Goal: Transaction & Acquisition: Book appointment/travel/reservation

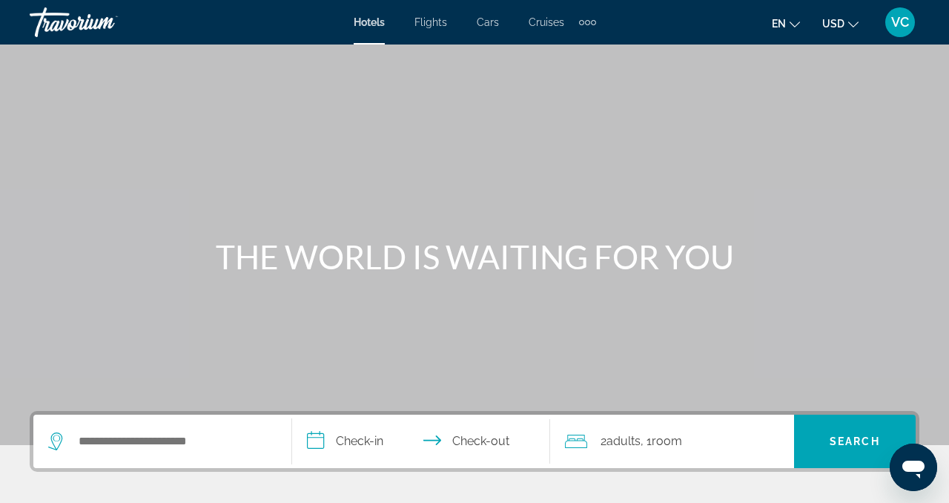
click at [904, 20] on span "VC" at bounding box center [900, 22] width 18 height 15
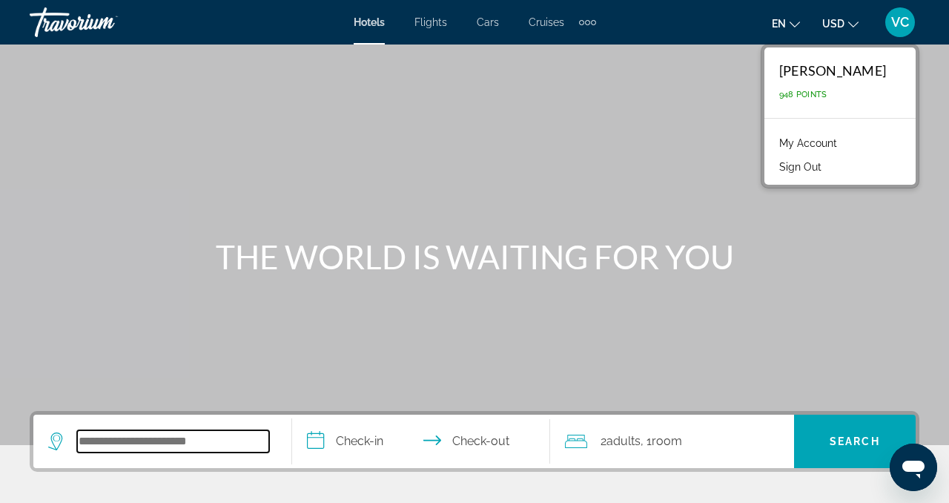
click at [216, 440] on input "Search widget" at bounding box center [173, 441] width 192 height 22
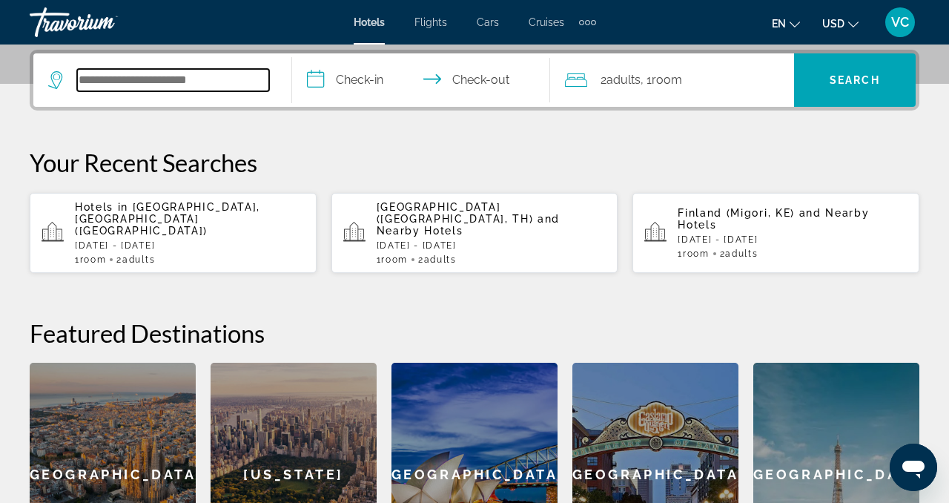
scroll to position [362, 0]
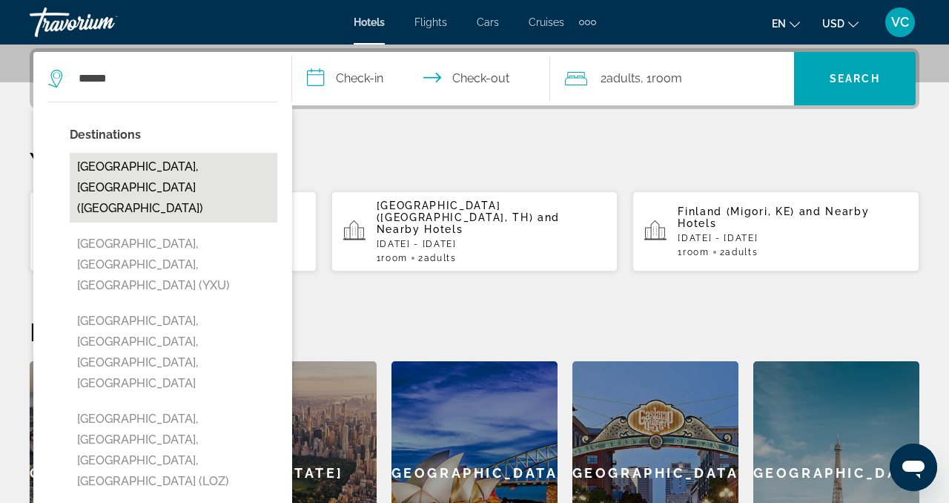
click at [204, 165] on button "London, United Kingdom (LON)" at bounding box center [174, 188] width 208 height 70
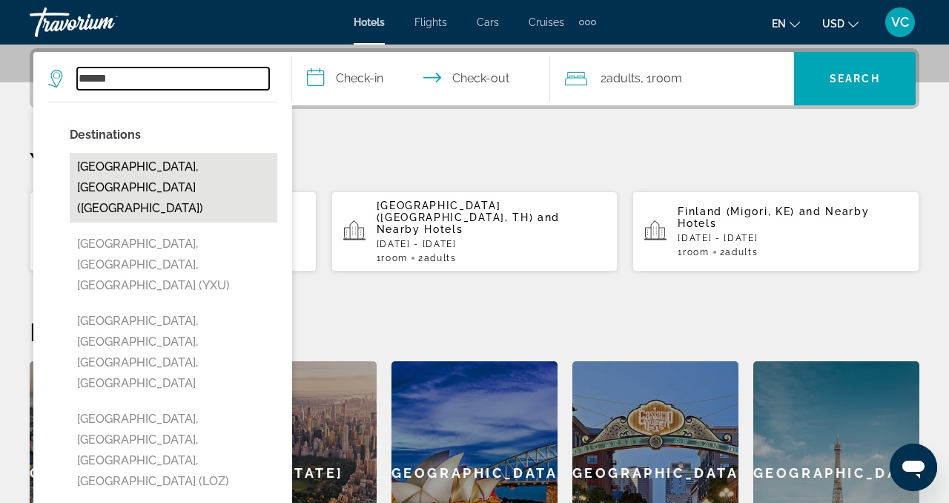
type input "**********"
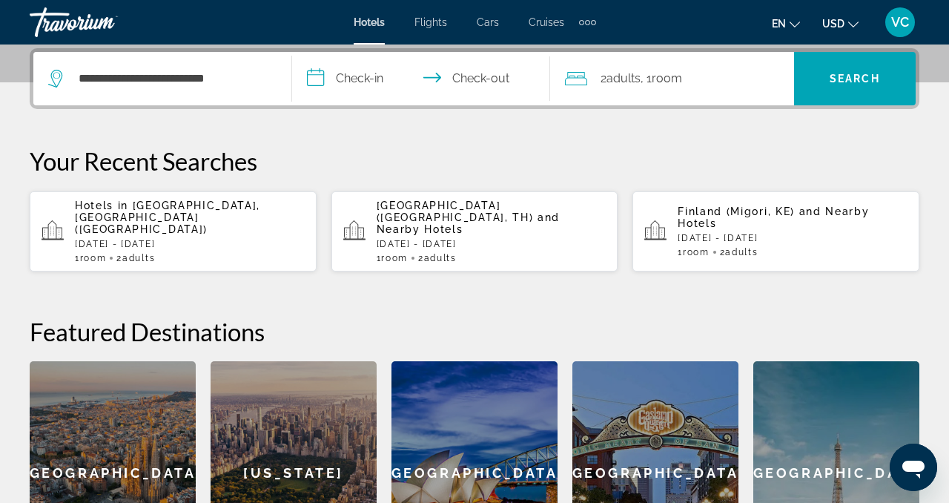
click at [359, 72] on input "**********" at bounding box center [424, 81] width 265 height 58
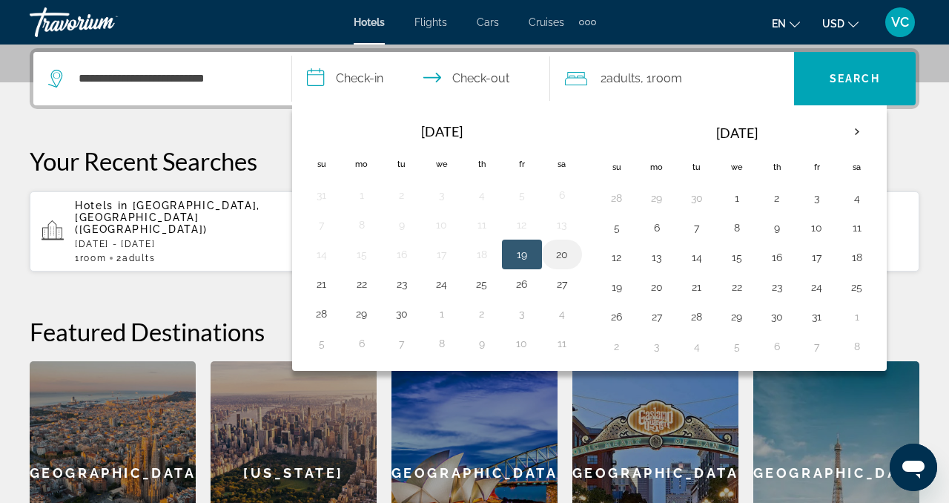
click at [561, 250] on button "20" at bounding box center [562, 254] width 24 height 21
click at [326, 283] on button "21" at bounding box center [322, 283] width 24 height 21
type input "**********"
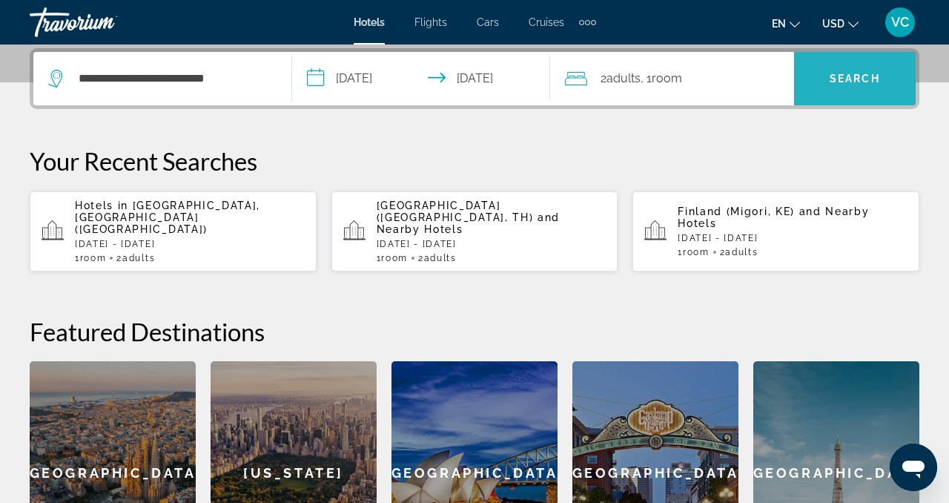
click at [849, 73] on span "Search" at bounding box center [854, 79] width 50 height 12
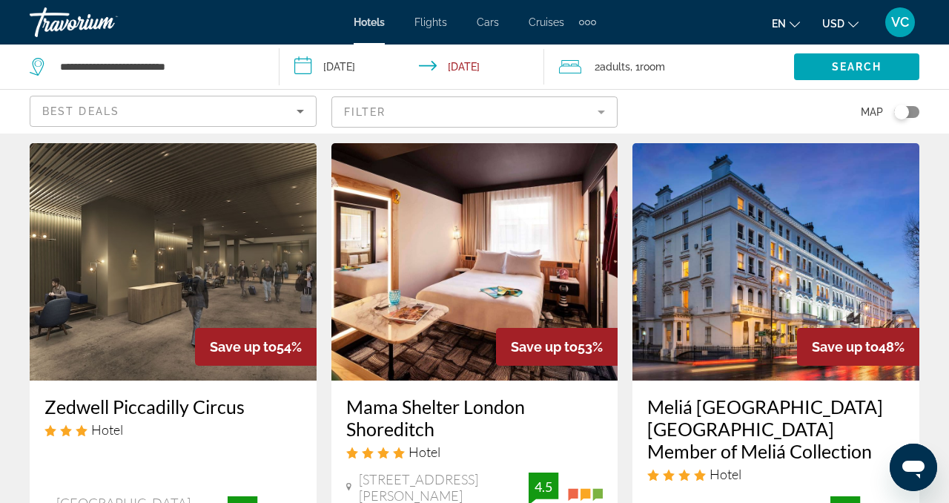
scroll to position [29, 0]
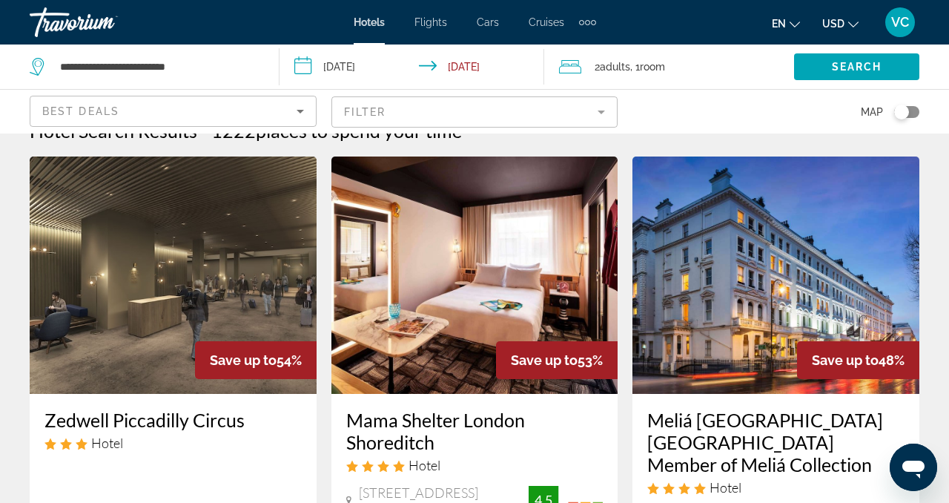
click at [912, 109] on div "Toggle map" at bounding box center [906, 112] width 25 height 12
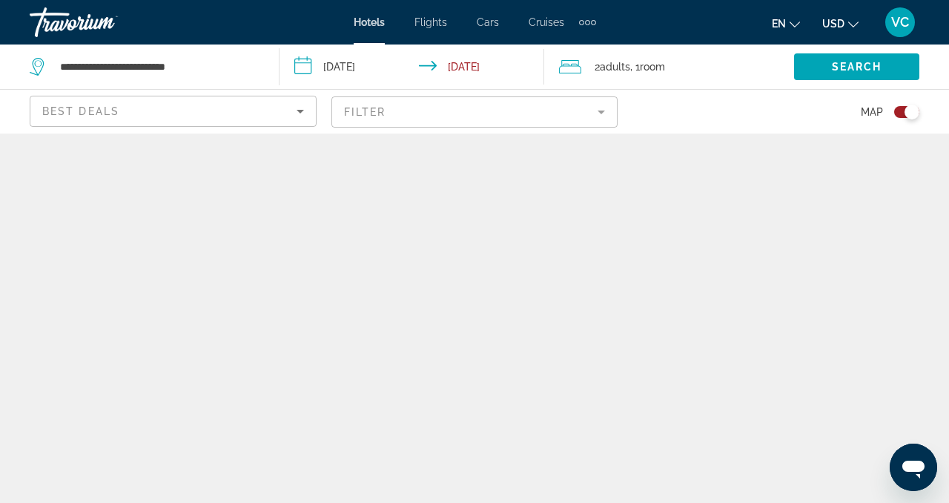
scroll to position [0, 0]
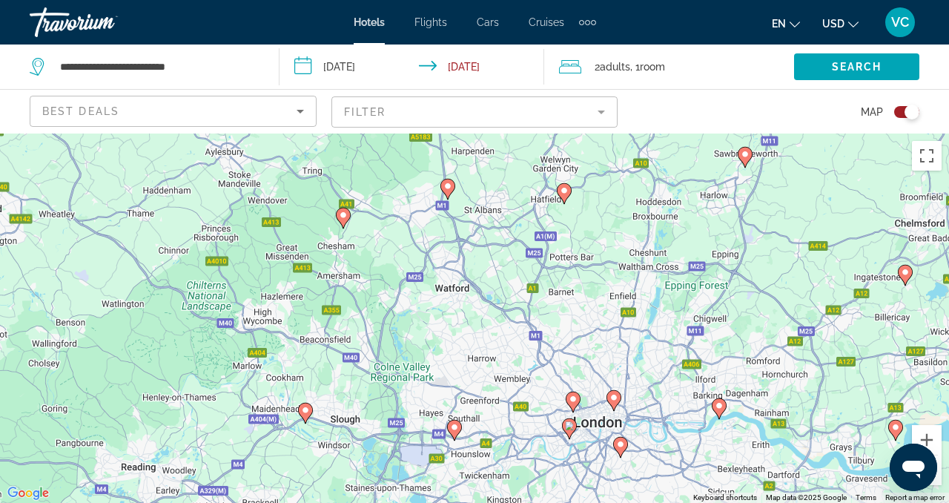
drag, startPoint x: 524, startPoint y: 408, endPoint x: 520, endPoint y: 305, distance: 102.4
click at [520, 305] on div "To activate drag with keyboard, press Alt + Enter. Once in keyboard drag state,…" at bounding box center [474, 317] width 949 height 369
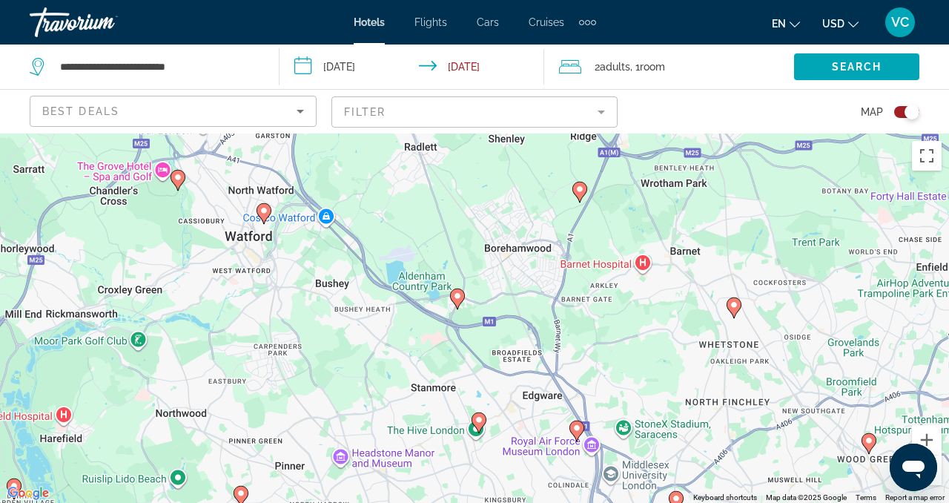
click at [580, 197] on icon "Main content" at bounding box center [579, 191] width 13 height 19
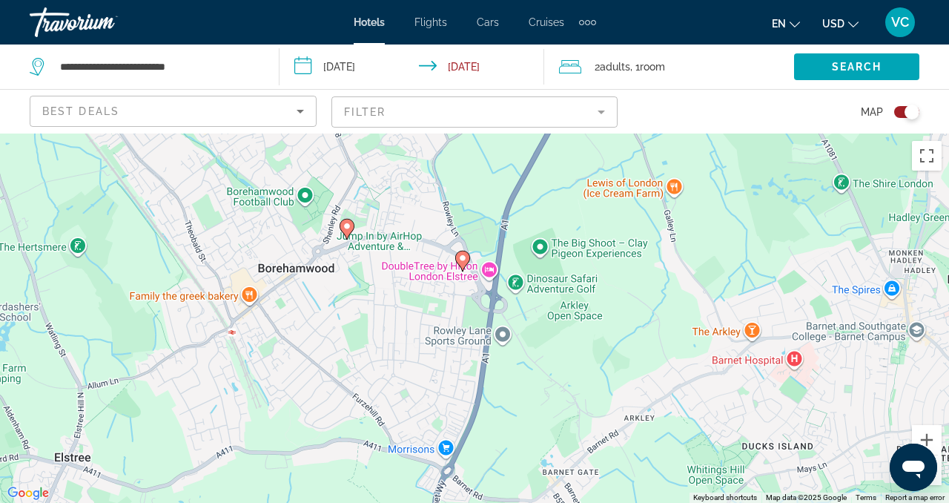
drag, startPoint x: 465, startPoint y: 337, endPoint x: 534, endPoint y: 107, distance: 240.6
click at [534, 133] on div "**********" at bounding box center [474, 384] width 949 height 503
click at [460, 255] on image "Main content" at bounding box center [463, 257] width 9 height 9
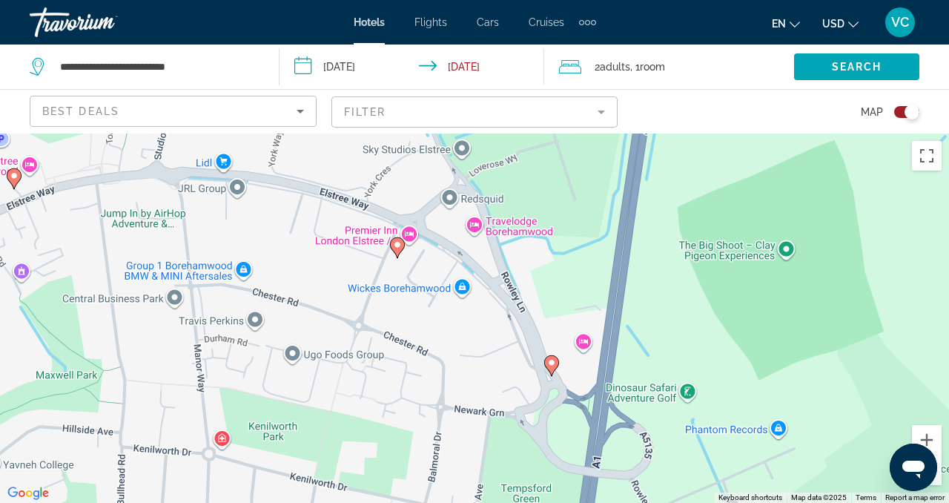
click at [554, 365] on image "Main content" at bounding box center [551, 362] width 9 height 9
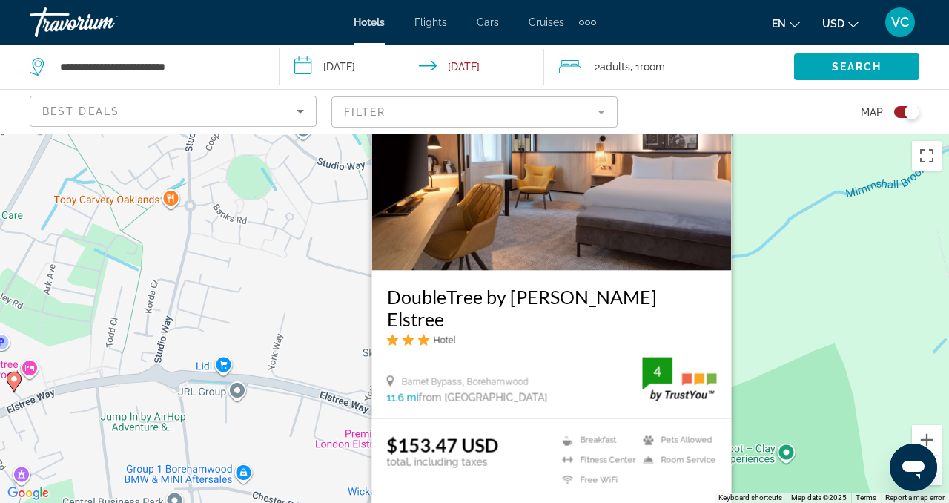
click at [31, 377] on div "To activate drag with keyboard, press Alt + Enter. Once in keyboard drag state,…" at bounding box center [474, 317] width 949 height 369
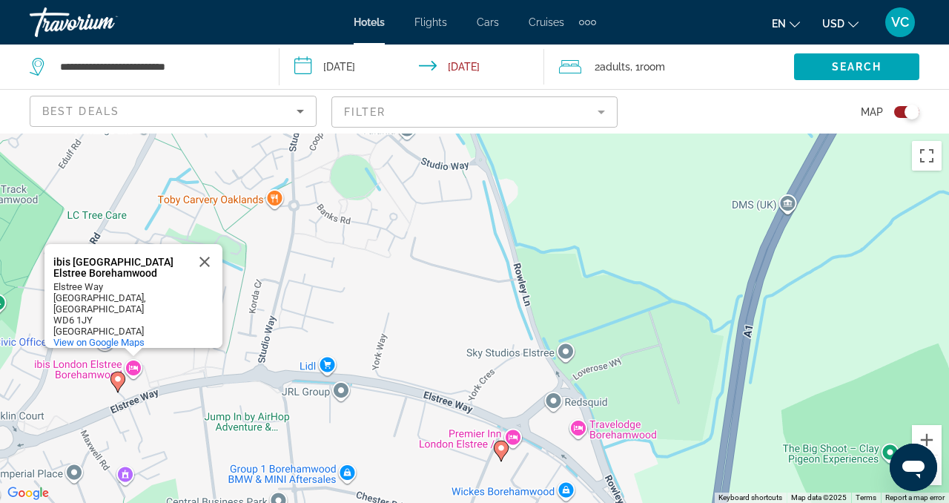
click at [133, 370] on div "To activate drag with keyboard, press Alt + Enter. Once in keyboard drag state,…" at bounding box center [474, 317] width 949 height 369
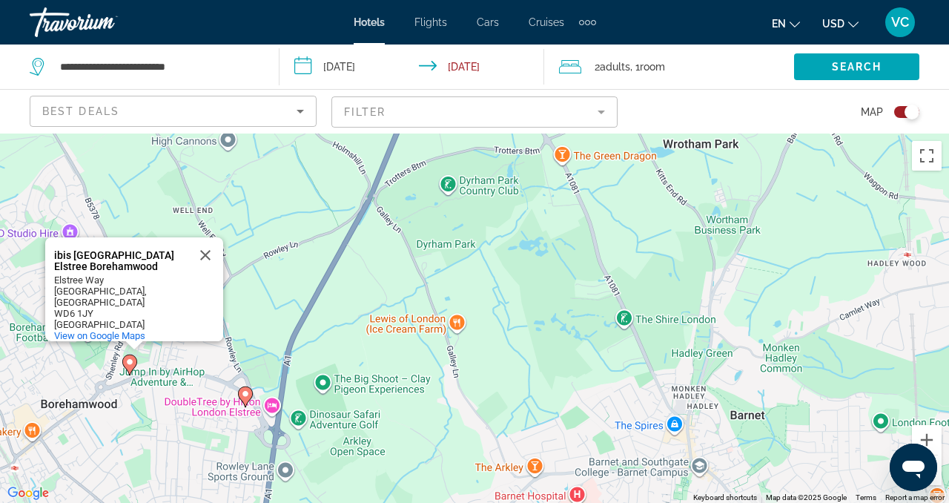
click at [132, 359] on image "Main content" at bounding box center [129, 361] width 9 height 9
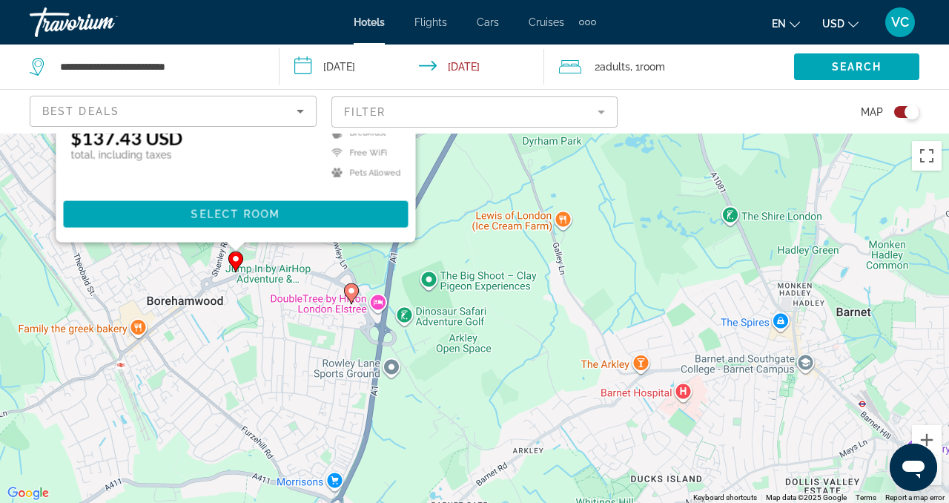
drag, startPoint x: 576, startPoint y: 408, endPoint x: 587, endPoint y: 99, distance: 308.5
click at [587, 133] on div "**********" at bounding box center [474, 384] width 949 height 503
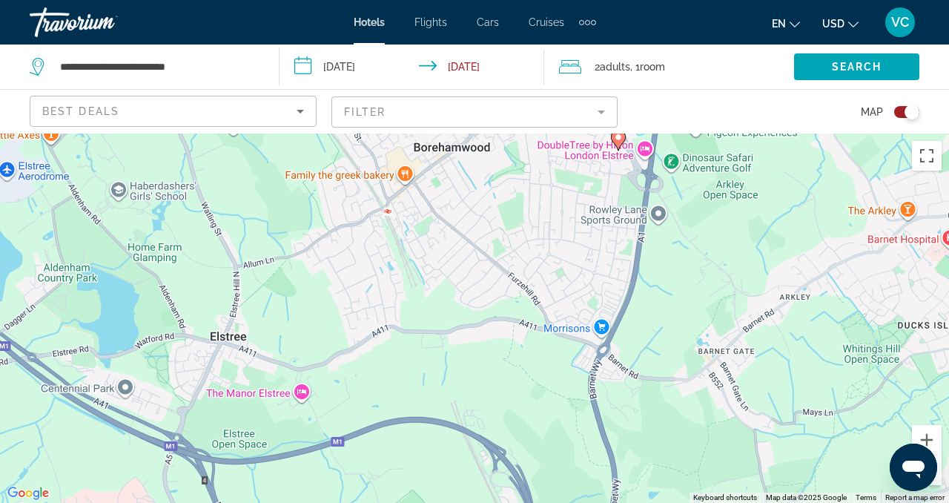
drag, startPoint x: 234, startPoint y: 361, endPoint x: 502, endPoint y: 202, distance: 311.4
click at [503, 203] on div "To activate drag with keyboard, press Alt + Enter. Once in keyboard drag state,…" at bounding box center [474, 317] width 949 height 369
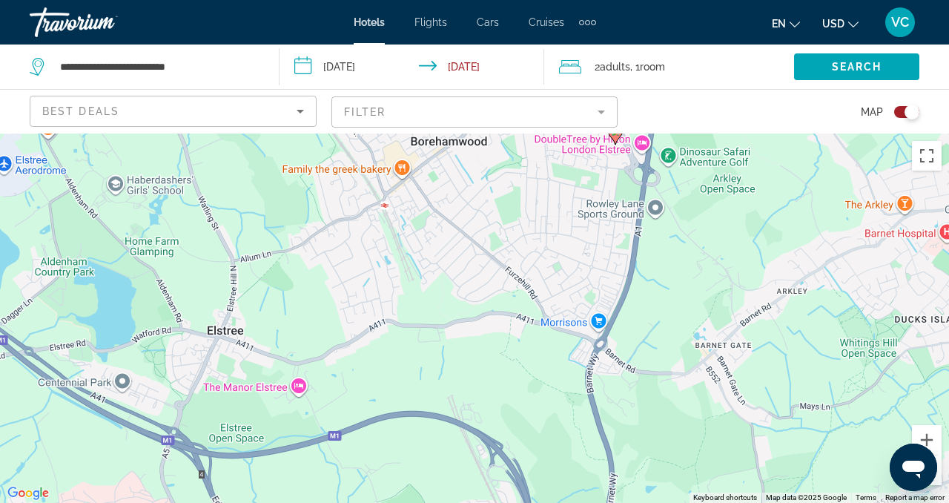
click at [297, 385] on div "To activate drag with keyboard, press Alt + Enter. Once in keyboard drag state,…" at bounding box center [474, 317] width 949 height 369
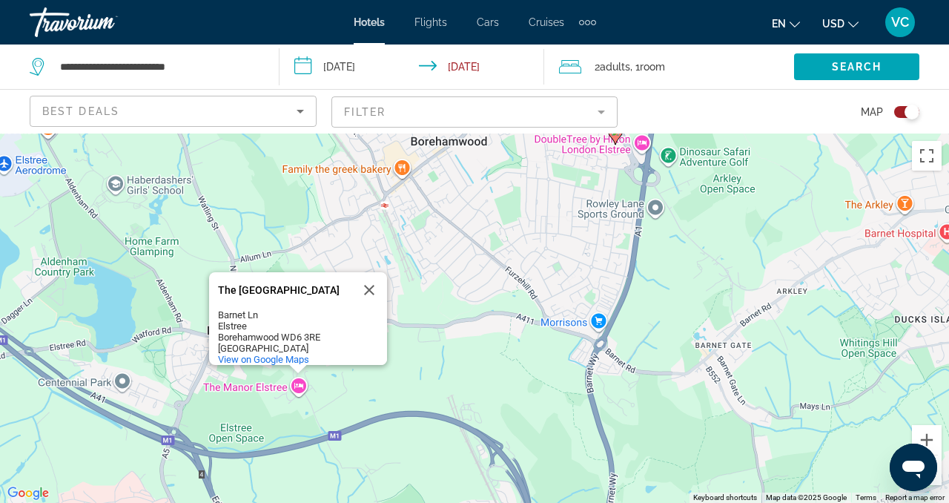
click at [301, 390] on div "To activate drag with keyboard, press Alt + Enter. Once in keyboard drag state,…" at bounding box center [474, 317] width 949 height 369
click at [300, 387] on div "To activate drag with keyboard, press Alt + Enter. Once in keyboard drag state,…" at bounding box center [474, 317] width 949 height 369
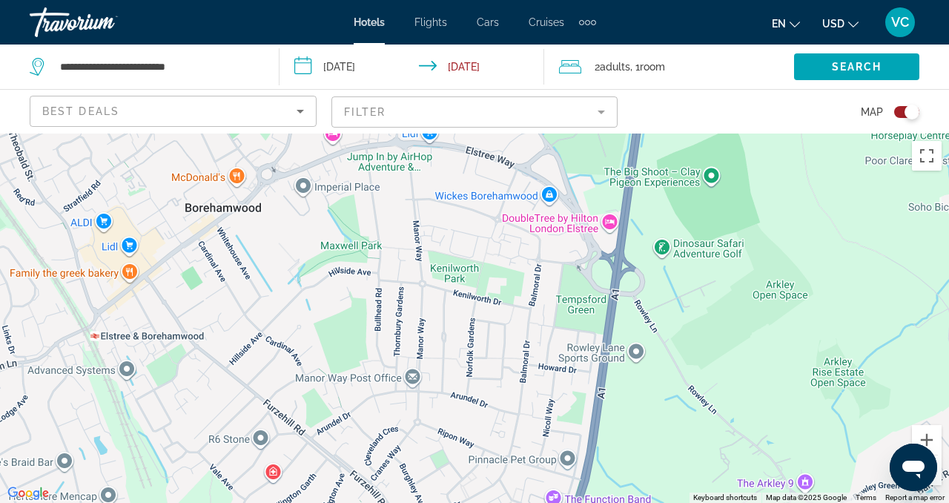
drag, startPoint x: 602, startPoint y: 185, endPoint x: 368, endPoint y: 489, distance: 383.2
click at [368, 489] on div "To activate drag with keyboard, press Alt + Enter. Once in keyboard drag state,…" at bounding box center [474, 317] width 949 height 369
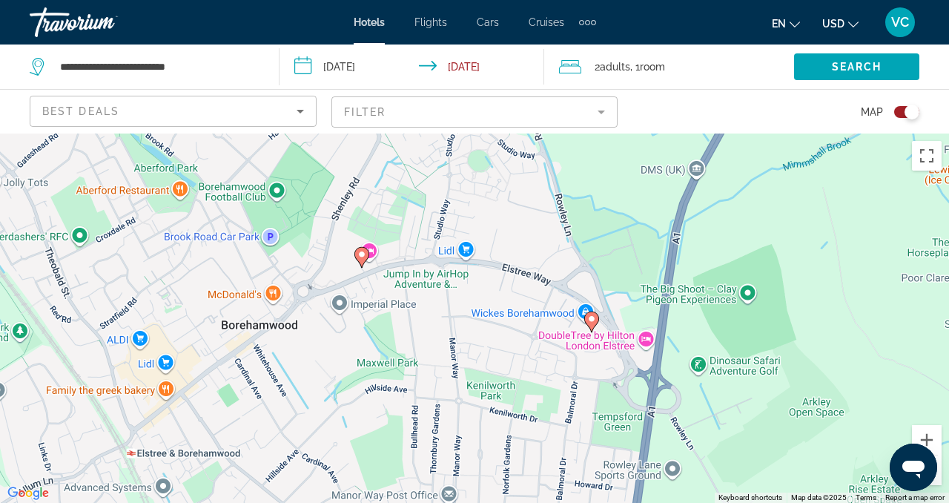
drag, startPoint x: 517, startPoint y: 352, endPoint x: 553, endPoint y: 471, distance: 123.8
click at [553, 471] on div "To activate drag with keyboard, press Alt + Enter. Once in keyboard drag state,…" at bounding box center [474, 317] width 949 height 369
click at [374, 253] on div "To activate drag with keyboard, press Alt + Enter. Once in keyboard drag state,…" at bounding box center [474, 317] width 949 height 369
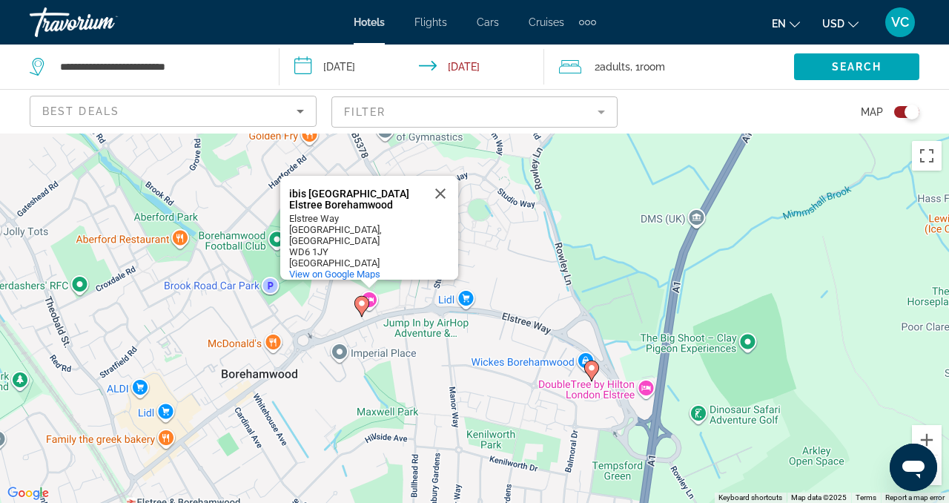
click at [648, 385] on div "To activate drag with keyboard, press Alt + Enter. Once in keyboard drag state,…" at bounding box center [474, 317] width 949 height 369
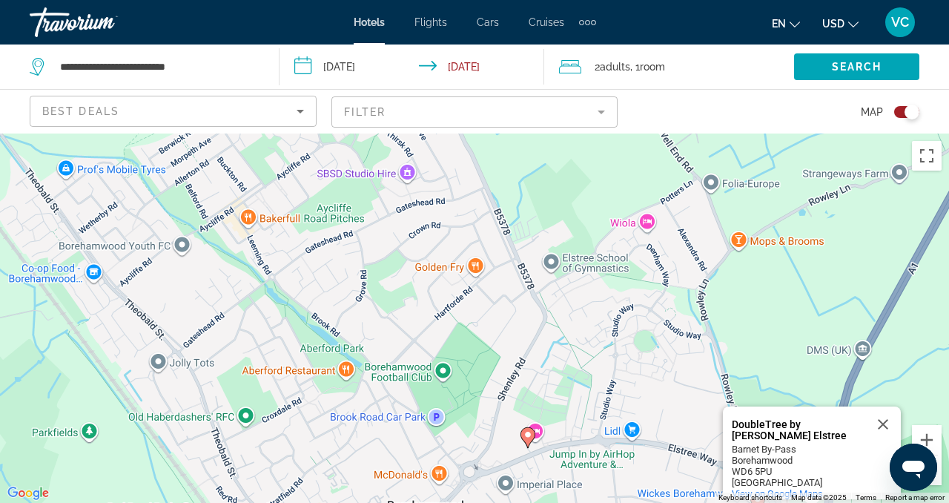
drag, startPoint x: 438, startPoint y: 253, endPoint x: 605, endPoint y: 382, distance: 210.4
click at [606, 384] on div "To activate drag with keyboard, press Alt + Enter. Once in keyboard drag state,…" at bounding box center [474, 317] width 949 height 369
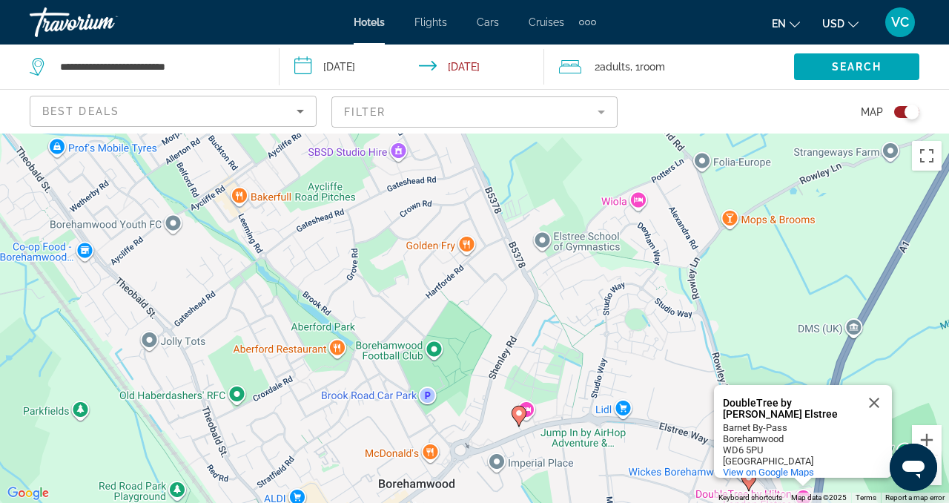
click at [640, 201] on div "To activate drag with keyboard, press Alt + Enter. Once in keyboard drag state,…" at bounding box center [474, 317] width 949 height 369
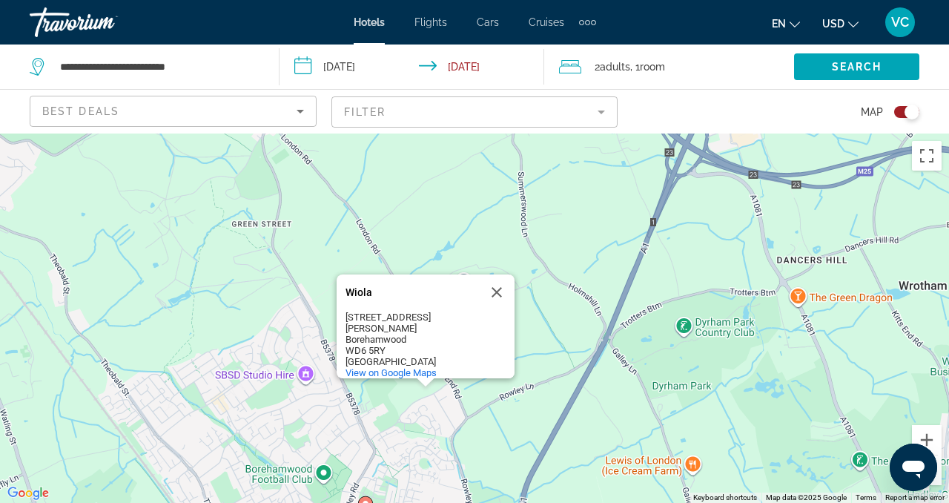
drag, startPoint x: 598, startPoint y: 451, endPoint x: 436, endPoint y: 502, distance: 170.2
click at [436, 502] on div "To activate drag with keyboard, press Alt + Enter. Once in keyboard drag state,…" at bounding box center [474, 317] width 949 height 369
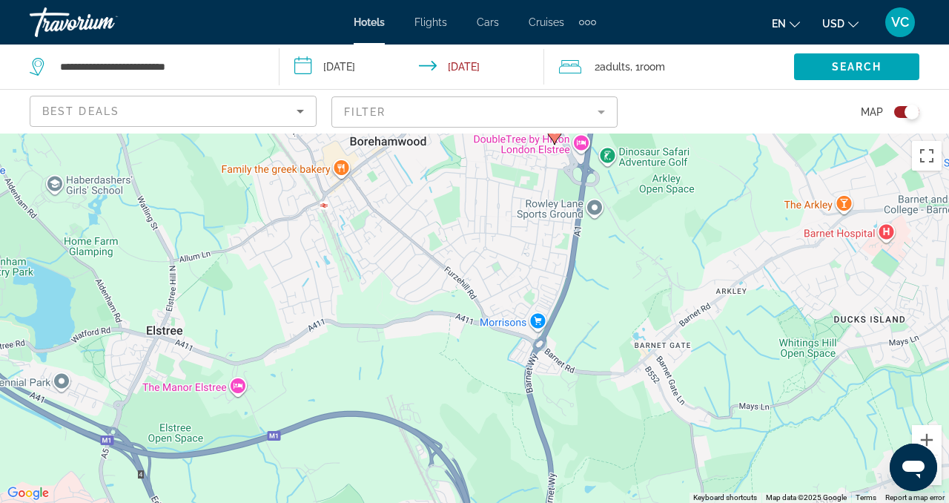
drag, startPoint x: 536, startPoint y: 311, endPoint x: 609, endPoint y: -90, distance: 407.6
click at [609, 0] on html "**********" at bounding box center [474, 251] width 949 height 503
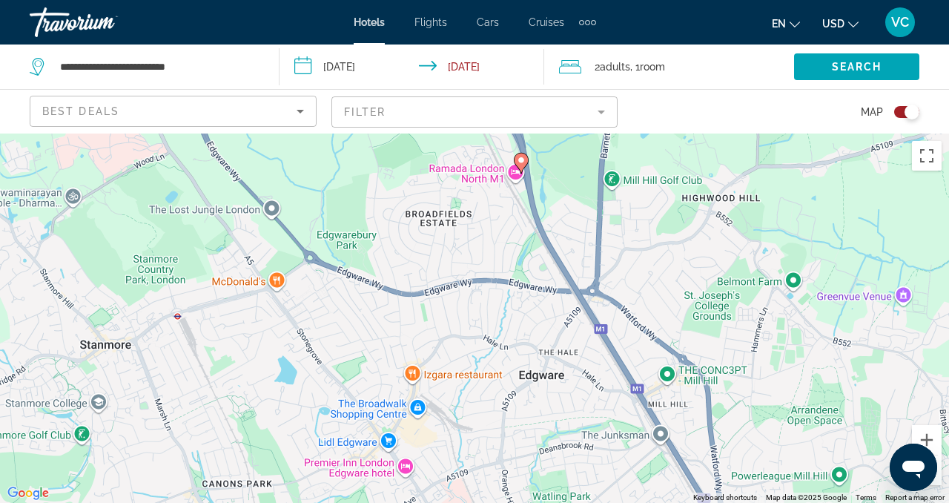
drag, startPoint x: 558, startPoint y: 458, endPoint x: 614, endPoint y: 101, distance: 361.6
click at [614, 133] on div "**********" at bounding box center [474, 384] width 949 height 503
click at [406, 462] on image "Main content" at bounding box center [404, 463] width 9 height 9
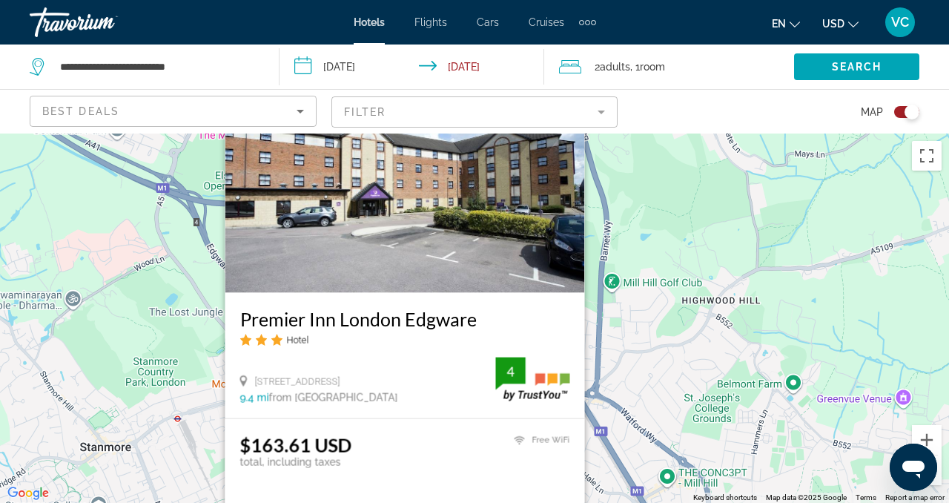
click at [666, 441] on div "To activate drag with keyboard, press Alt + Enter. Once in keyboard drag state,…" at bounding box center [474, 317] width 949 height 369
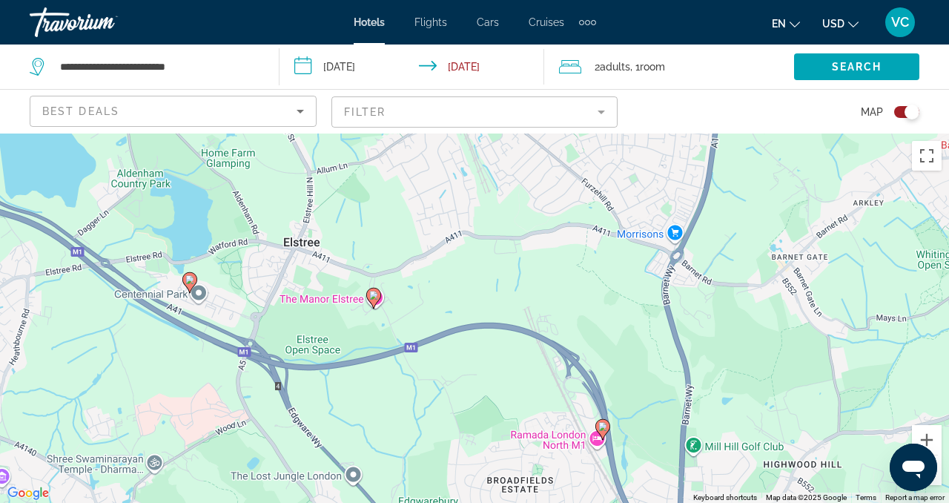
drag, startPoint x: 386, startPoint y: 314, endPoint x: 459, endPoint y: 484, distance: 184.6
click at [459, 484] on div "To activate drag with keyboard, press Alt + Enter. Once in keyboard drag state,…" at bounding box center [474, 317] width 949 height 369
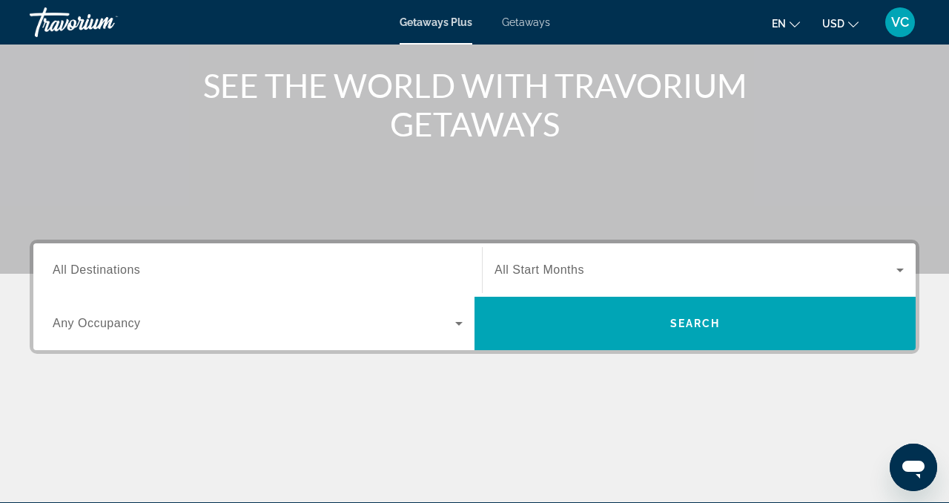
scroll to position [179, 0]
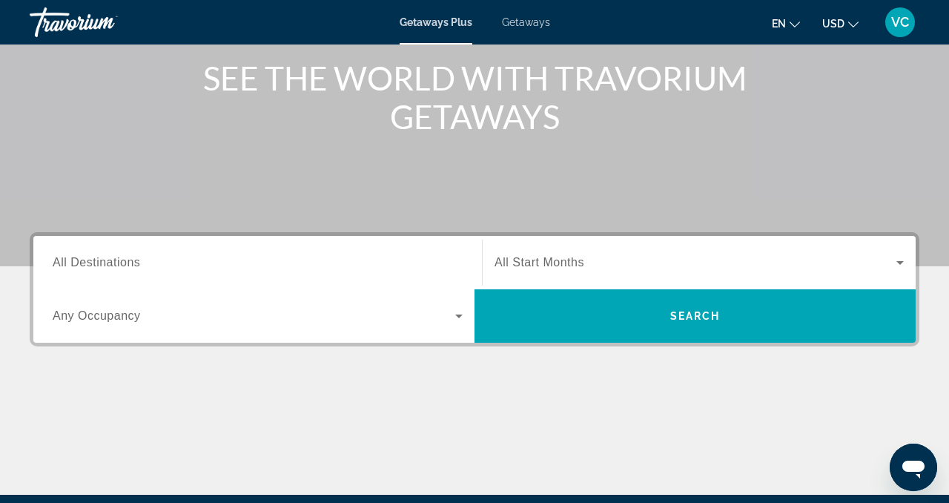
click at [107, 251] on div "Search widget" at bounding box center [258, 263] width 410 height 42
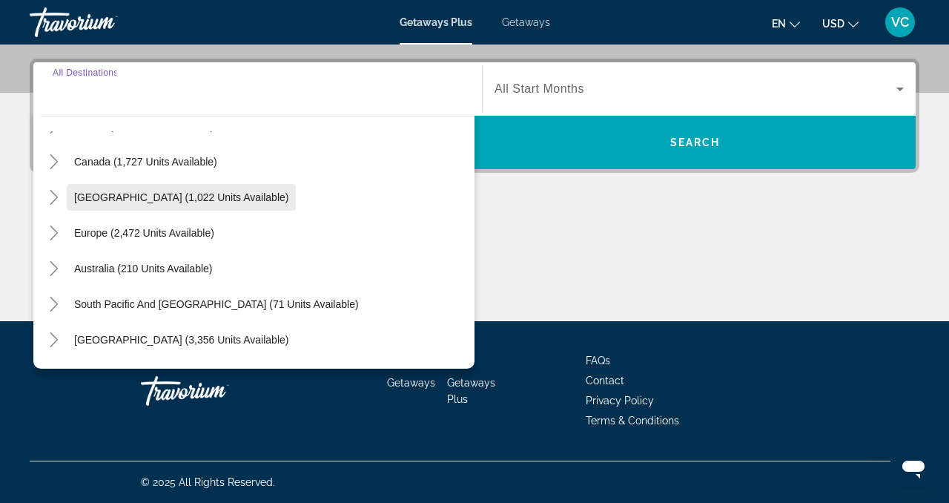
scroll to position [104, 0]
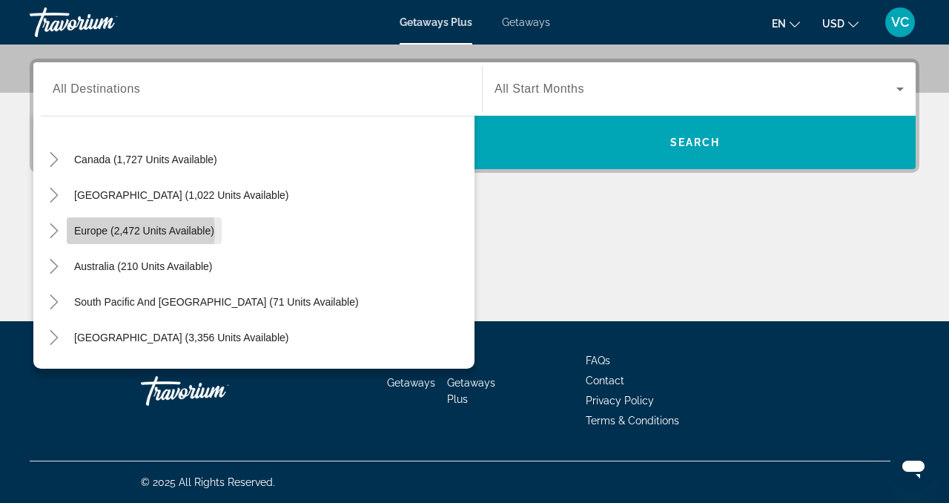
click at [134, 231] on span "Europe (2,472 units available)" at bounding box center [144, 231] width 140 height 12
type input "**********"
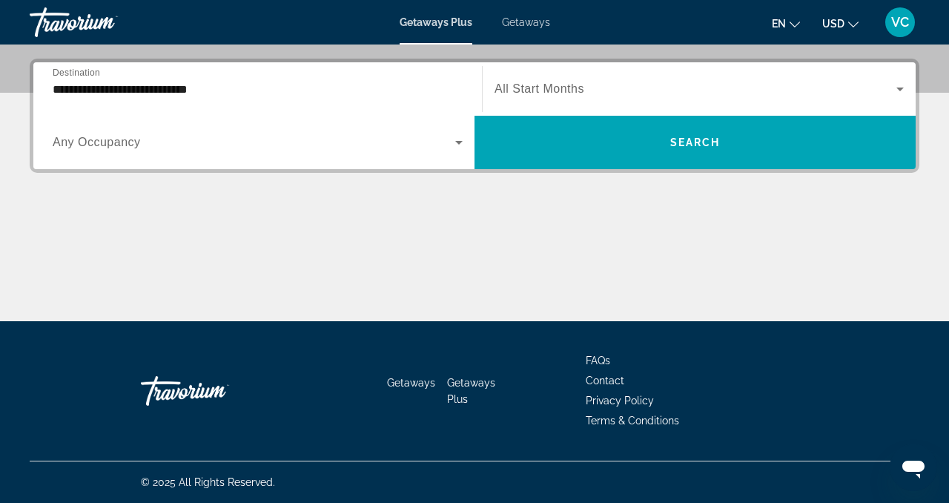
click at [133, 147] on span "Any Occupancy" at bounding box center [97, 142] width 88 height 13
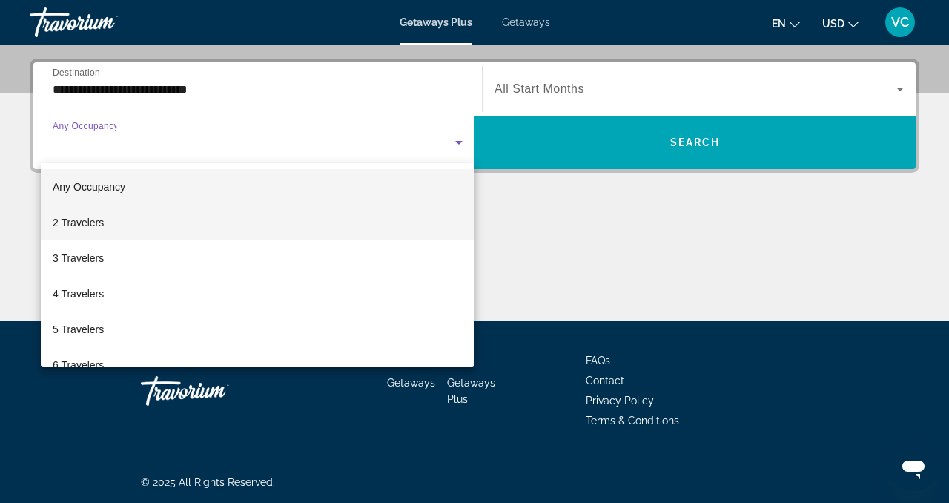
click at [123, 218] on mat-option "2 Travelers" at bounding box center [258, 223] width 434 height 36
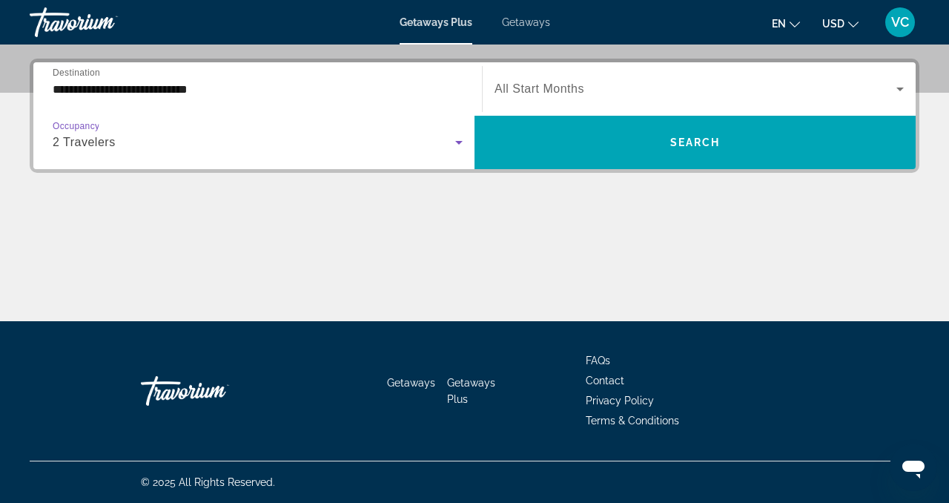
click at [543, 93] on span "All Start Months" at bounding box center [539, 88] width 90 height 13
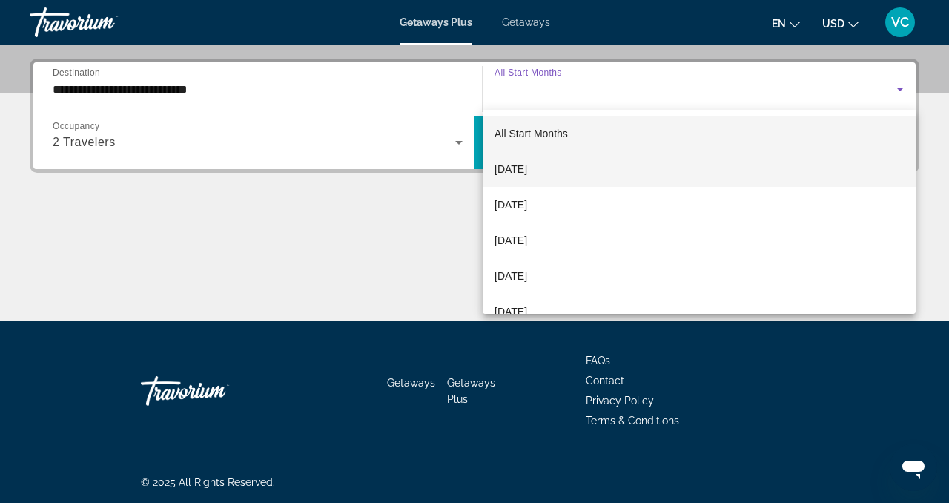
click at [527, 171] on span "September 2025" at bounding box center [510, 169] width 33 height 18
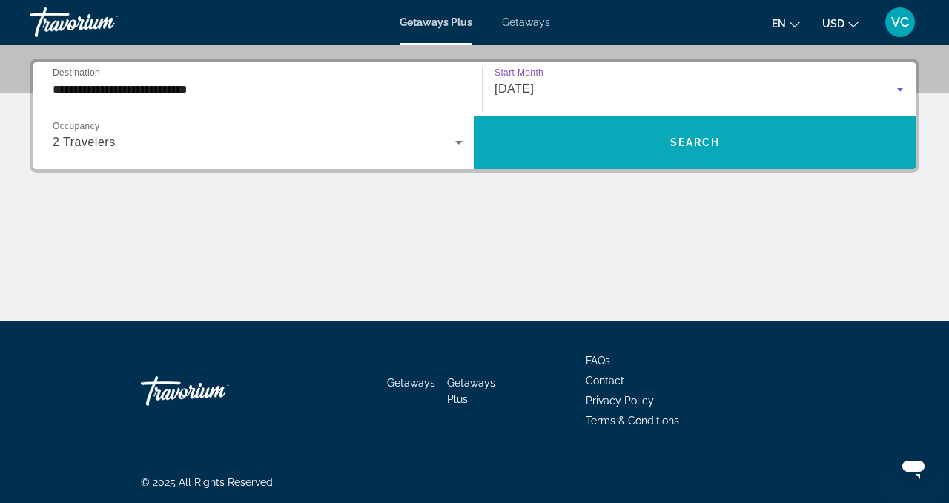
click at [649, 129] on span "Search widget" at bounding box center [694, 143] width 441 height 36
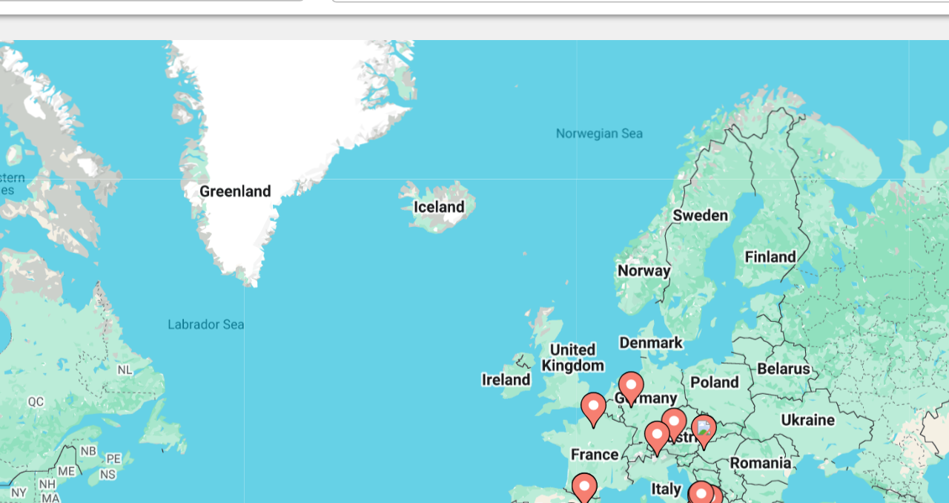
drag, startPoint x: 573, startPoint y: 279, endPoint x: 557, endPoint y: 386, distance: 108.6
click at [557, 386] on div "To activate drag with keyboard, press Alt + Enter. Once in keyboard drag state,…" at bounding box center [474, 370] width 889 height 445
click at [579, 347] on div "To activate drag with keyboard, press Alt + Enter. Once in keyboard drag state,…" at bounding box center [474, 370] width 889 height 445
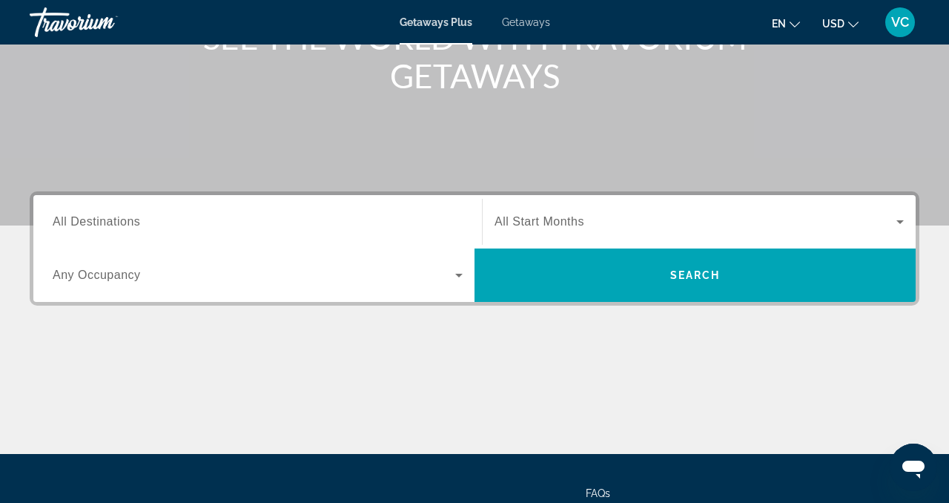
scroll to position [221, 0]
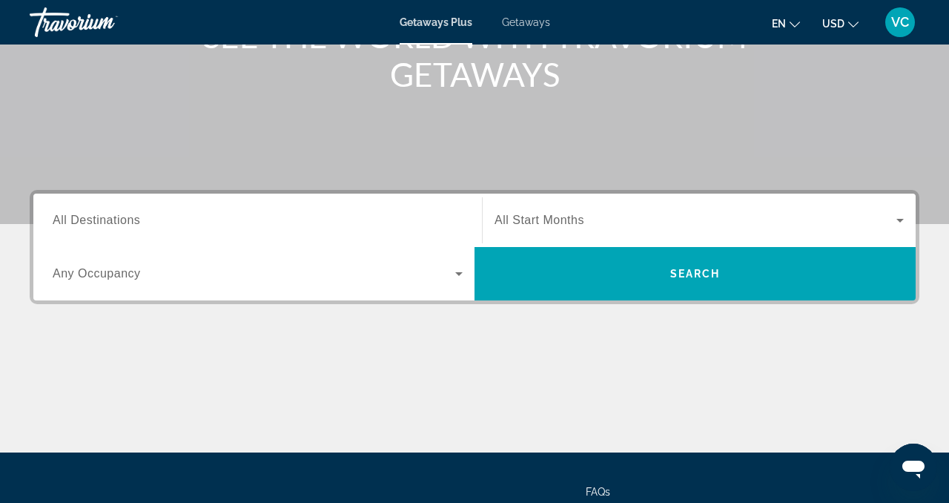
click at [538, 17] on span "Getaways" at bounding box center [526, 22] width 48 height 12
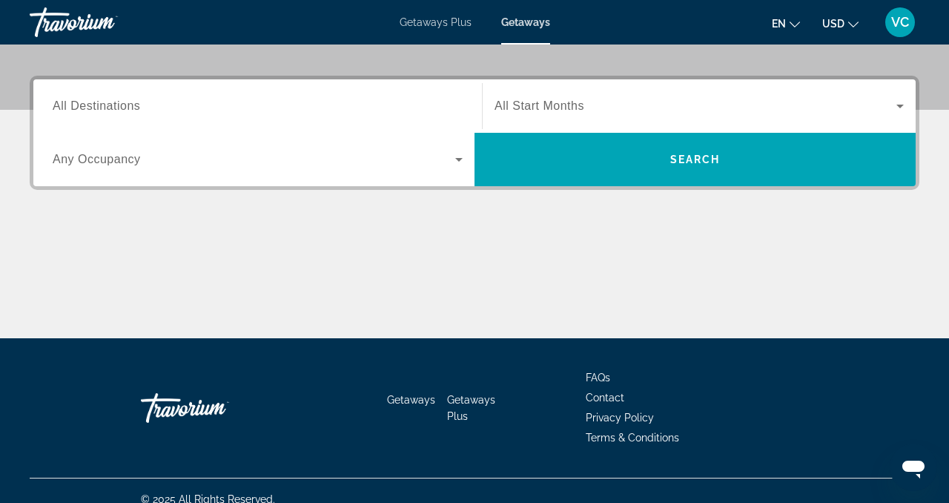
scroll to position [352, 0]
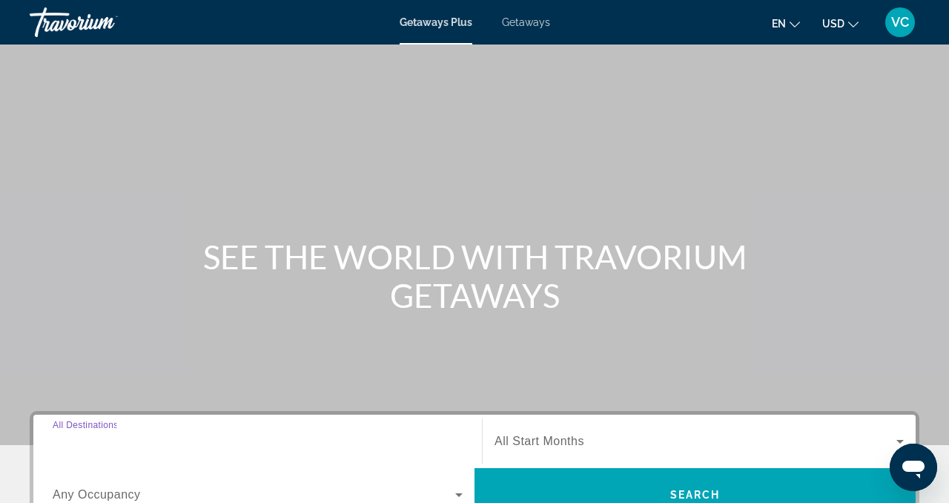
click at [160, 439] on input "Destination All Destinations" at bounding box center [258, 442] width 410 height 18
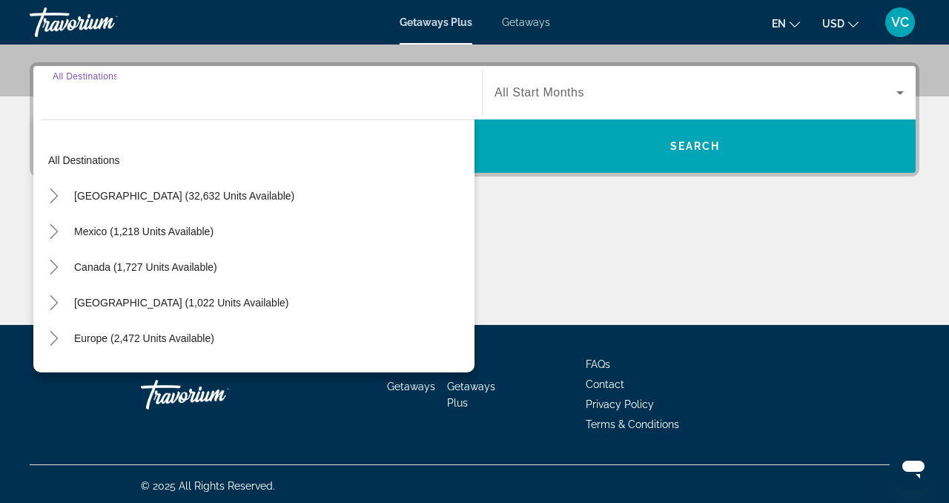
scroll to position [352, 0]
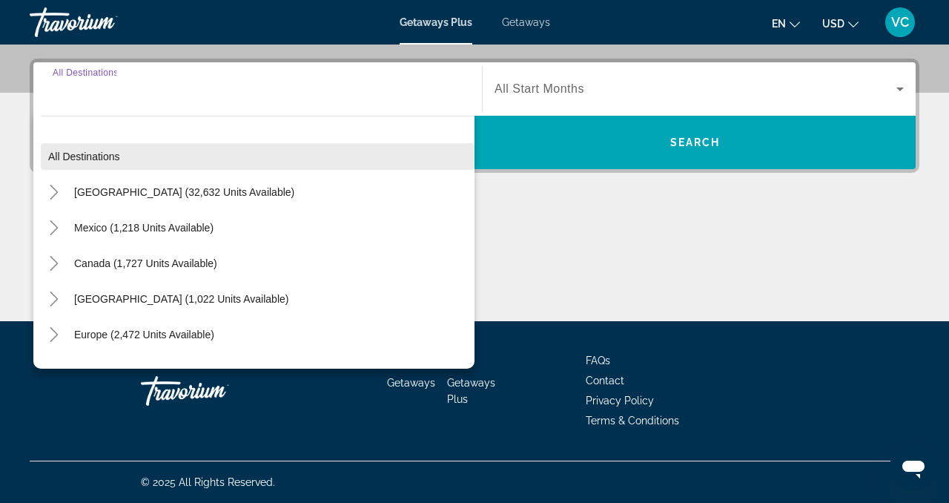
click at [115, 159] on span "All destinations" at bounding box center [84, 156] width 72 height 12
type input "**********"
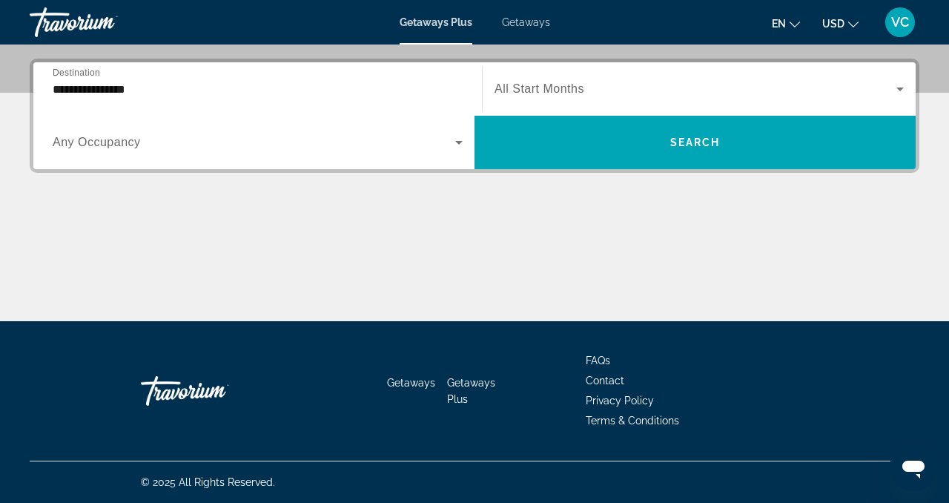
click at [111, 148] on span "Any Occupancy" at bounding box center [97, 142] width 88 height 13
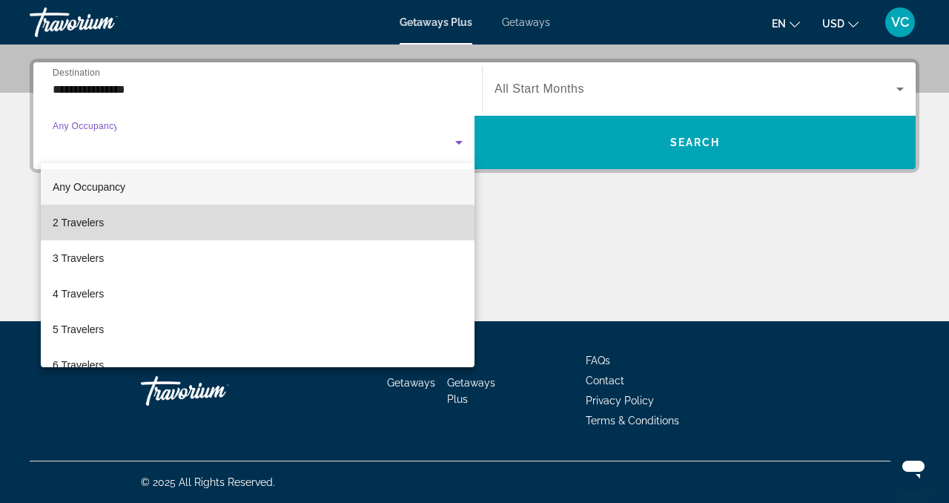
click at [97, 214] on span "2 Travelers" at bounding box center [78, 222] width 51 height 18
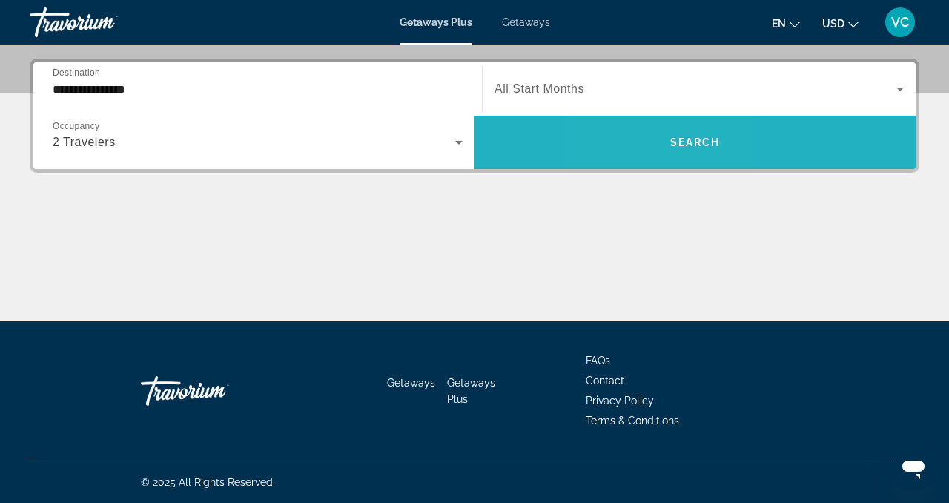
click at [647, 137] on span "Search widget" at bounding box center [694, 143] width 441 height 36
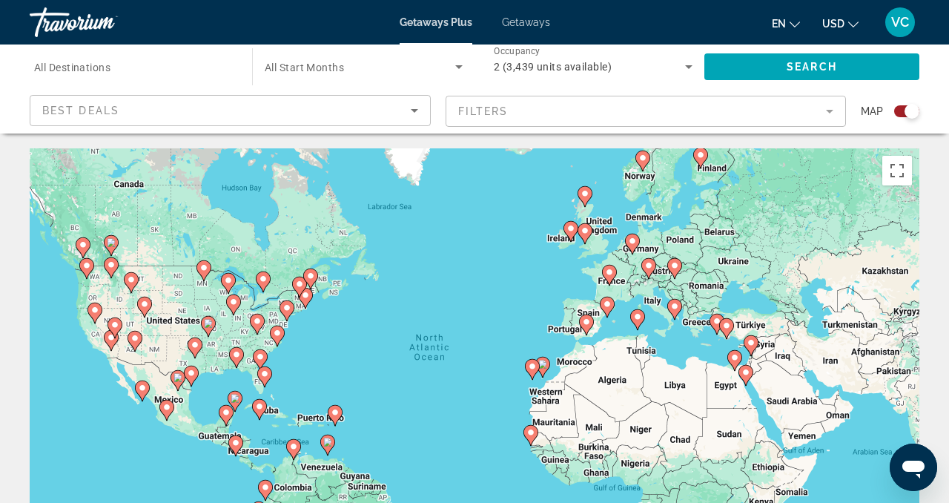
click at [912, 112] on div "Search widget" at bounding box center [911, 111] width 15 height 15
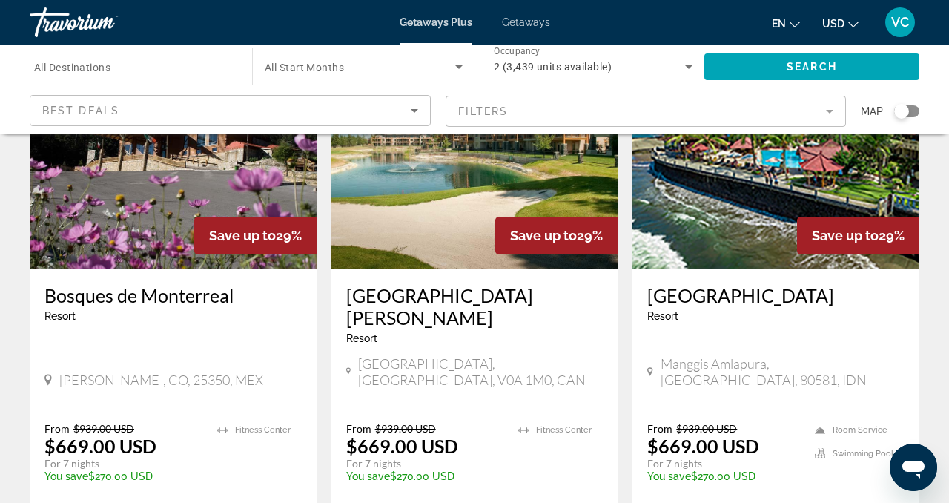
scroll to position [154, 0]
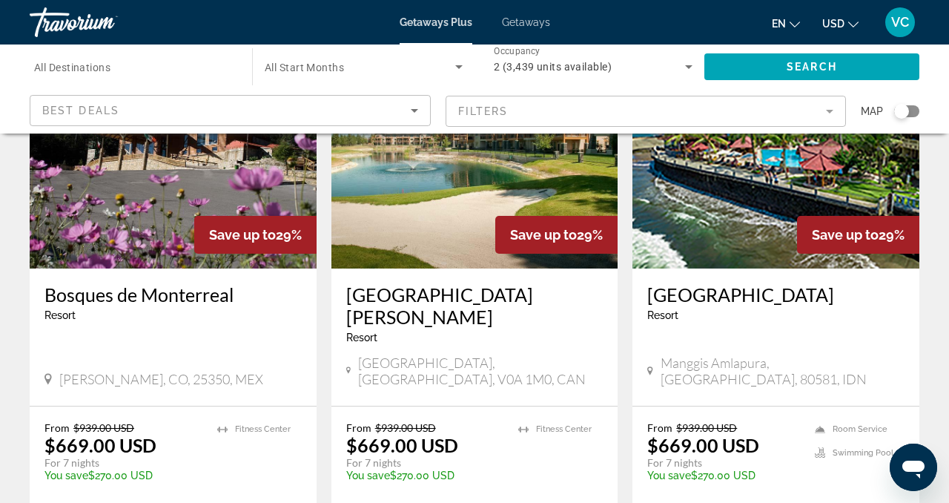
click at [898, 19] on span "VC" at bounding box center [900, 22] width 18 height 15
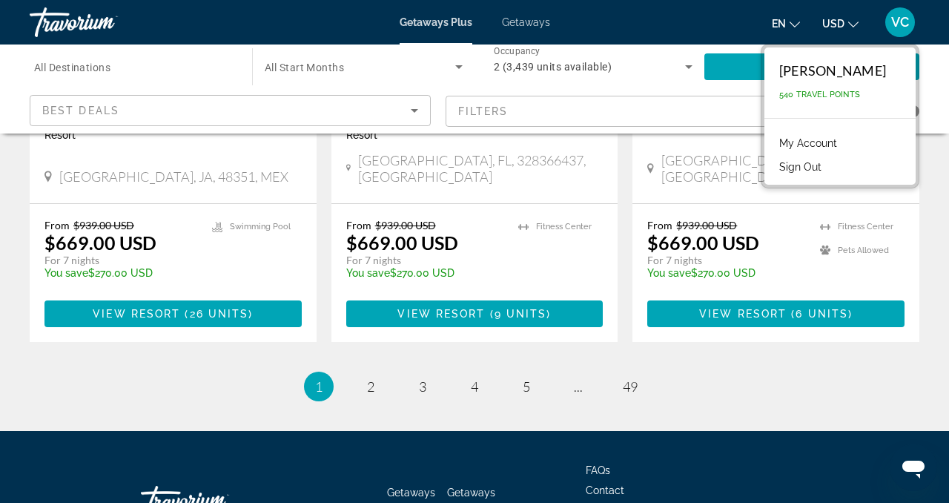
scroll to position [2000, 0]
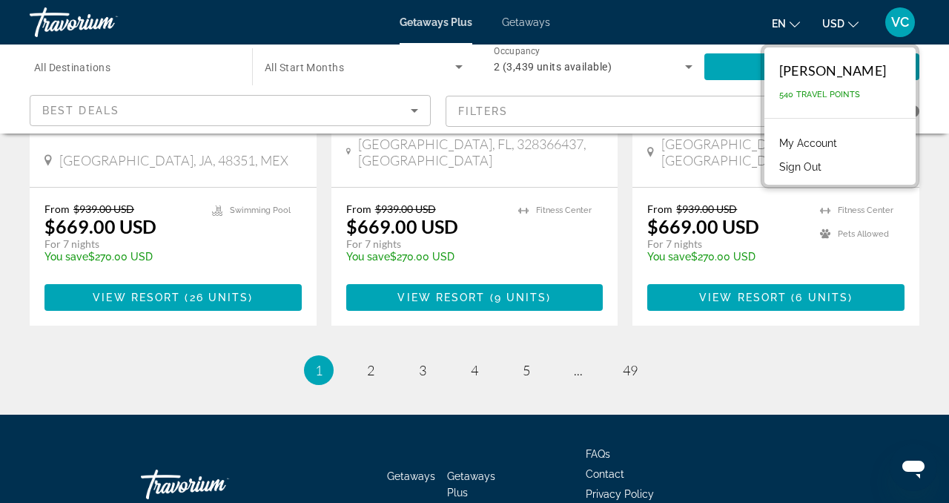
click at [907, 27] on span "VC" at bounding box center [900, 22] width 18 height 15
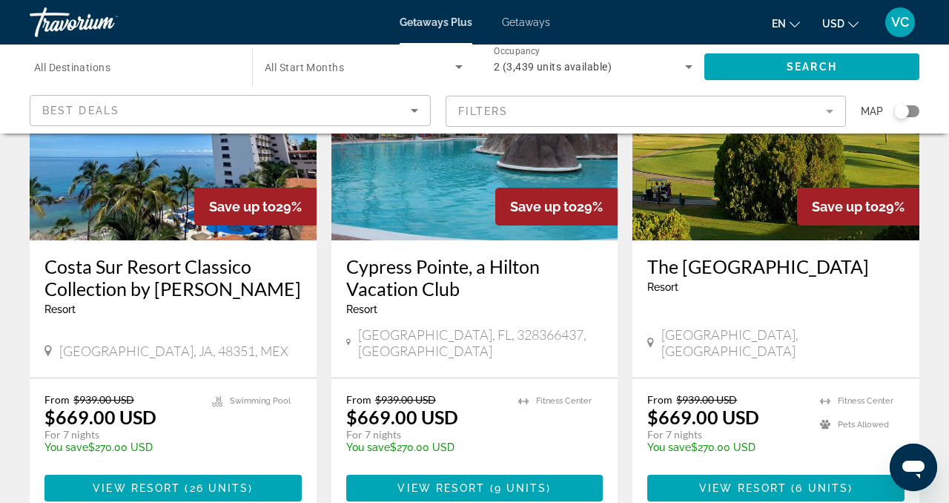
scroll to position [1813, 0]
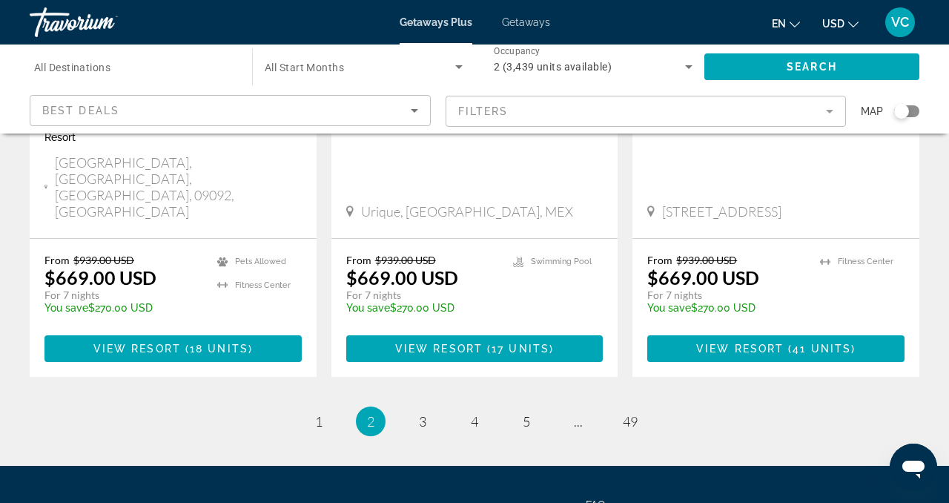
scroll to position [2006, 0]
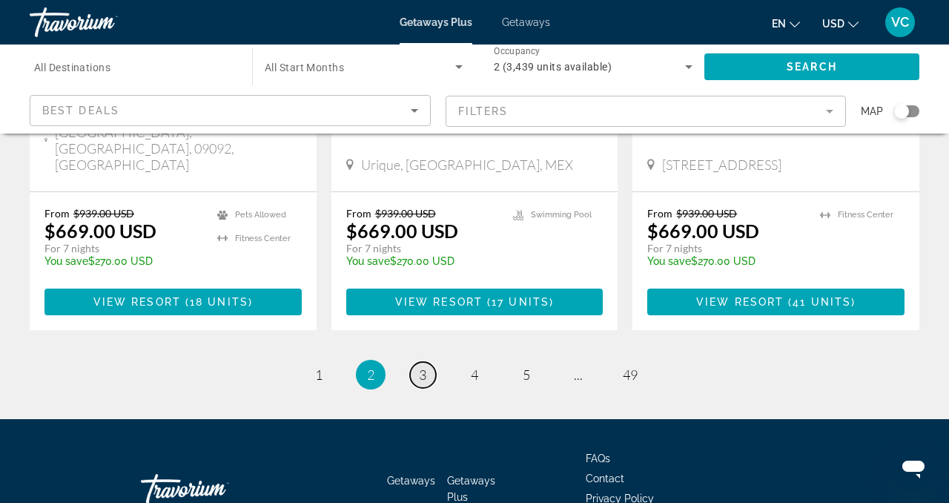
click at [422, 366] on span "3" at bounding box center [422, 374] width 7 height 16
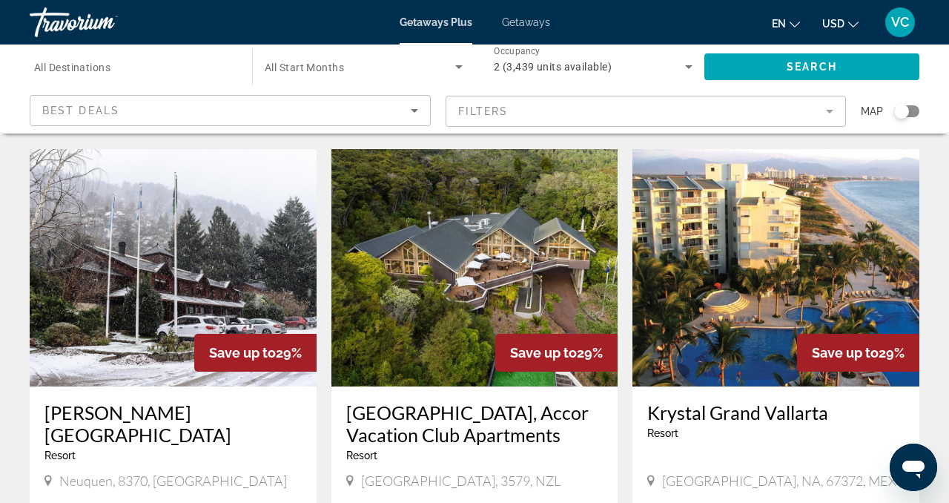
scroll to position [1642, 0]
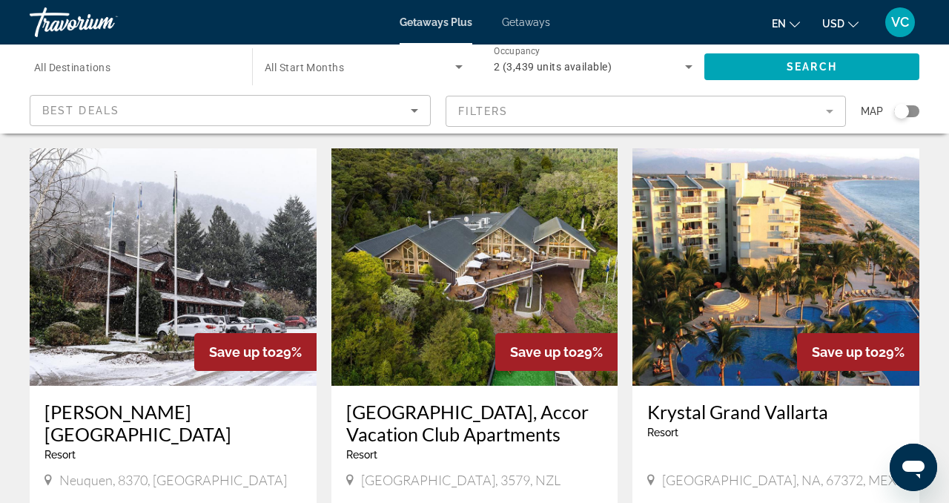
click at [827, 115] on mat-form-field "Filters" at bounding box center [645, 111] width 401 height 31
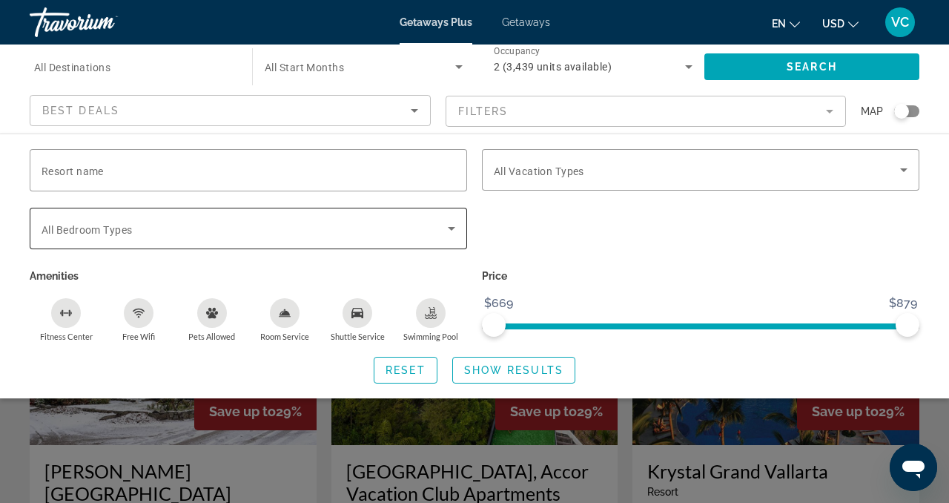
scroll to position [1584, 0]
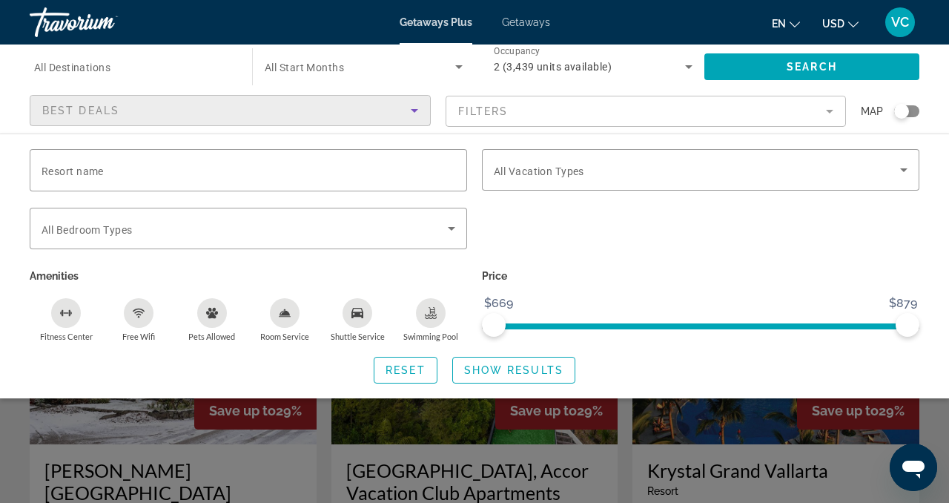
click at [417, 113] on icon "Sort by" at bounding box center [414, 111] width 18 height 18
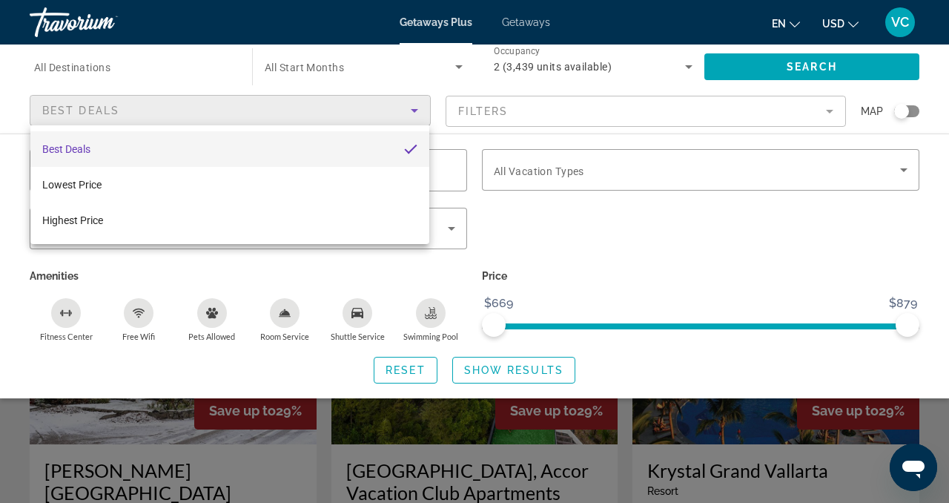
click at [572, 246] on div at bounding box center [474, 251] width 949 height 503
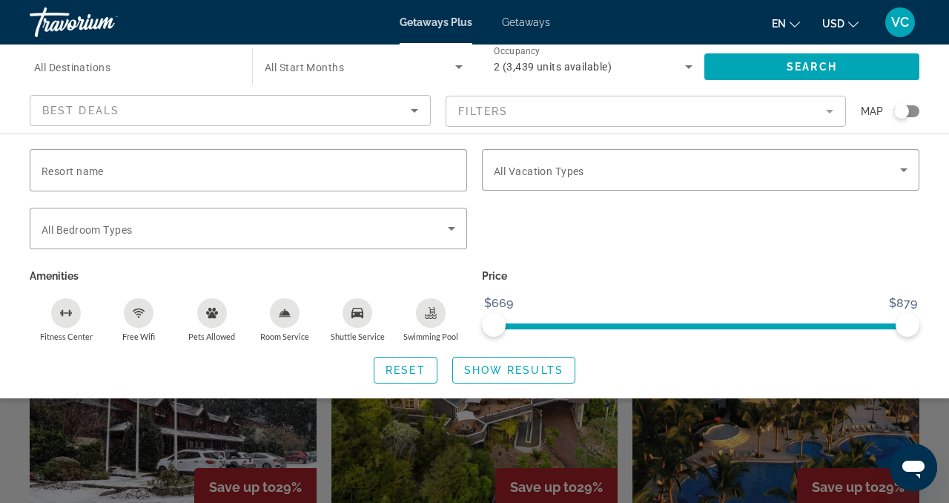
scroll to position [1508, 0]
click at [507, 417] on div "Search widget" at bounding box center [474, 362] width 949 height 280
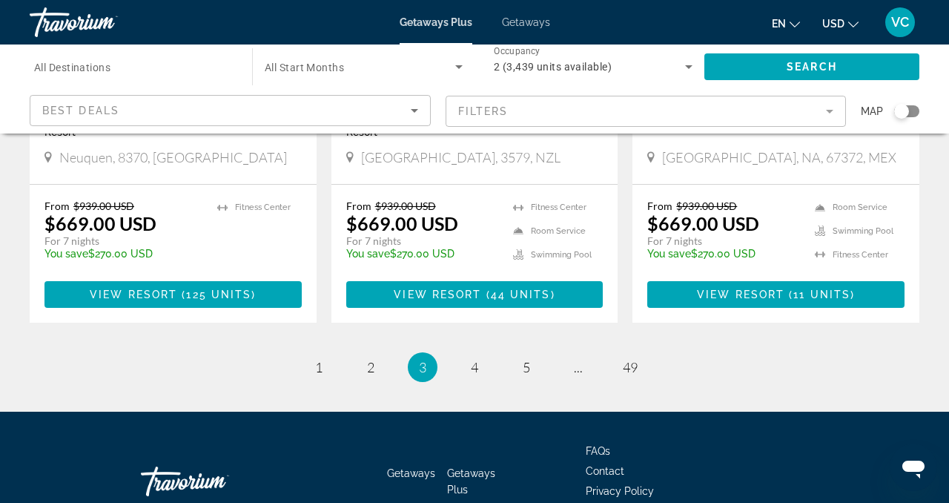
scroll to position [1966, 0]
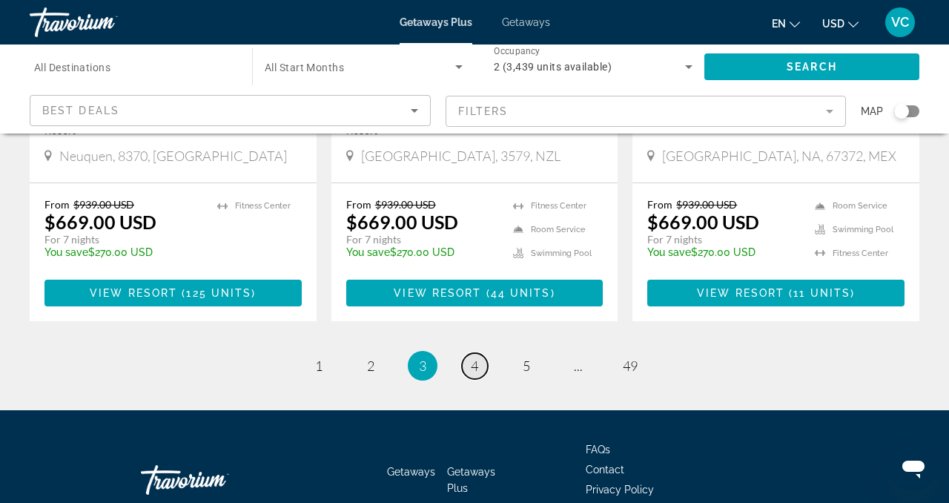
click at [474, 357] on span "4" at bounding box center [474, 365] width 7 height 16
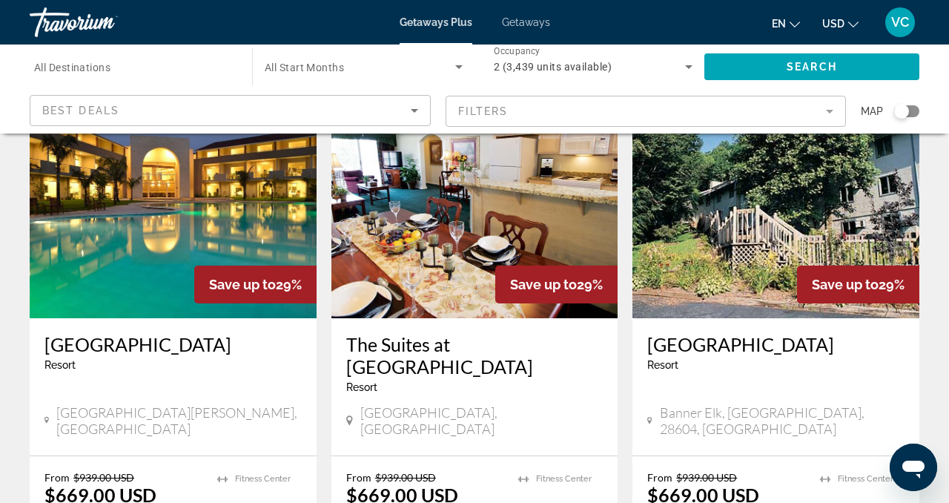
scroll to position [1177, 0]
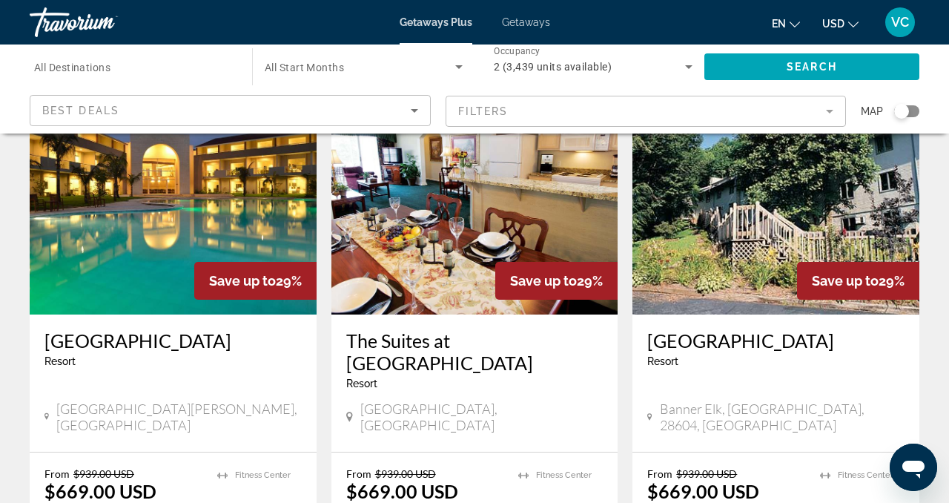
click at [184, 223] on img "Main content" at bounding box center [173, 195] width 287 height 237
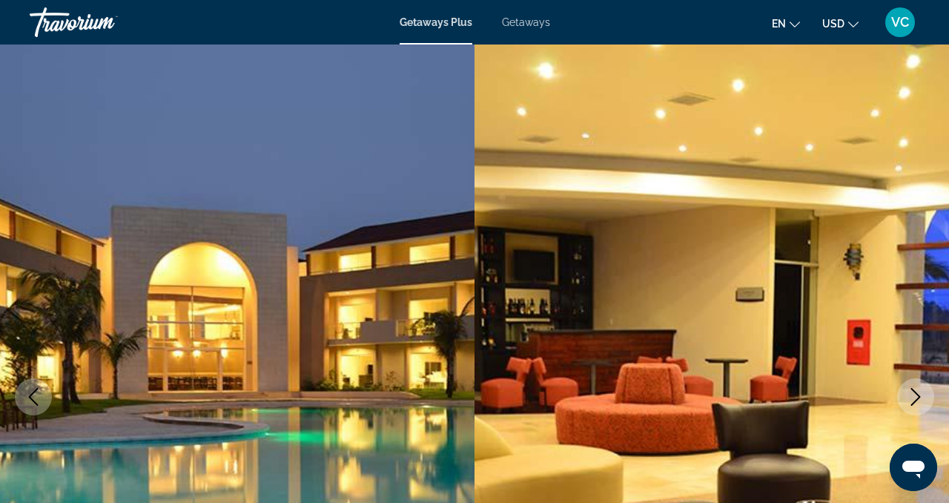
click at [914, 405] on icon "Next image" at bounding box center [915, 397] width 18 height 18
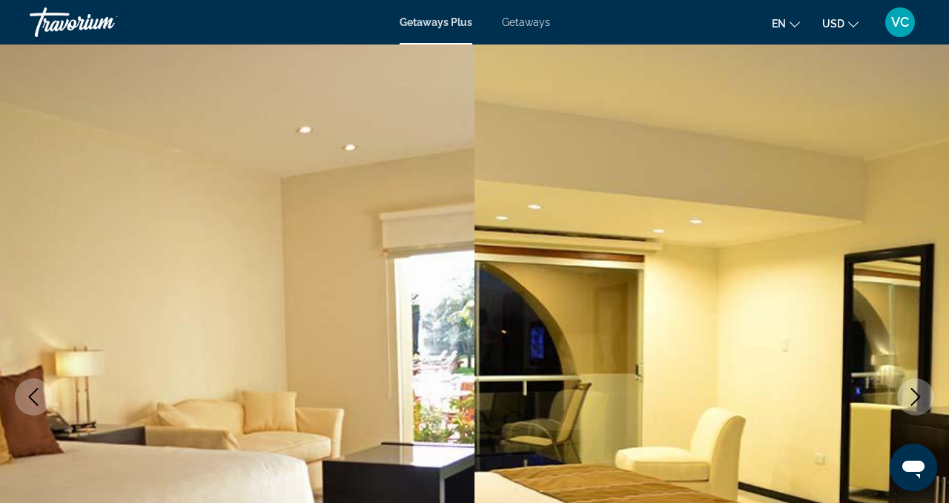
click at [913, 402] on icon "Next image" at bounding box center [916, 397] width 10 height 18
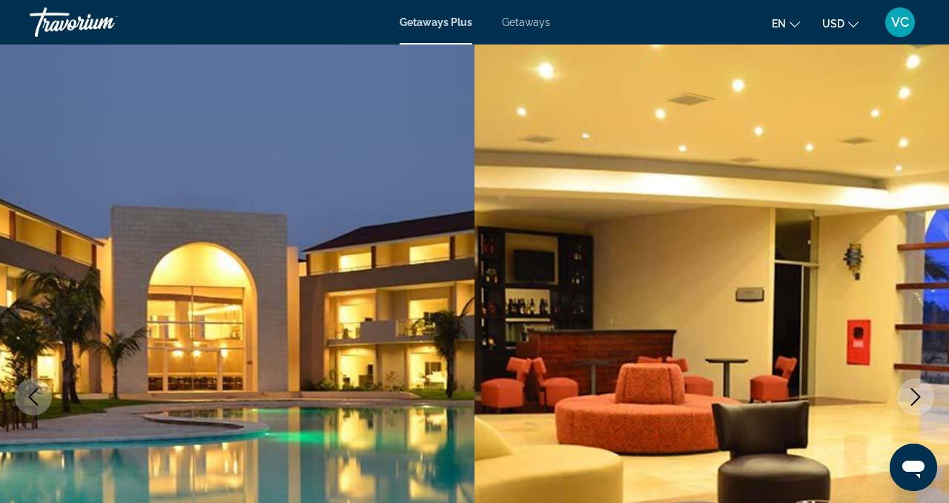
click at [913, 402] on icon "Next image" at bounding box center [916, 397] width 10 height 18
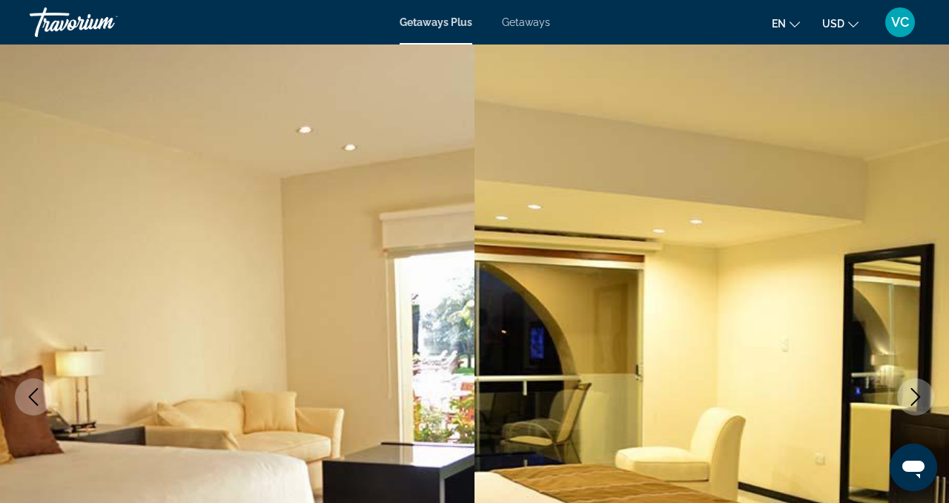
click at [913, 402] on icon "Next image" at bounding box center [916, 397] width 10 height 18
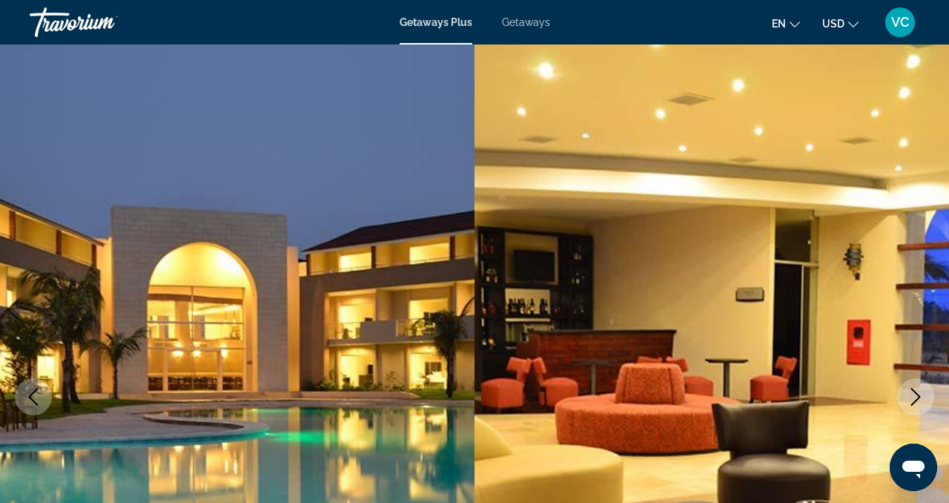
click at [913, 403] on icon "Next image" at bounding box center [915, 397] width 18 height 18
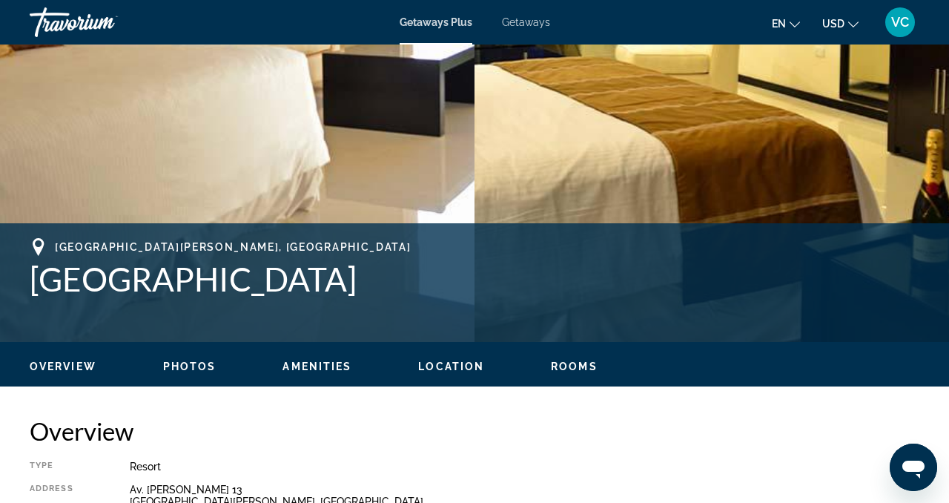
scroll to position [430, 0]
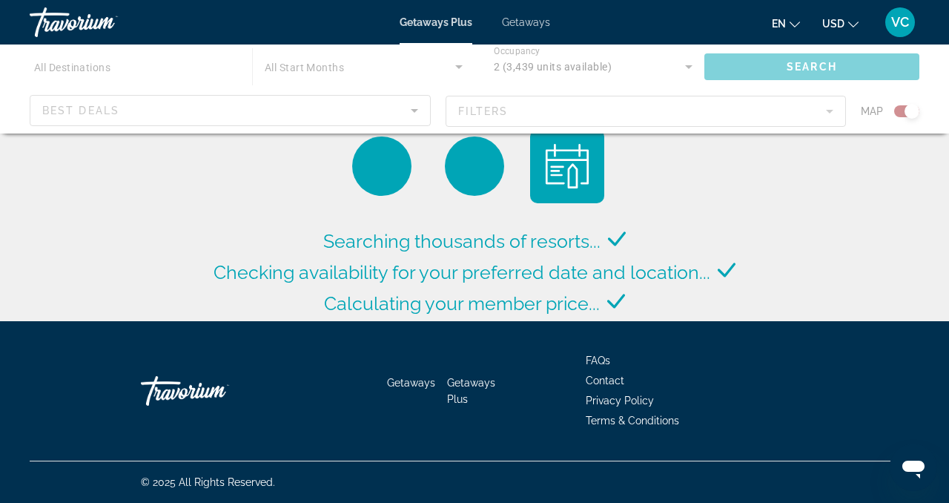
click at [413, 110] on icon "Sort by" at bounding box center [414, 111] width 7 height 4
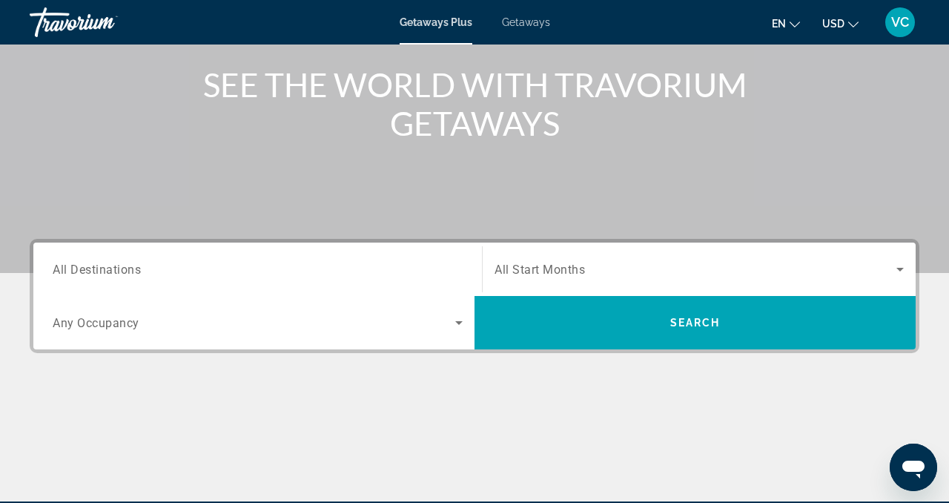
scroll to position [176, 0]
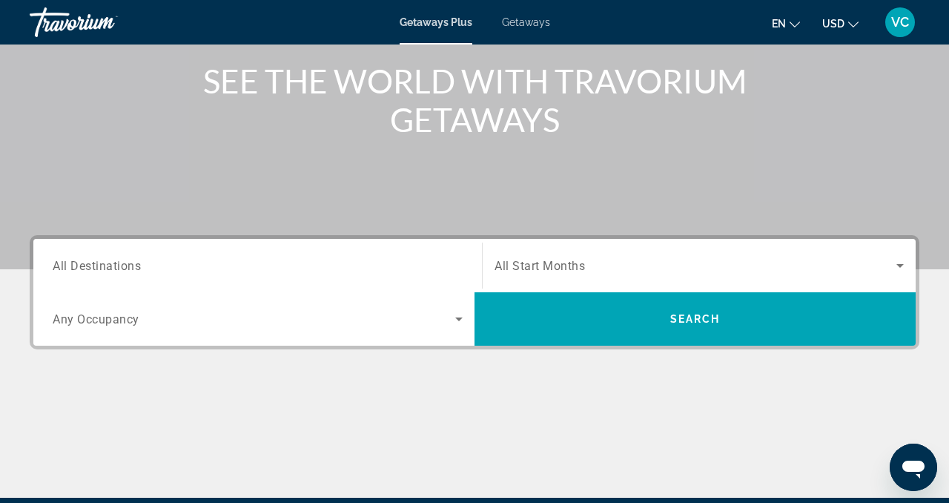
click at [126, 271] on span "All Destinations" at bounding box center [97, 265] width 88 height 14
click at [126, 271] on input "Destination All Destinations" at bounding box center [258, 266] width 410 height 18
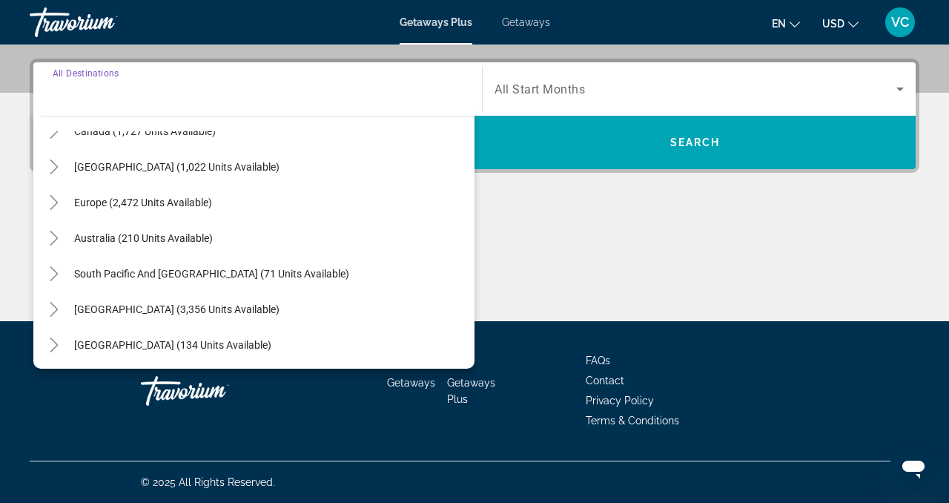
scroll to position [127, 0]
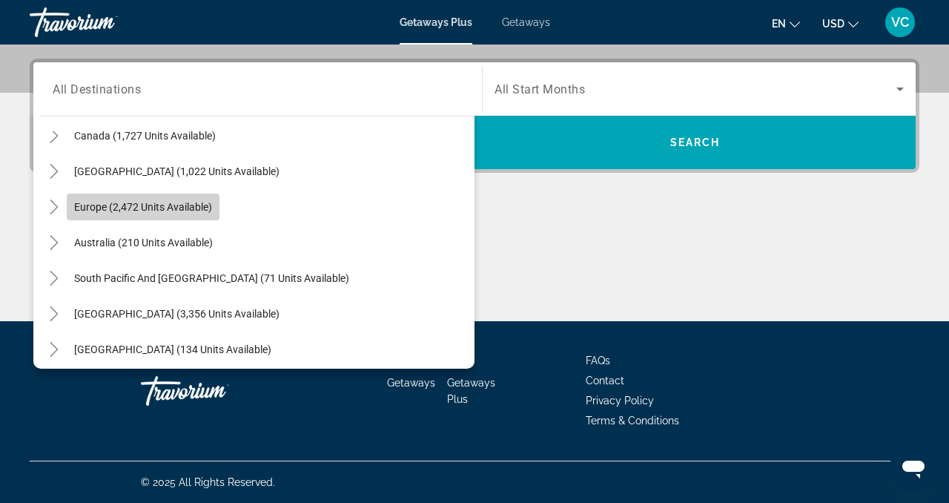
click at [135, 211] on span "Europe (2,472 units available)" at bounding box center [143, 207] width 138 height 12
type input "**********"
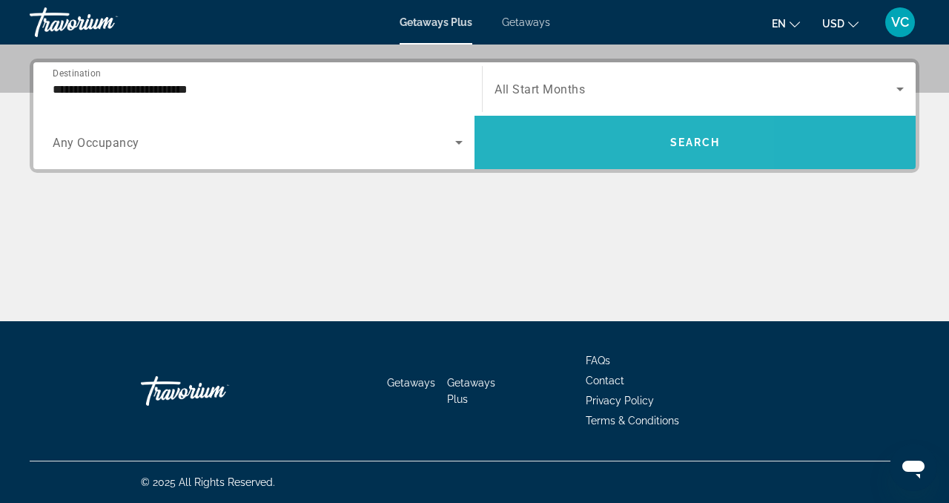
click at [563, 145] on span "Search widget" at bounding box center [694, 143] width 441 height 36
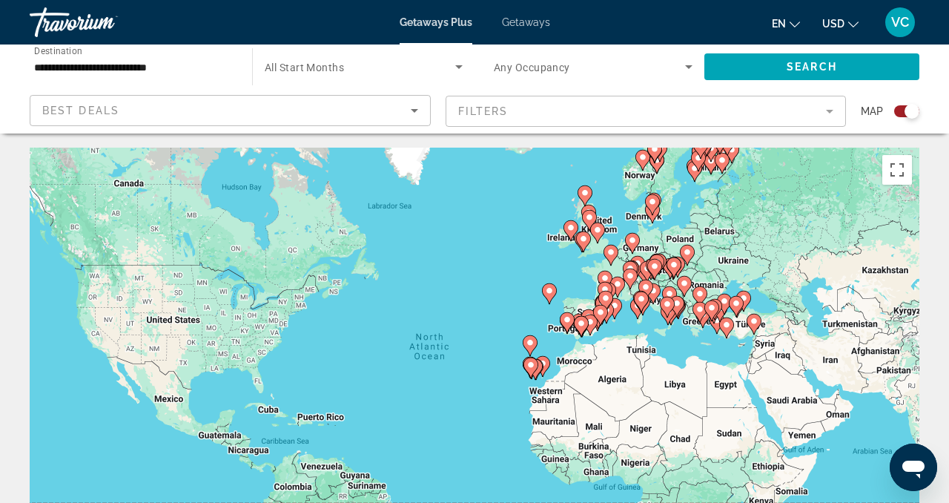
scroll to position [3, 0]
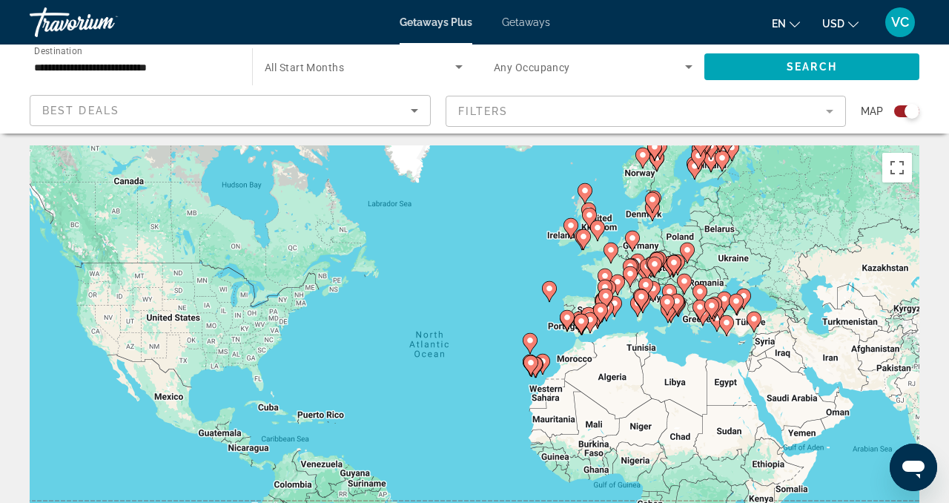
click at [689, 359] on div "To activate drag with keyboard, press Alt + Enter. Once in keyboard drag state,…" at bounding box center [474, 367] width 889 height 445
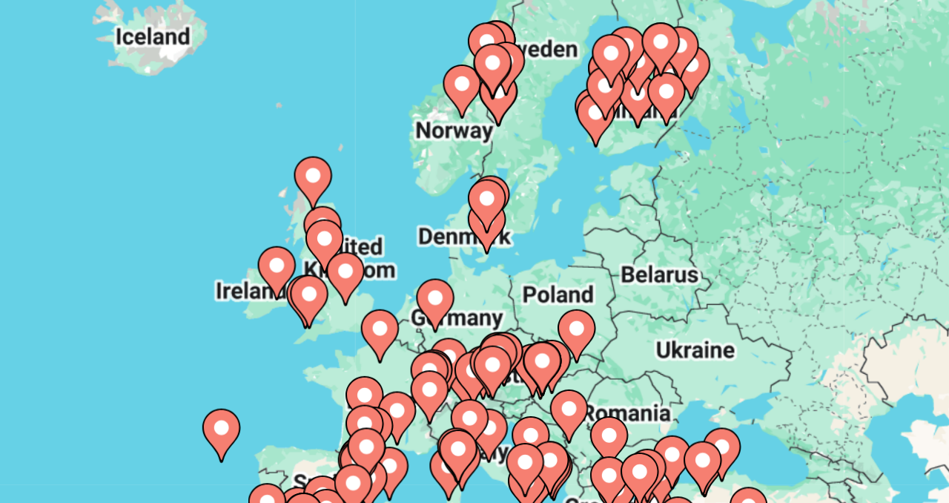
drag, startPoint x: 712, startPoint y: 276, endPoint x: 657, endPoint y: 376, distance: 113.7
click at [657, 376] on div "To activate drag with keyboard, press Alt + Enter. Once in keyboard drag state,…" at bounding box center [474, 367] width 889 height 445
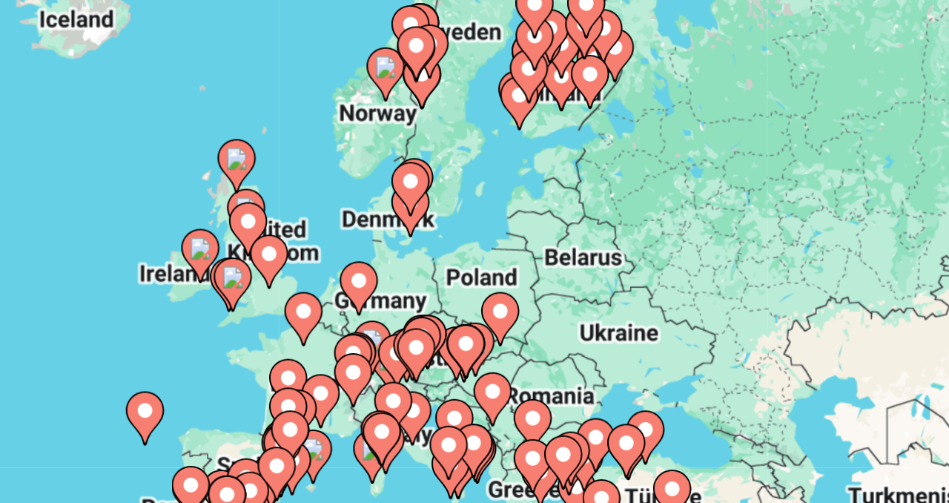
drag, startPoint x: 643, startPoint y: 300, endPoint x: 612, endPoint y: 292, distance: 32.2
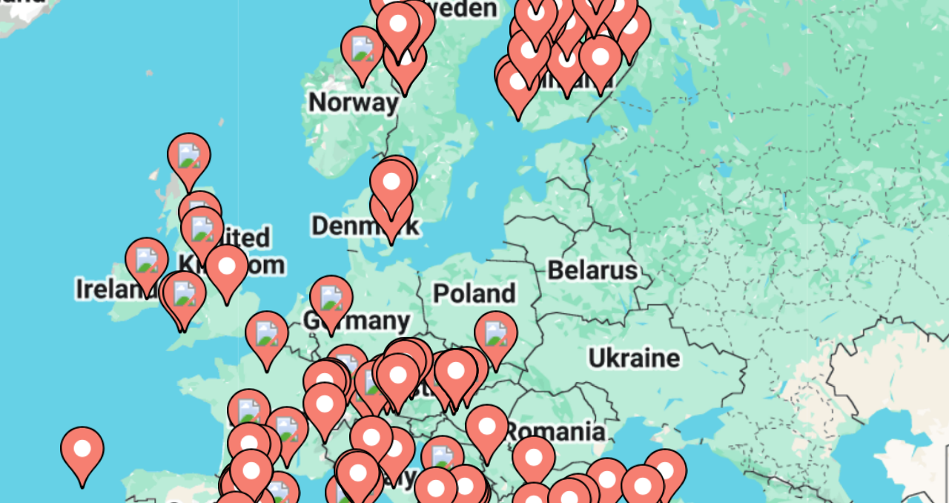
click at [614, 293] on div "To activate drag with keyboard, press Alt + Enter. Once in keyboard drag state,…" at bounding box center [474, 367] width 889 height 445
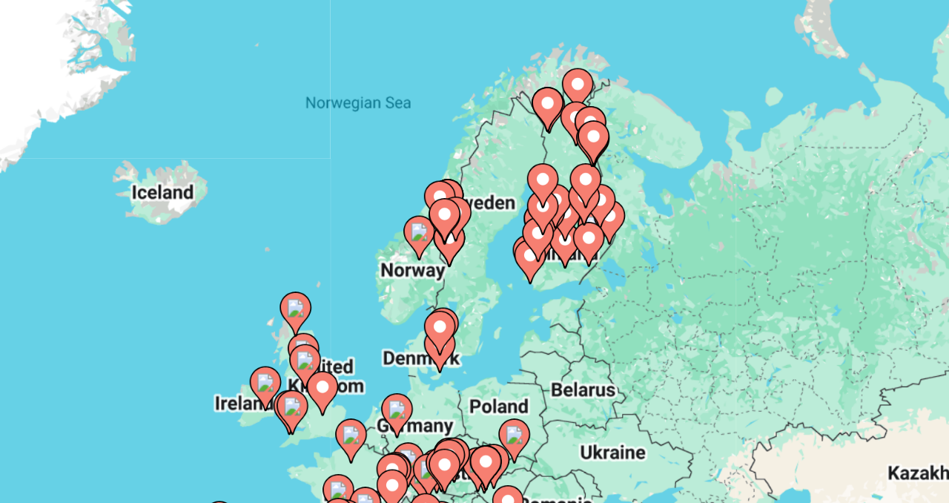
drag, startPoint x: 597, startPoint y: 288, endPoint x: 598, endPoint y: 370, distance: 82.3
click at [598, 370] on div "To activate drag with keyboard, press Alt + Enter. Once in keyboard drag state,…" at bounding box center [474, 367] width 889 height 445
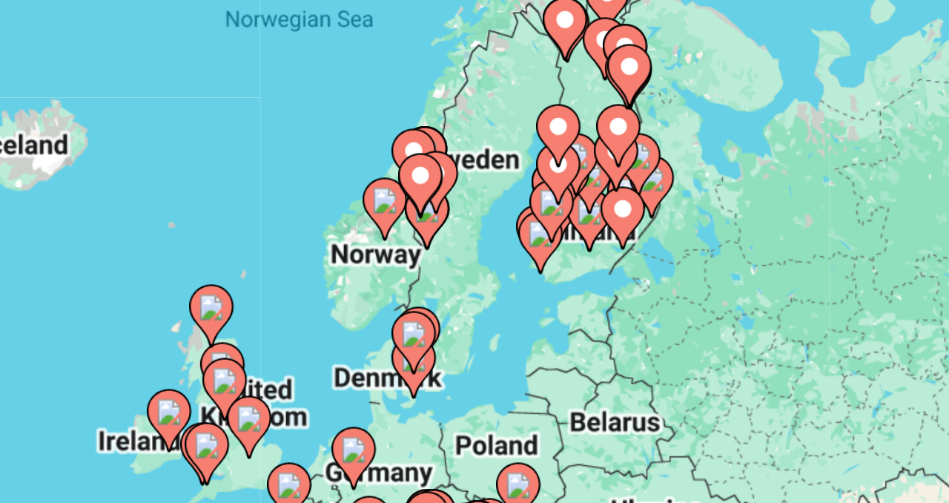
click at [639, 303] on image "Main content" at bounding box center [638, 300] width 9 height 9
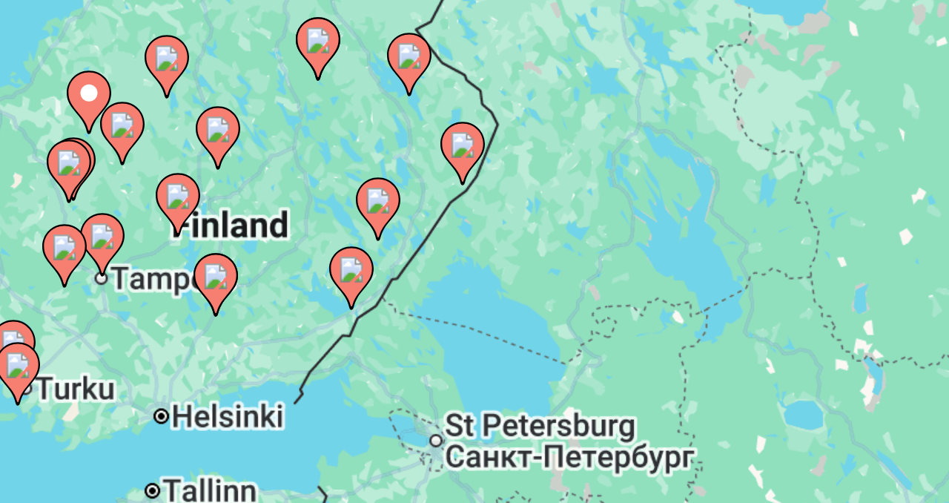
scroll to position [42, 0]
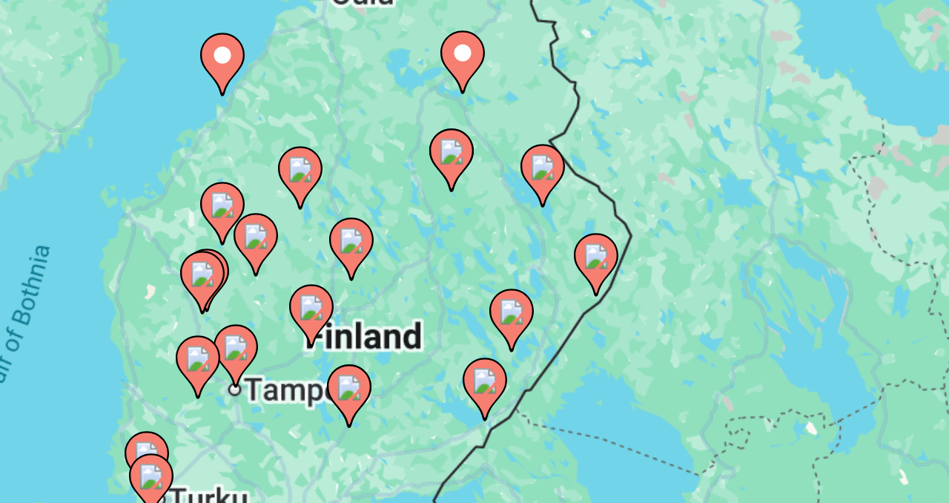
click at [436, 381] on icon "Main content" at bounding box center [437, 380] width 13 height 19
type input "**********"
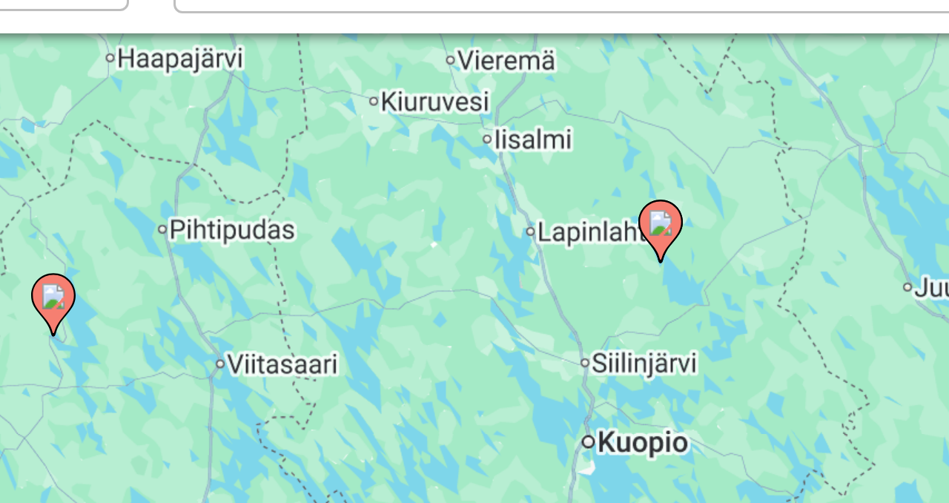
click at [608, 199] on image "Main content" at bounding box center [607, 196] width 9 height 9
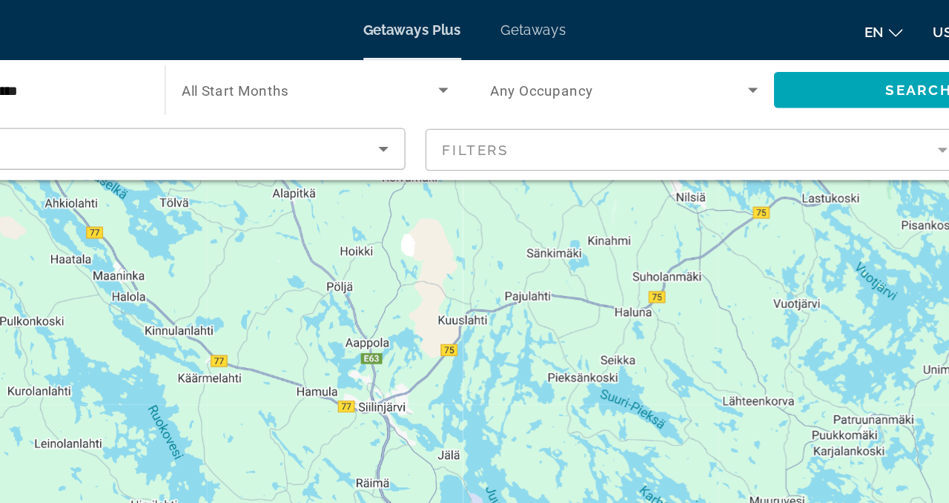
drag, startPoint x: 510, startPoint y: 344, endPoint x: 653, endPoint y: 55, distance: 322.5
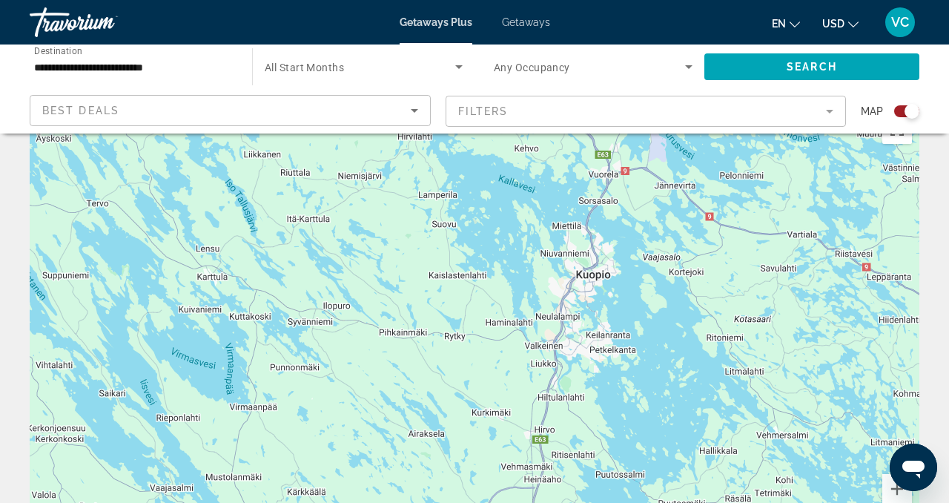
drag, startPoint x: 638, startPoint y: 402, endPoint x: 810, endPoint y: 159, distance: 297.8
click at [810, 159] on div "To navigate, press the arrow keys. To activate drag with keyboard, press Alt + …" at bounding box center [474, 329] width 889 height 445
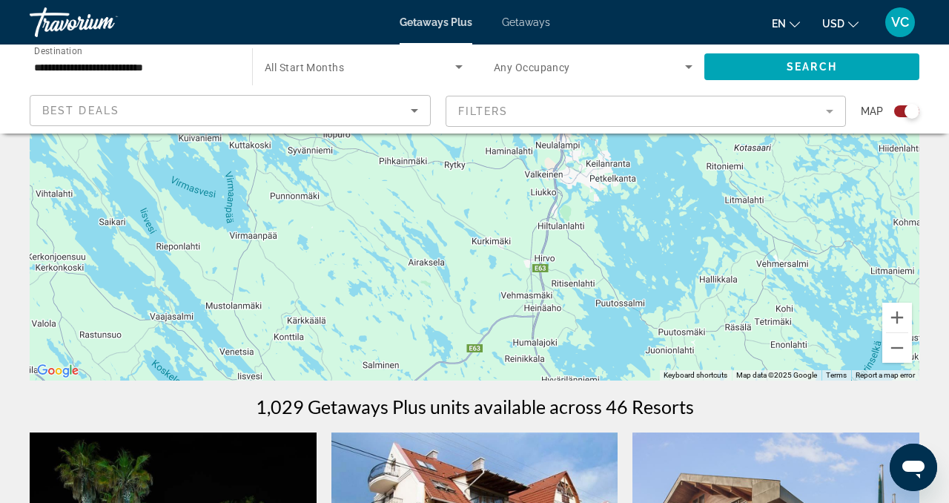
scroll to position [209, 0]
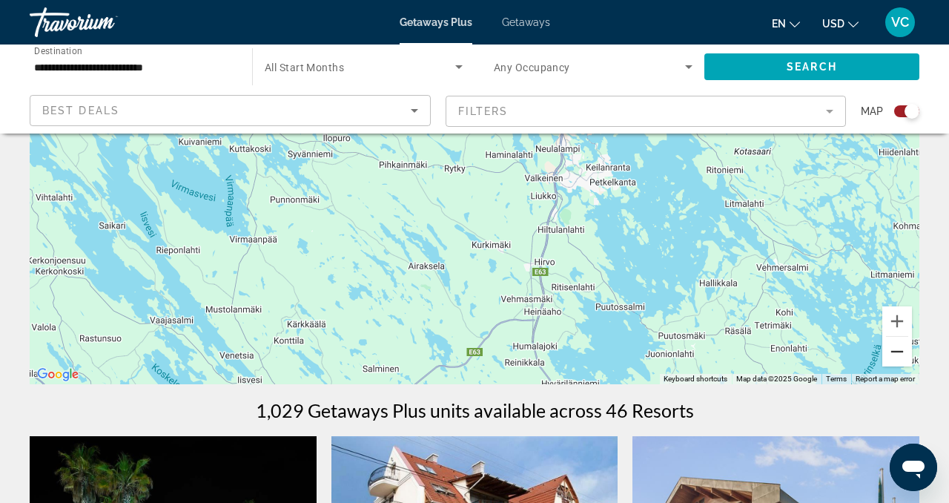
click at [896, 348] on button "Zoom out" at bounding box center [897, 351] width 30 height 30
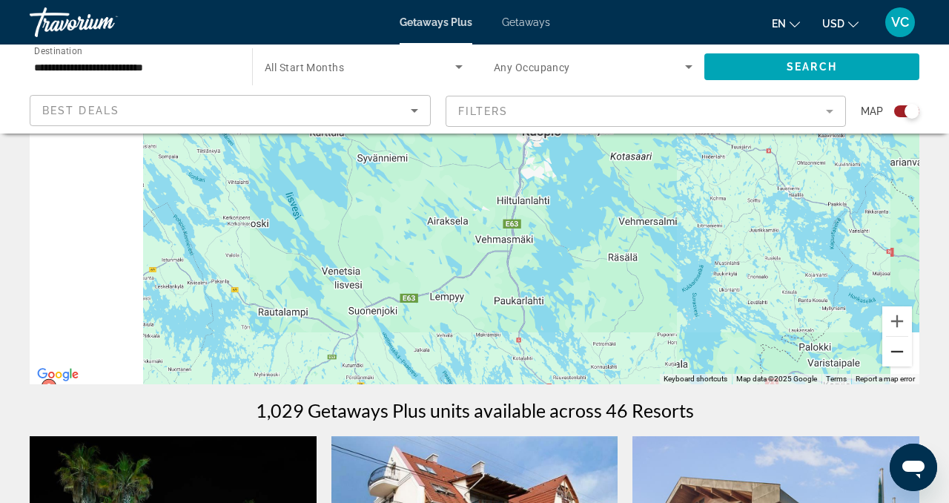
click at [896, 348] on button "Zoom out" at bounding box center [897, 351] width 30 height 30
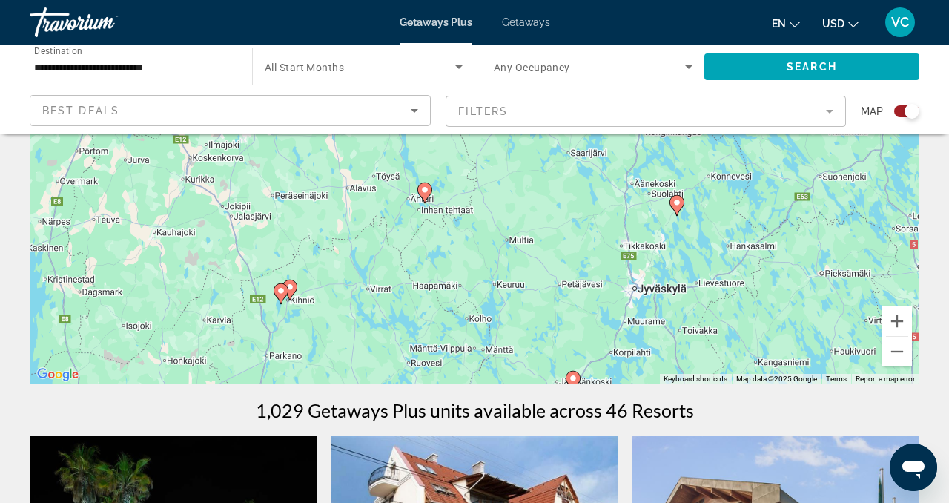
drag, startPoint x: 437, startPoint y: 271, endPoint x: 833, endPoint y: 218, distance: 400.0
click at [833, 217] on div "To navigate, press the arrow keys. To activate drag with keyboard, press Alt + …" at bounding box center [474, 161] width 889 height 445
click at [895, 354] on button "Zoom out" at bounding box center [897, 351] width 30 height 30
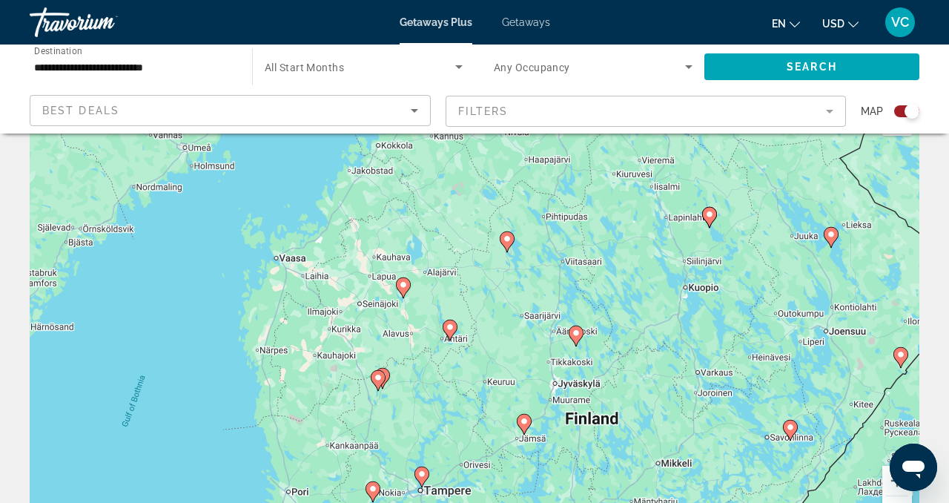
scroll to position [44, 0]
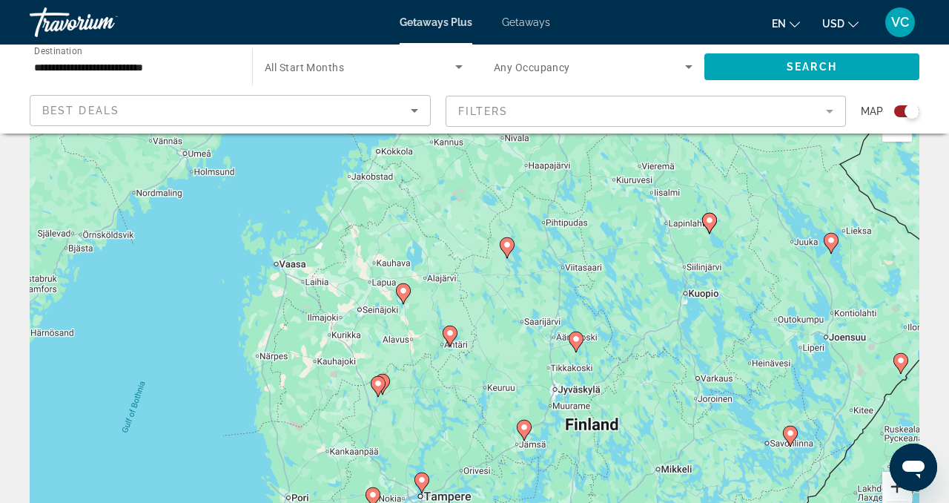
click at [889, 491] on button "Zoom in" at bounding box center [897, 486] width 30 height 30
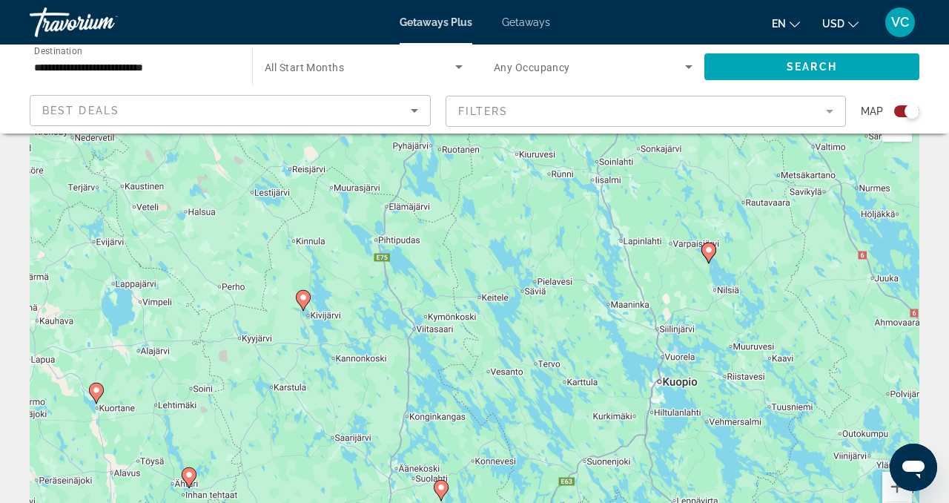
drag, startPoint x: 831, startPoint y: 276, endPoint x: 594, endPoint y: 399, distance: 266.2
click at [594, 399] on div "To navigate, press the arrow keys. To activate drag with keyboard, press Alt + …" at bounding box center [474, 327] width 889 height 445
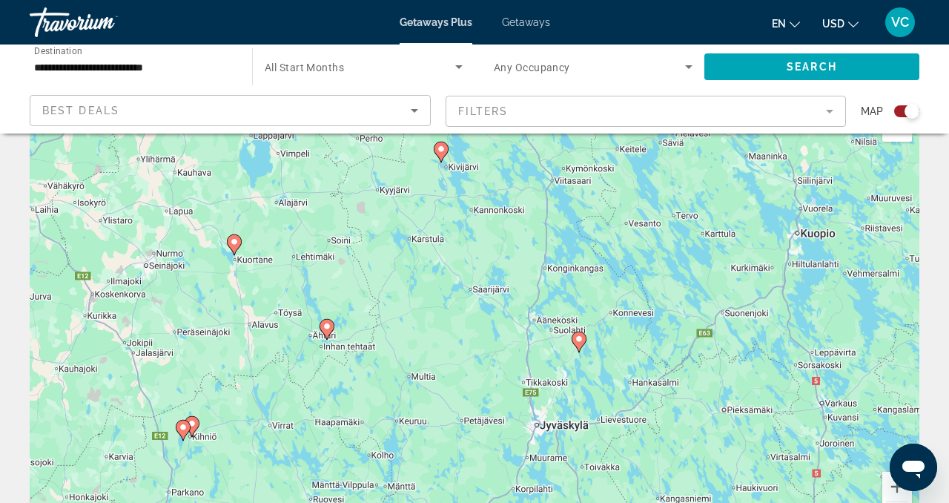
drag, startPoint x: 749, startPoint y: 268, endPoint x: 886, endPoint y: 125, distance: 199.2
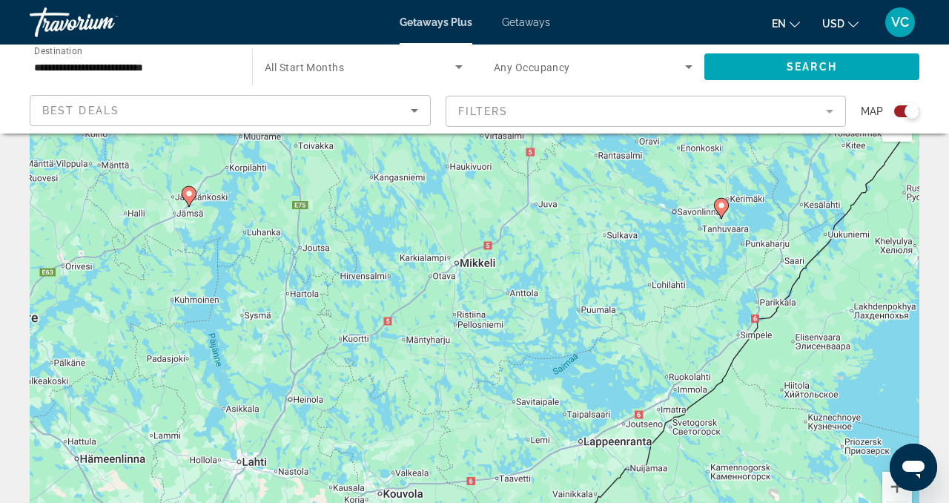
drag, startPoint x: 712, startPoint y: 388, endPoint x: 425, endPoint y: 66, distance: 431.0
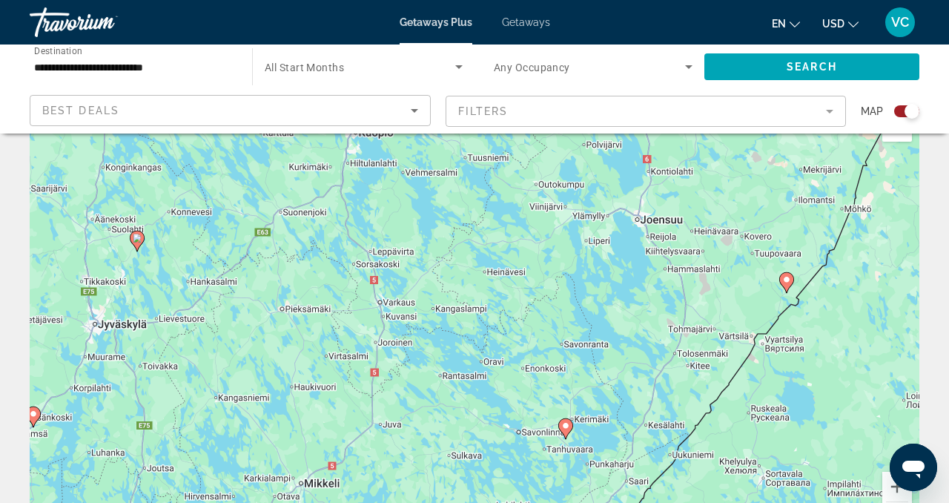
drag, startPoint x: 556, startPoint y: 282, endPoint x: 402, endPoint y: 502, distance: 268.1
click at [401, 502] on div "To navigate, press the arrow keys. To activate drag with keyboard, press Alt + …" at bounding box center [474, 327] width 889 height 445
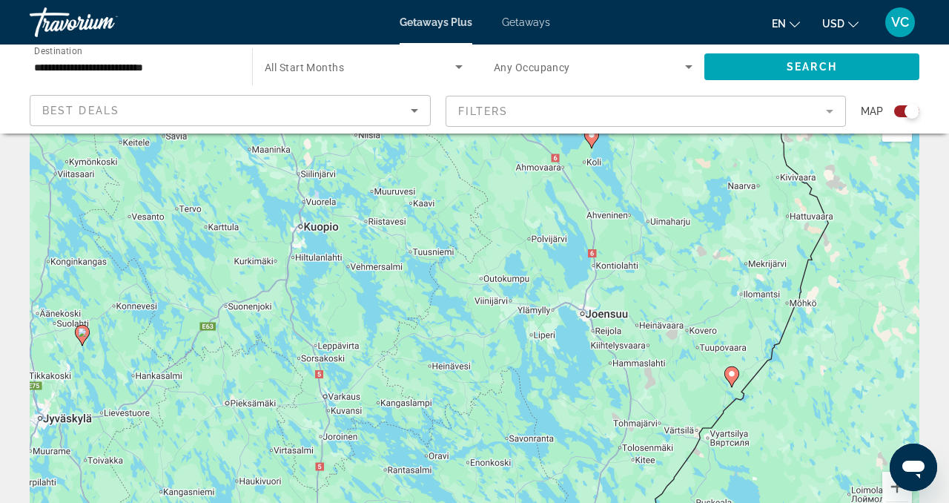
drag, startPoint x: 522, startPoint y: 336, endPoint x: 464, endPoint y: 435, distance: 114.9
click at [464, 435] on div "To navigate, press the arrow keys. To activate drag with keyboard, press Alt + …" at bounding box center [474, 327] width 889 height 445
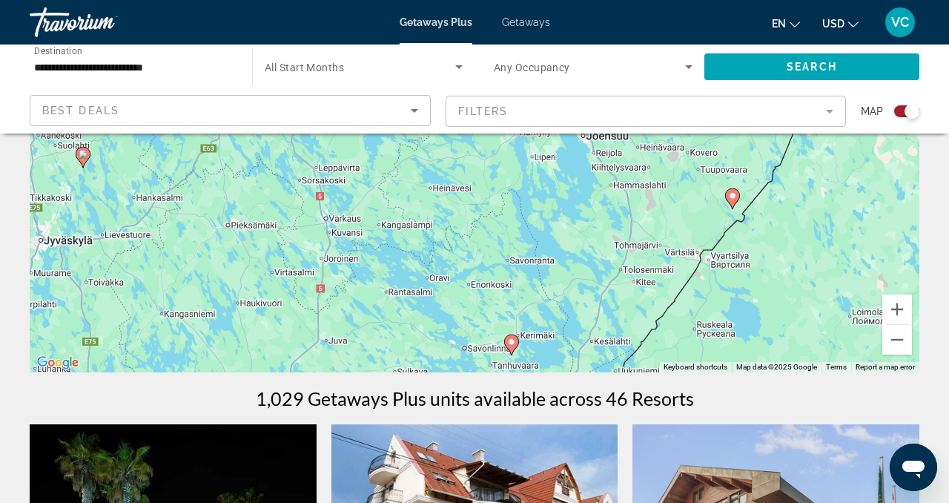
scroll to position [225, 0]
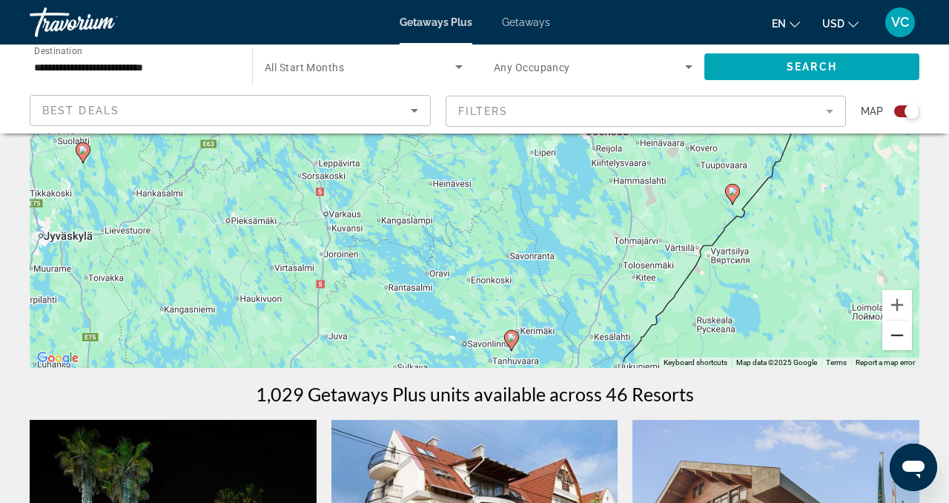
click at [902, 336] on button "Zoom out" at bounding box center [897, 335] width 30 height 30
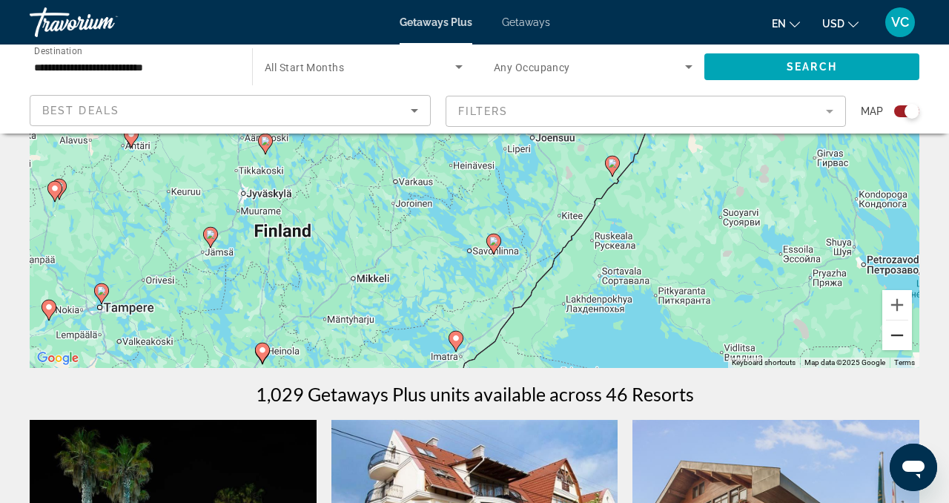
click at [902, 336] on button "Zoom out" at bounding box center [897, 335] width 30 height 30
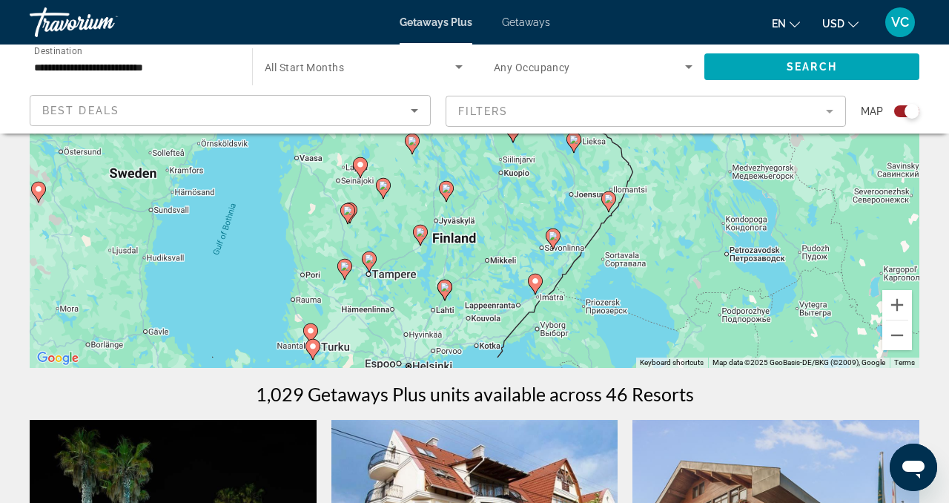
drag, startPoint x: 456, startPoint y: 205, endPoint x: 525, endPoint y: 259, distance: 88.2
click at [525, 259] on div "To navigate, press the arrow keys. To activate drag with keyboard, press Alt + …" at bounding box center [474, 145] width 889 height 445
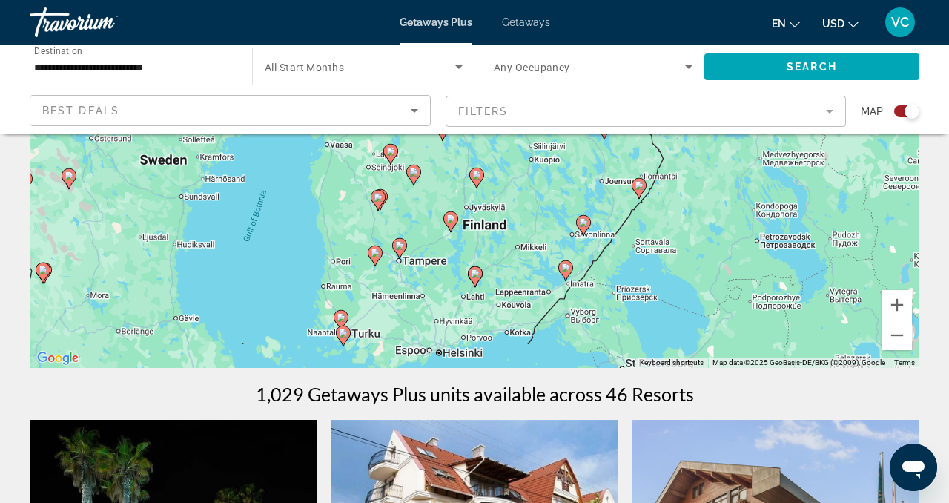
drag, startPoint x: 438, startPoint y: 197, endPoint x: 468, endPoint y: 185, distance: 31.9
click at [468, 186] on div "To navigate, press the arrow keys. To activate drag with keyboard, press Alt + …" at bounding box center [474, 145] width 889 height 445
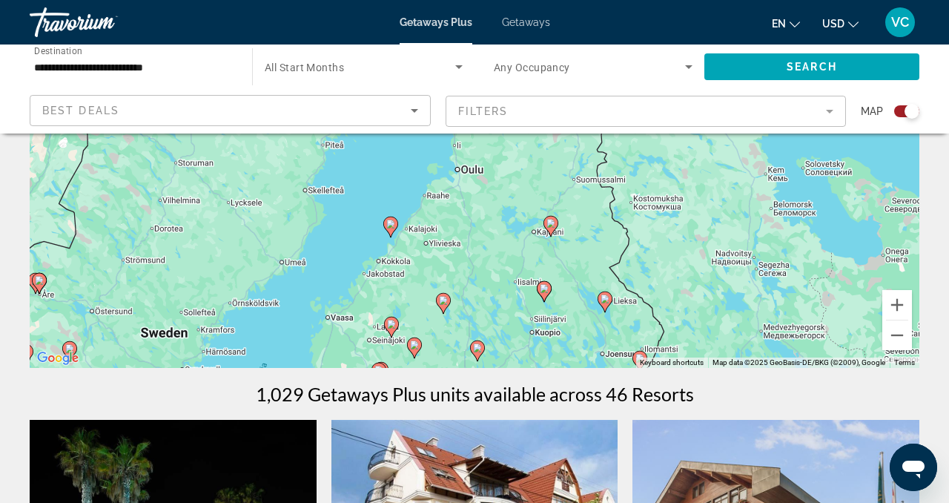
drag, startPoint x: 498, startPoint y: 209, endPoint x: 499, endPoint y: 384, distance: 174.9
click at [895, 342] on button "Zoom out" at bounding box center [897, 335] width 30 height 30
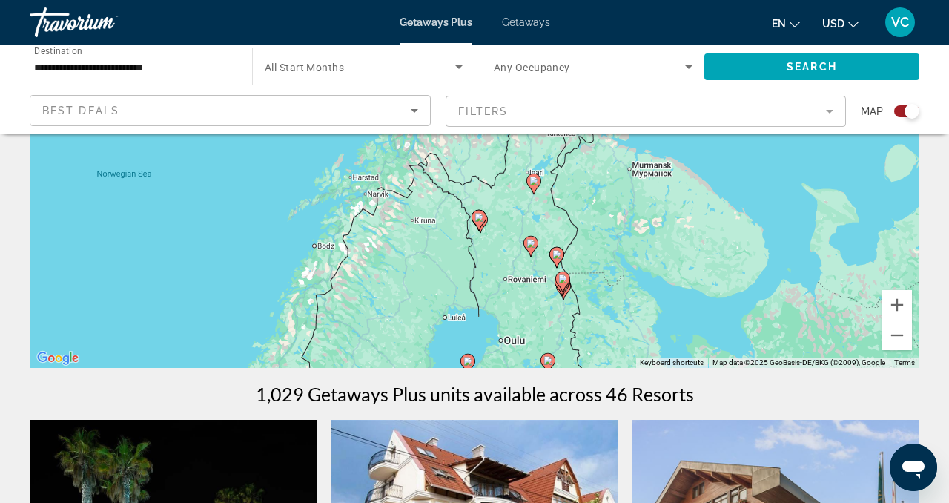
drag, startPoint x: 543, startPoint y: 192, endPoint x: 577, endPoint y: 378, distance: 189.1
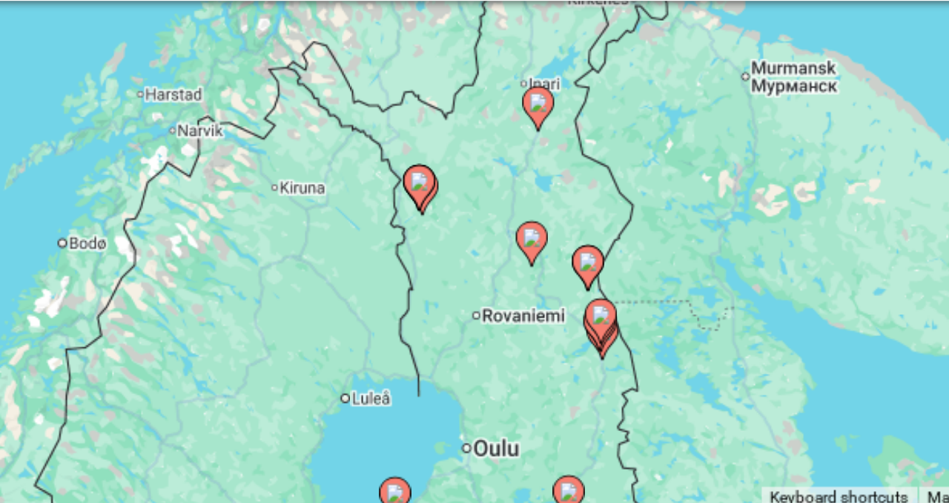
click at [531, 246] on icon "Main content" at bounding box center [529, 245] width 13 height 19
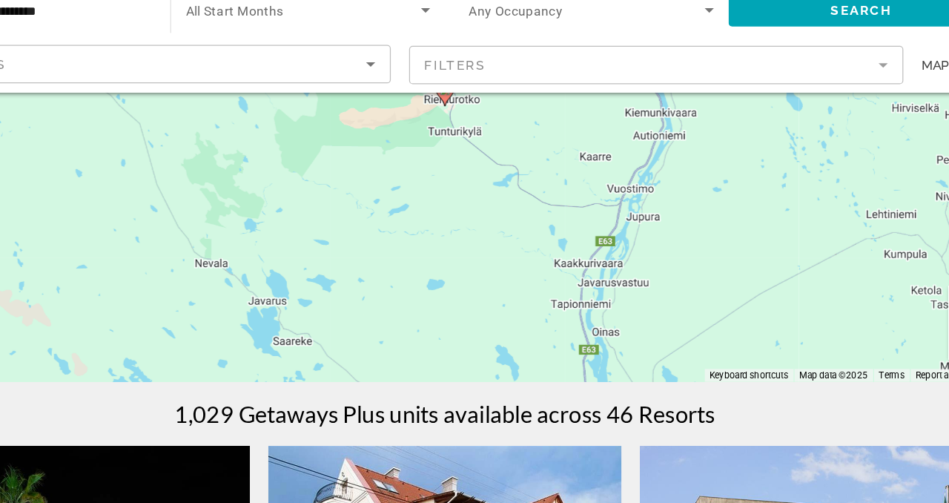
click at [809, 394] on div "1,029 Getaways Plus units available across 46 Resorts" at bounding box center [474, 393] width 889 height 22
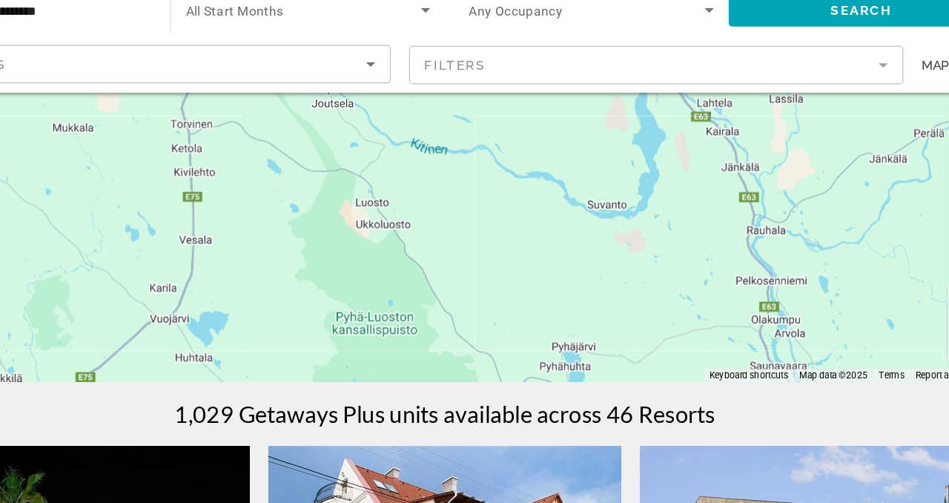
drag, startPoint x: 651, startPoint y: 199, endPoint x: 769, endPoint y: 465, distance: 291.0
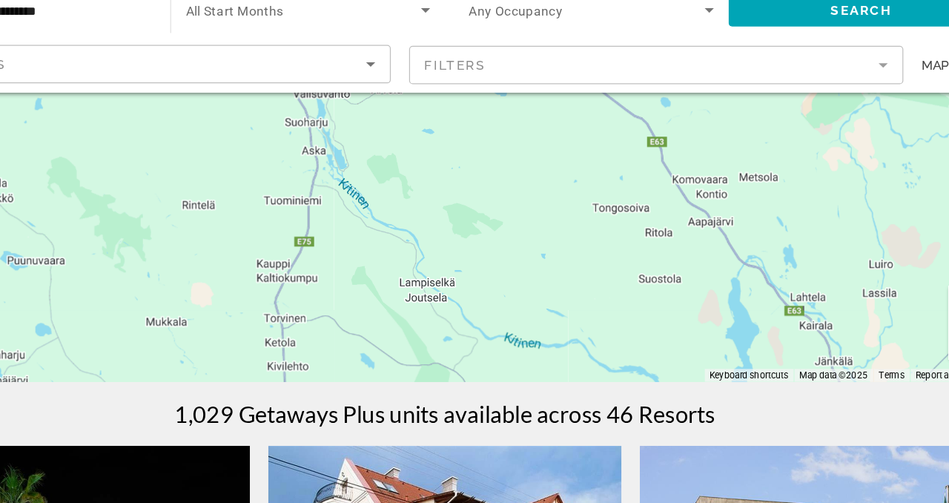
drag, startPoint x: 635, startPoint y: 302, endPoint x: 389, endPoint y: 284, distance: 246.8
click at [437, 315] on div "To activate drag with keyboard, press Alt + Enter. Once in keyboard drag state,…" at bounding box center [474, 145] width 889 height 445
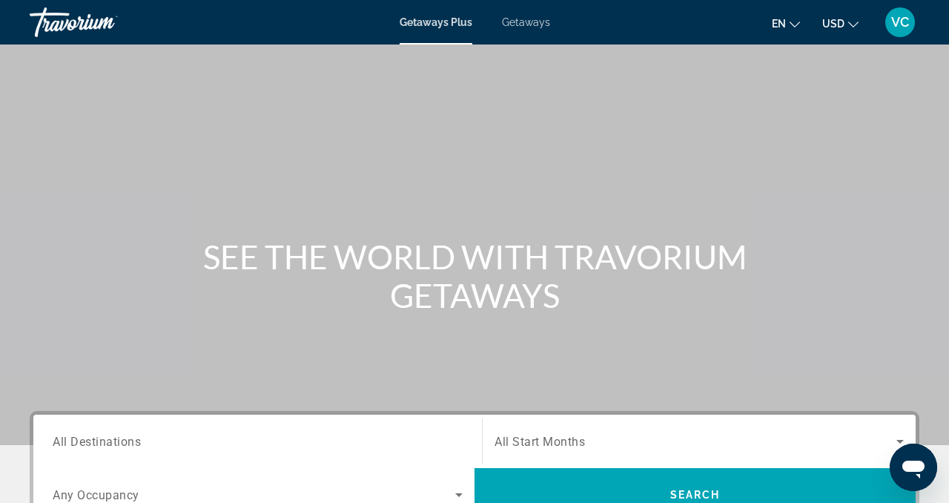
click at [535, 22] on span "Getaways" at bounding box center [526, 22] width 48 height 12
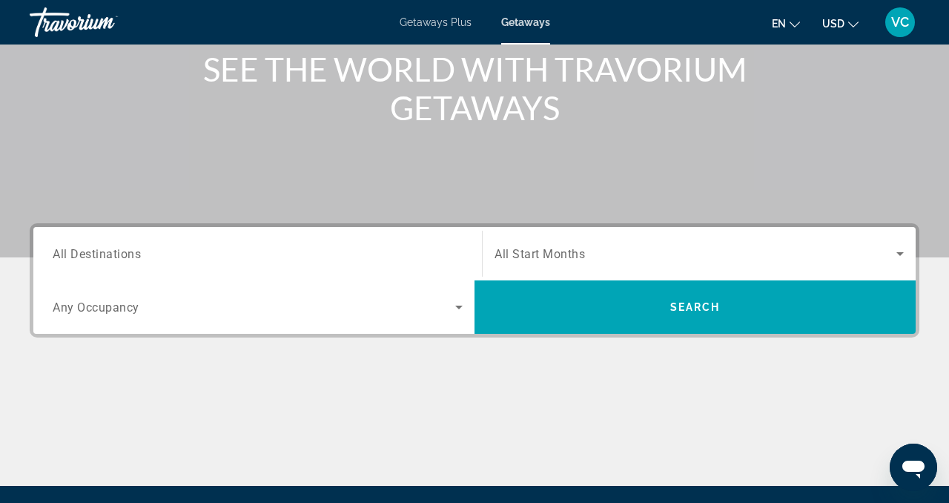
scroll to position [188, 0]
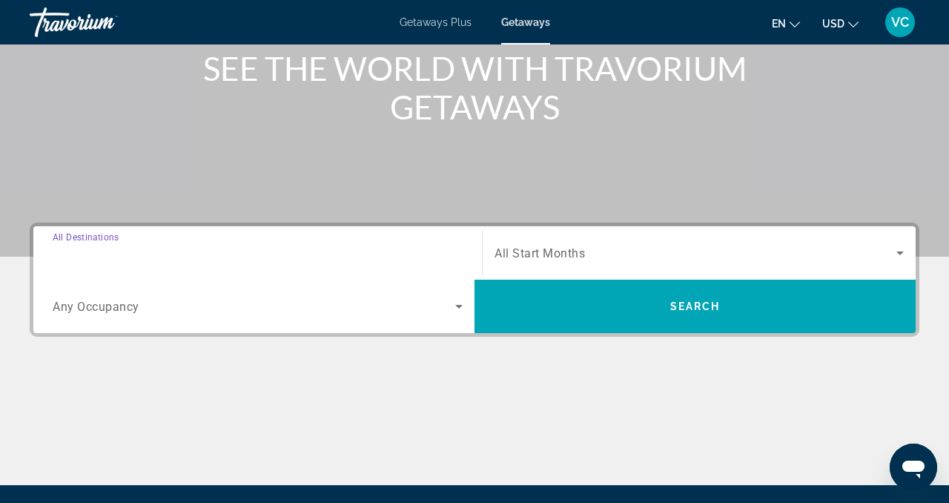
click at [230, 253] on input "Destination All Destinations" at bounding box center [258, 254] width 410 height 18
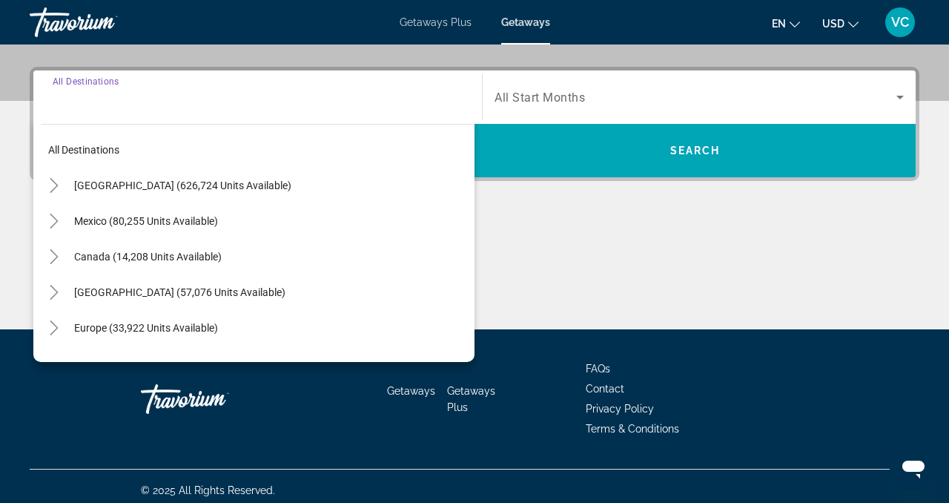
scroll to position [352, 0]
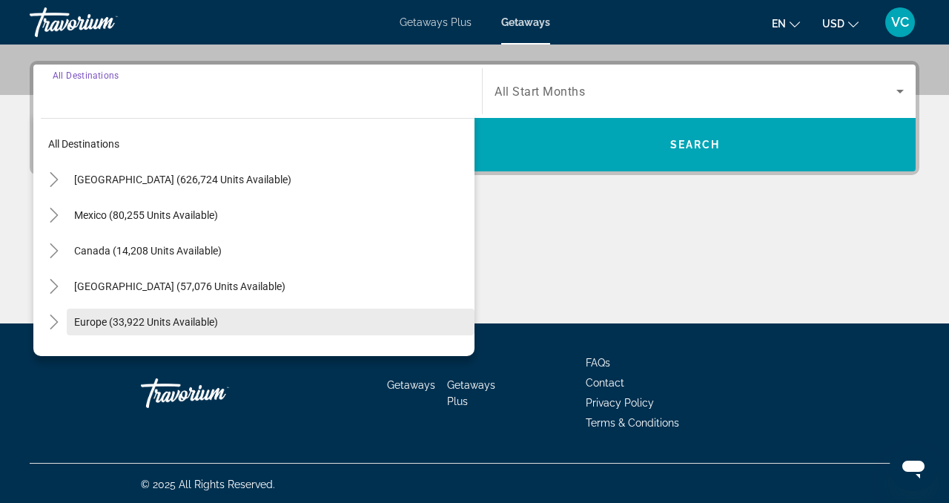
click at [186, 317] on span "Europe (33,922 units available)" at bounding box center [146, 322] width 144 height 12
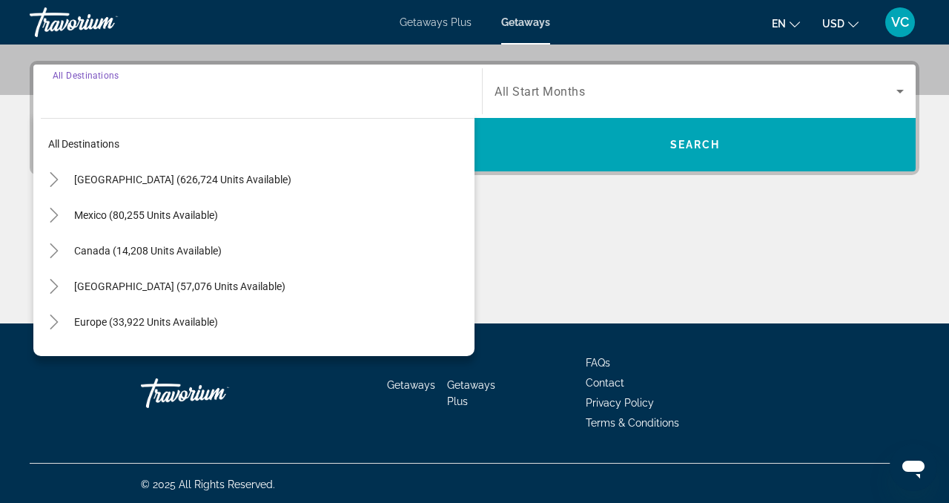
type input "**********"
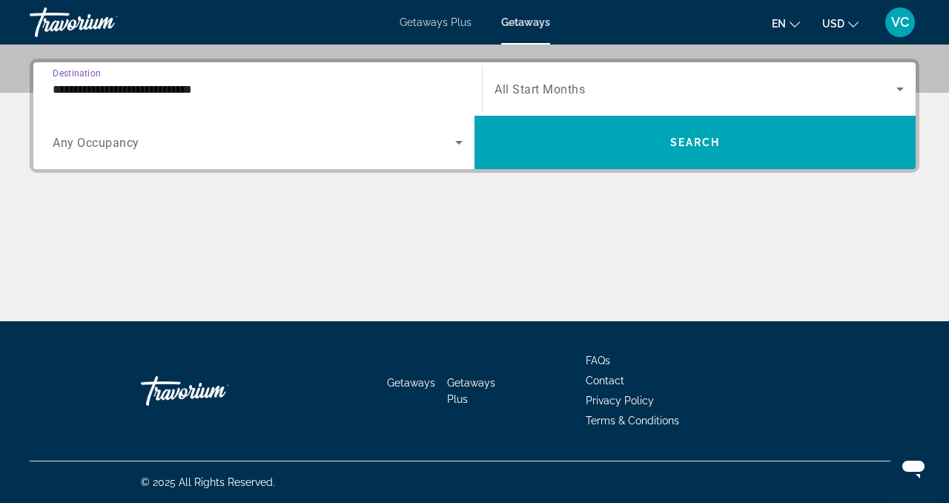
click at [145, 147] on span "Search widget" at bounding box center [254, 142] width 402 height 18
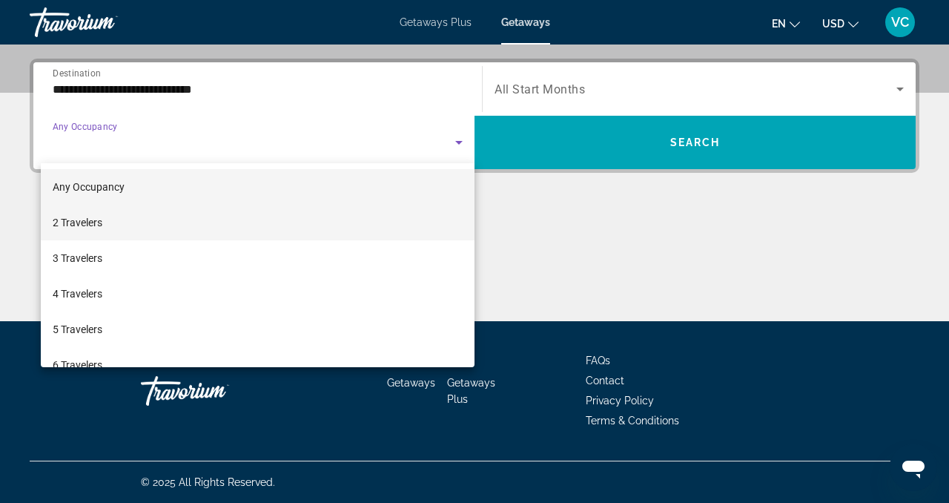
click at [121, 221] on mat-option "2 Travelers" at bounding box center [258, 223] width 434 height 36
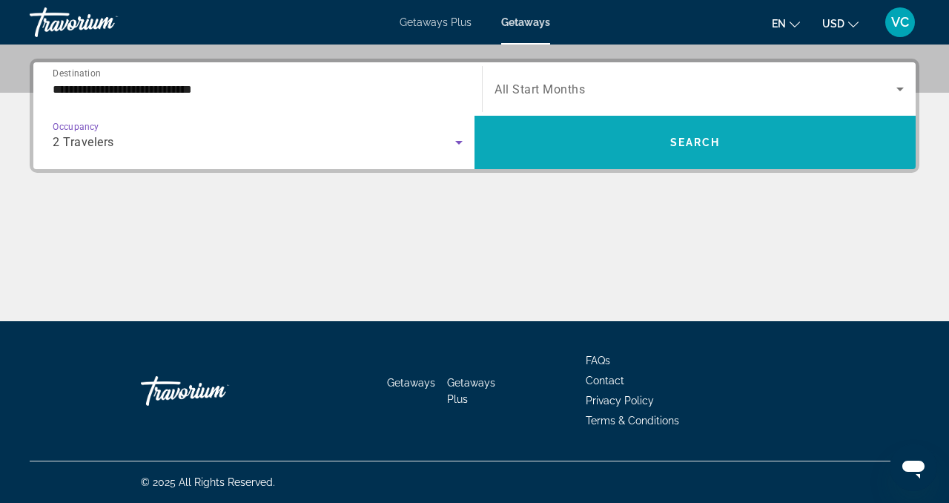
click at [812, 155] on span "Search widget" at bounding box center [694, 143] width 441 height 36
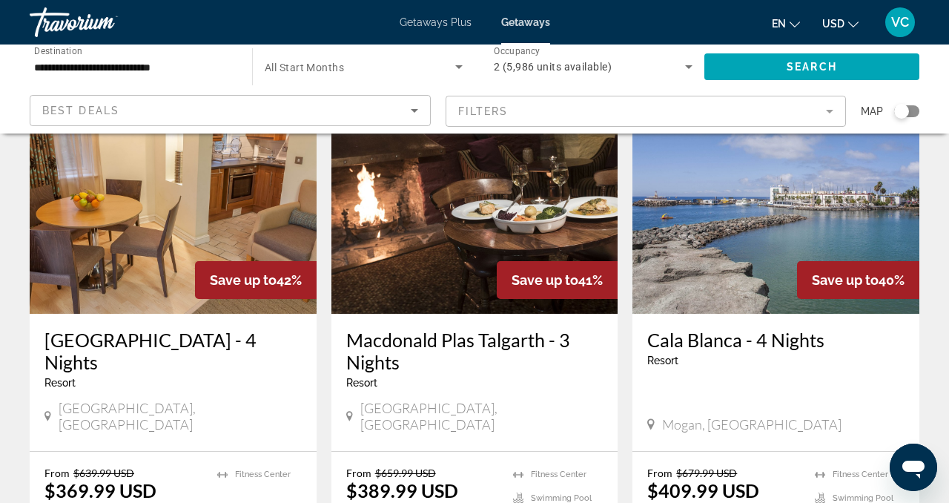
scroll to position [149, 0]
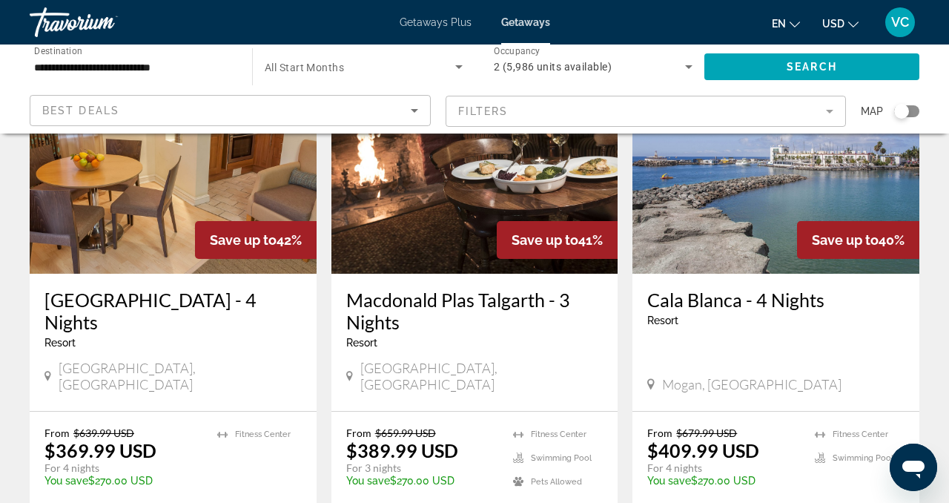
click at [909, 108] on div "Search widget" at bounding box center [906, 111] width 25 height 12
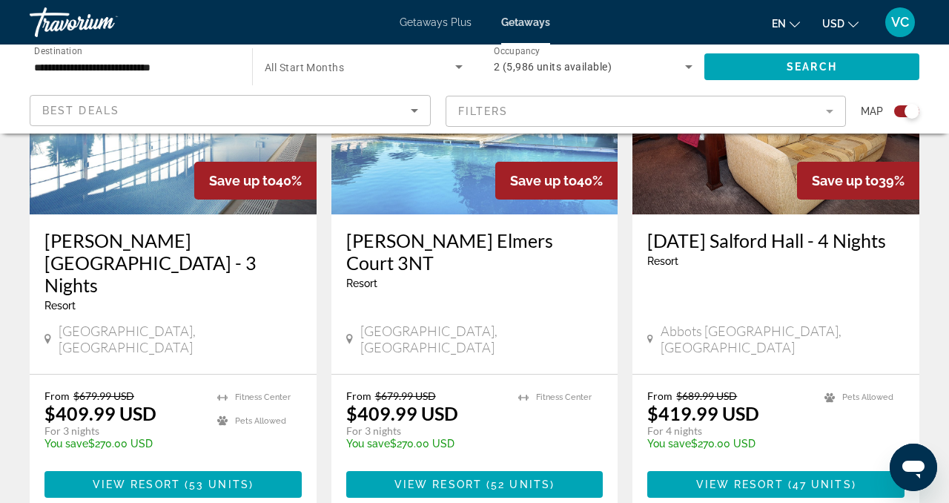
scroll to position [1212, 0]
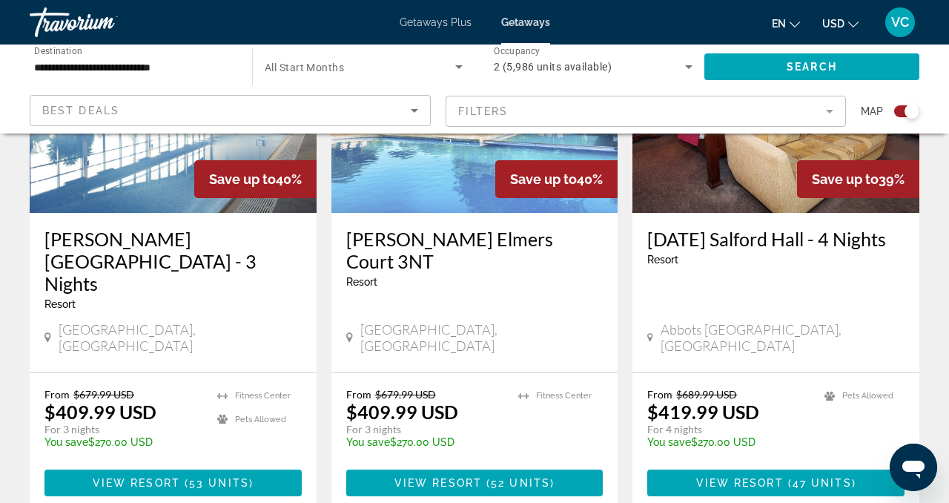
click at [909, 105] on div "Search widget" at bounding box center [911, 111] width 15 height 15
click at [909, 105] on div "Search widget" at bounding box center [906, 111] width 25 height 12
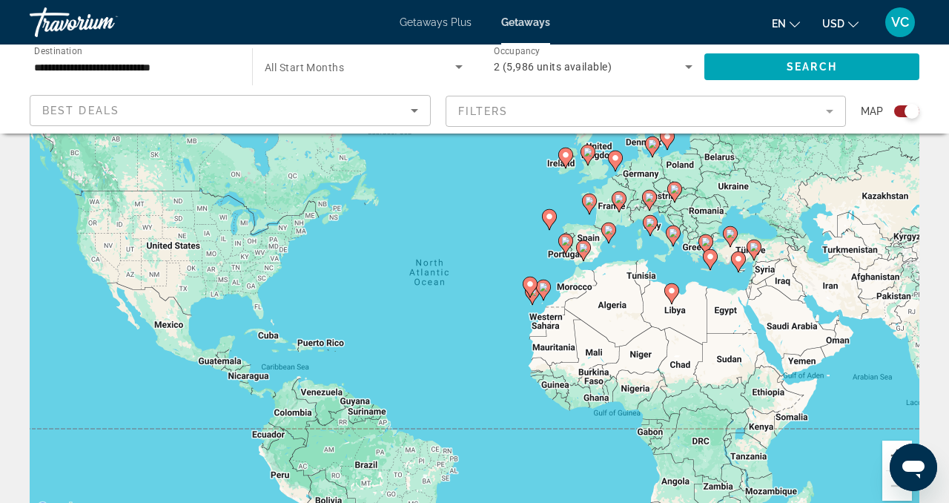
scroll to position [0, 0]
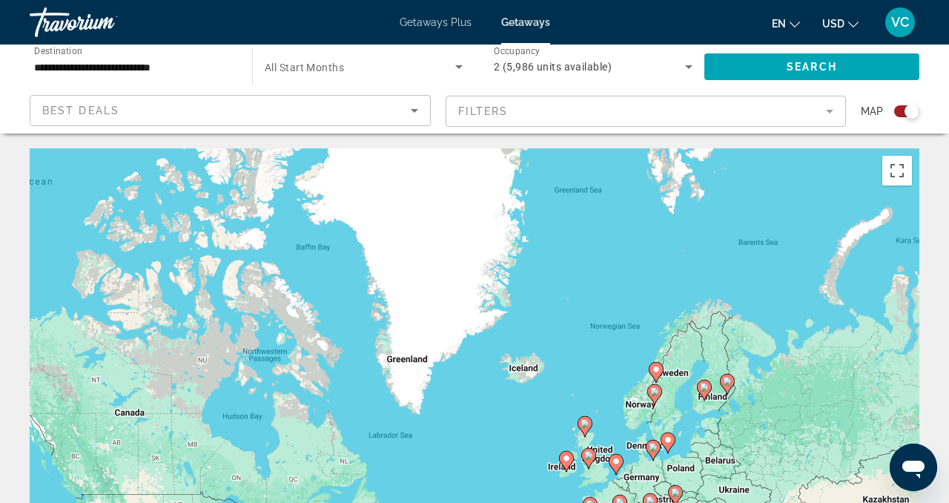
drag, startPoint x: 752, startPoint y: 201, endPoint x: 753, endPoint y: 432, distance: 231.2
click at [753, 432] on div "To activate drag with keyboard, press Alt + Enter. Once in keyboard drag state,…" at bounding box center [474, 370] width 889 height 445
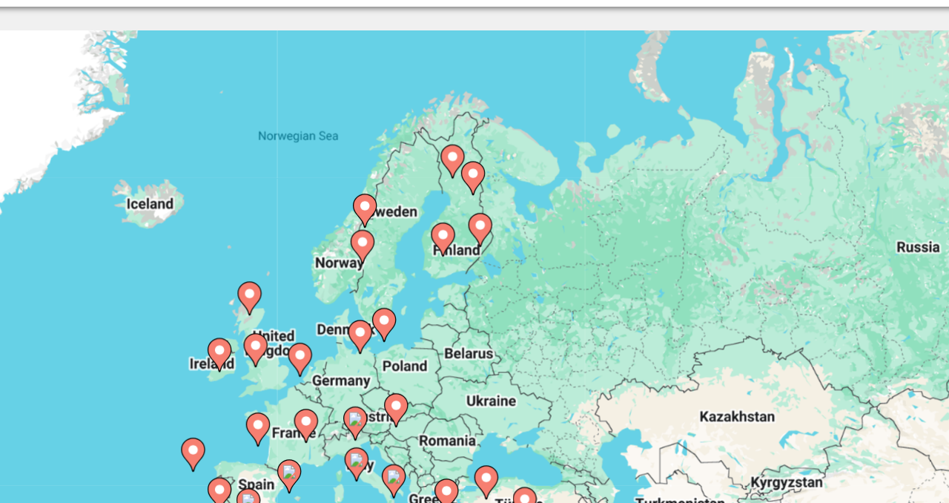
drag, startPoint x: 716, startPoint y: 315, endPoint x: 560, endPoint y: 202, distance: 192.6
click at [560, 201] on div "To activate drag with keyboard, press Alt + Enter. Once in keyboard drag state,…" at bounding box center [474, 370] width 889 height 445
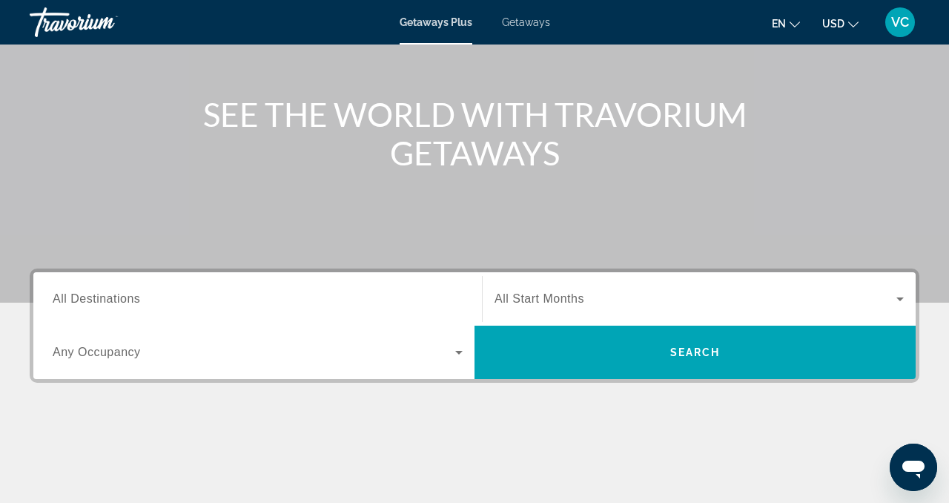
scroll to position [161, 0]
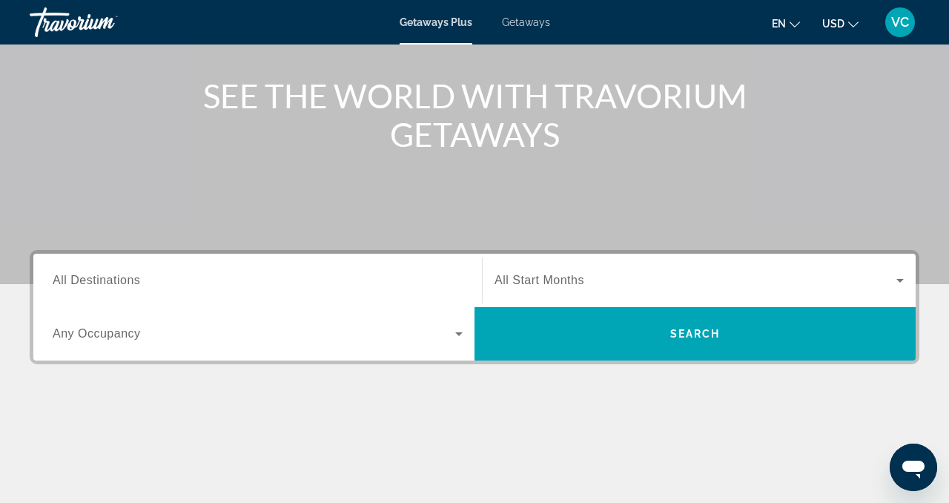
click at [125, 281] on span "All Destinations" at bounding box center [96, 279] width 87 height 13
click at [125, 281] on input "Destination All Destinations" at bounding box center [258, 281] width 410 height 18
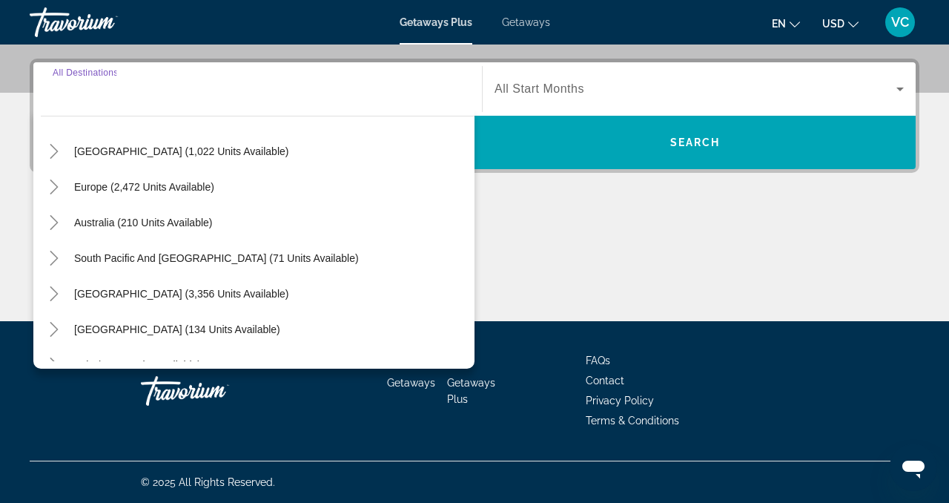
scroll to position [146, 0]
click at [144, 188] on span "Europe (2,472 units available)" at bounding box center [144, 188] width 140 height 12
type input "**********"
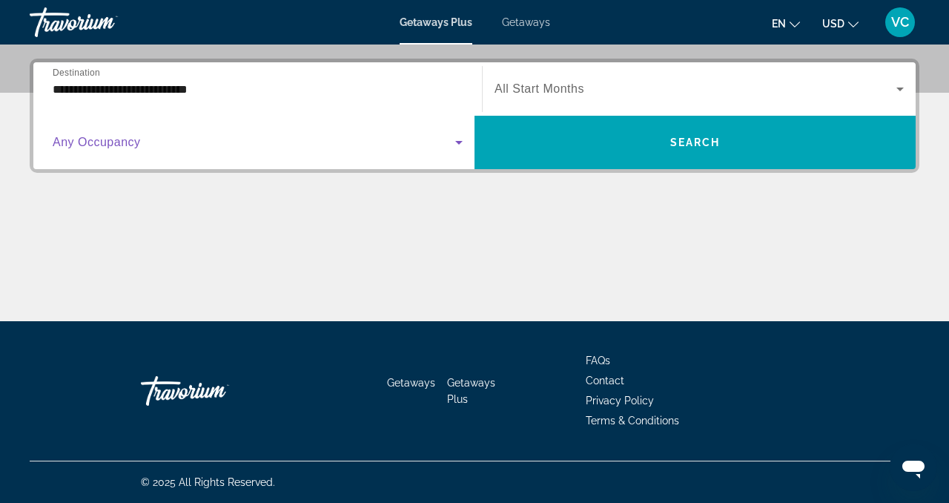
click at [176, 149] on span "Search widget" at bounding box center [254, 142] width 402 height 18
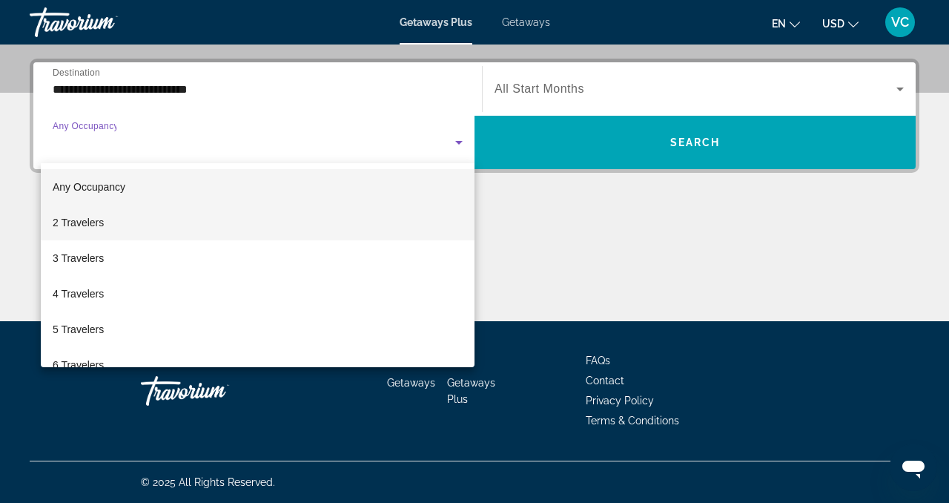
click at [109, 216] on mat-option "2 Travelers" at bounding box center [258, 223] width 434 height 36
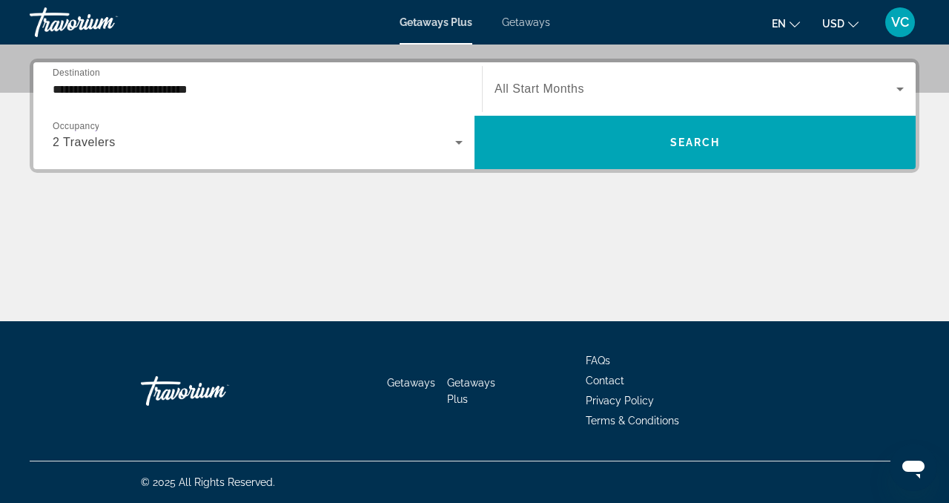
click at [533, 95] on span "All Start Months" at bounding box center [539, 88] width 90 height 13
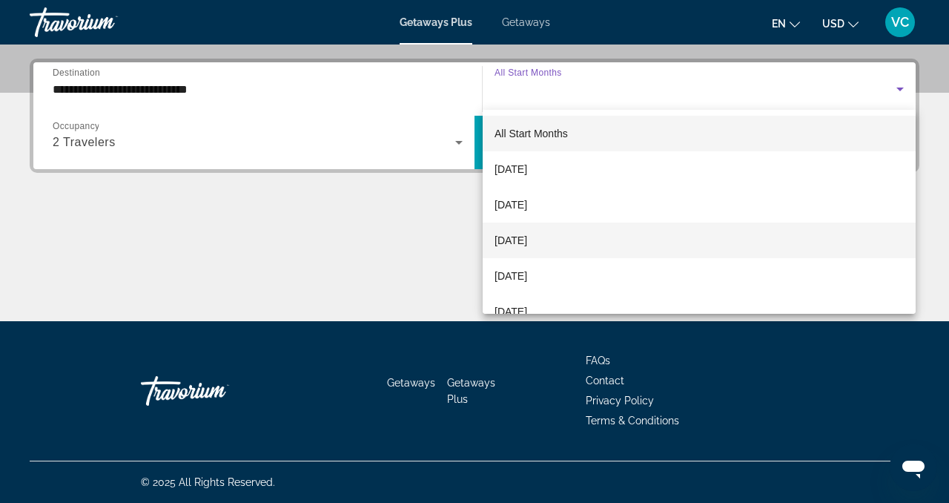
click at [527, 241] on span "[DATE]" at bounding box center [510, 240] width 33 height 18
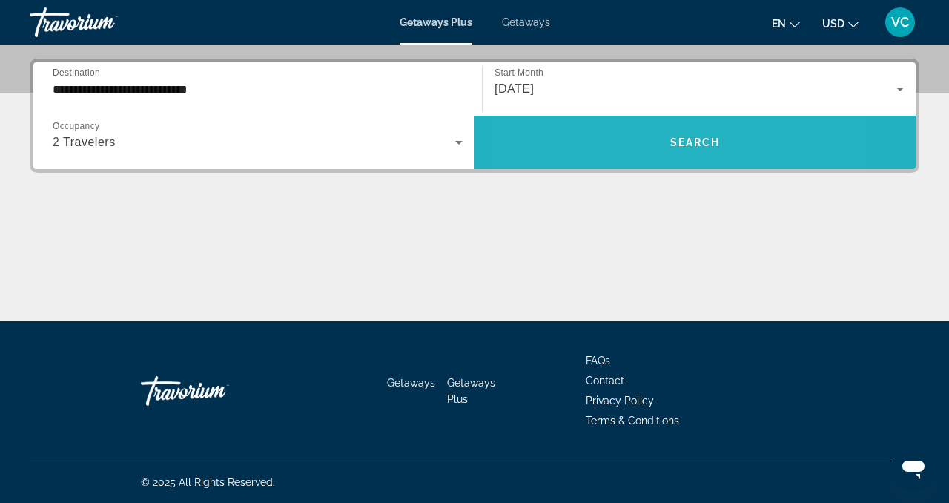
click at [610, 146] on span "Search widget" at bounding box center [694, 143] width 441 height 36
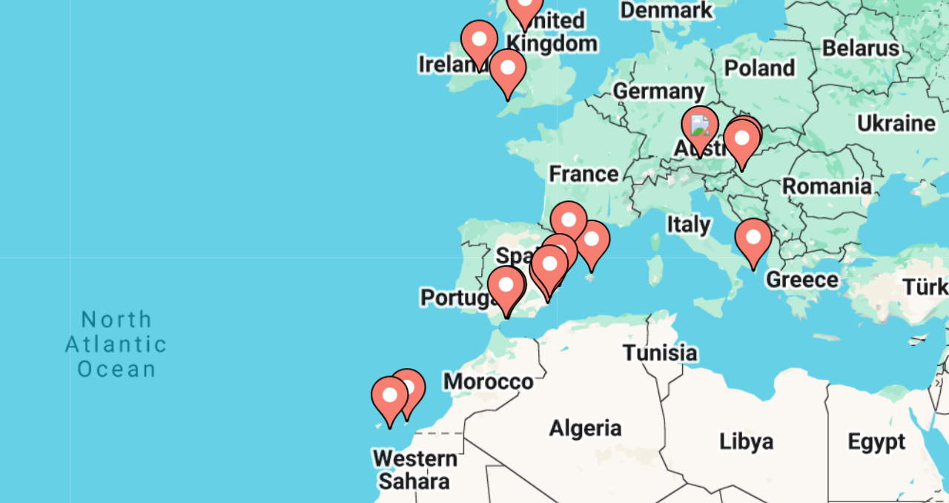
drag, startPoint x: 616, startPoint y: 329, endPoint x: 625, endPoint y: 305, distance: 26.0
click at [625, 305] on div "To activate drag with keyboard, press Alt + Enter. Once in keyboard drag state,…" at bounding box center [474, 370] width 889 height 445
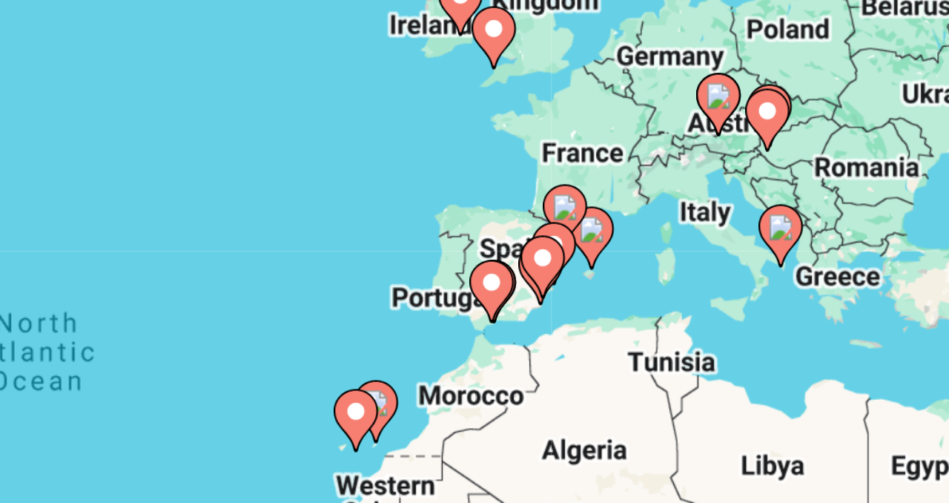
click at [628, 287] on icon "Main content" at bounding box center [623, 286] width 13 height 19
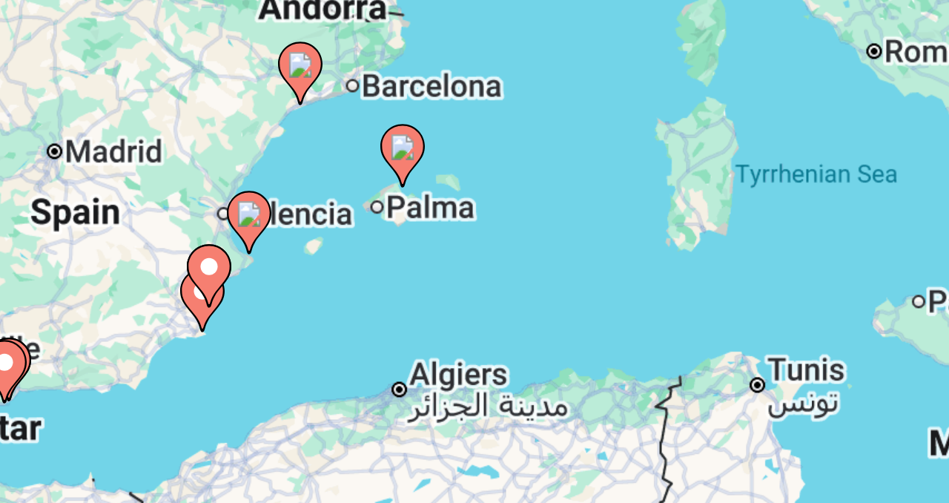
drag, startPoint x: 522, startPoint y: 367, endPoint x: 607, endPoint y: 265, distance: 133.1
click at [607, 265] on div "To activate drag with keyboard, press Alt + Enter. Once in keyboard drag state,…" at bounding box center [474, 370] width 889 height 445
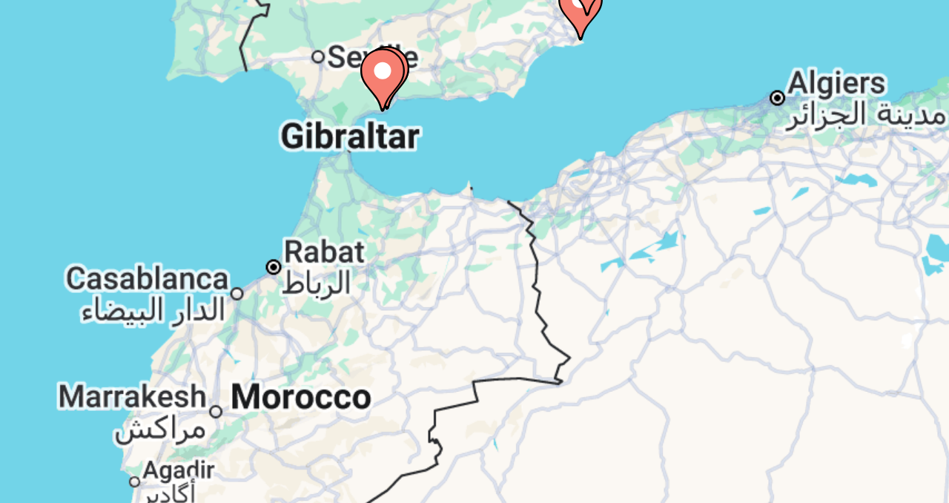
drag, startPoint x: 534, startPoint y: 313, endPoint x: 662, endPoint y: 213, distance: 162.6
click at [662, 213] on div "To activate drag with keyboard, press Alt + Enter. Once in keyboard drag state,…" at bounding box center [474, 370] width 889 height 445
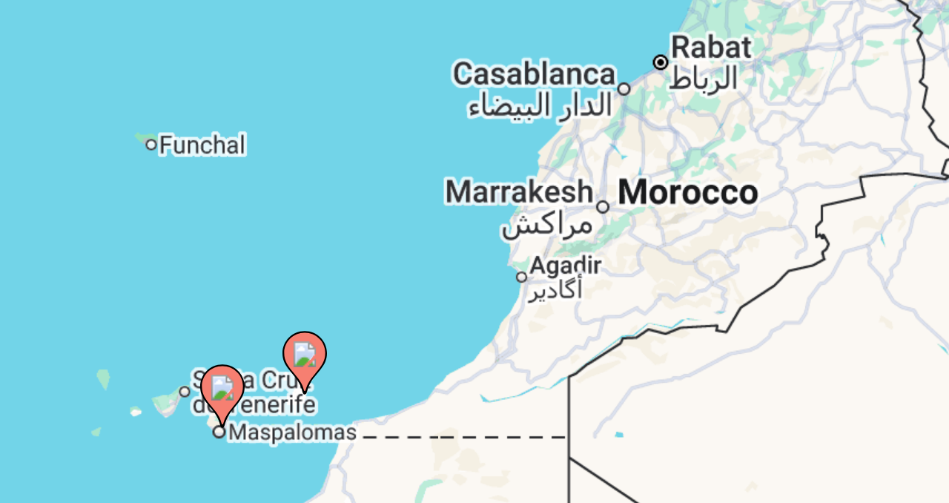
drag, startPoint x: 477, startPoint y: 259, endPoint x: 608, endPoint y: 189, distance: 148.5
click at [608, 189] on div "To activate drag with keyboard, press Alt + Enter. Once in keyboard drag state,…" at bounding box center [474, 370] width 889 height 445
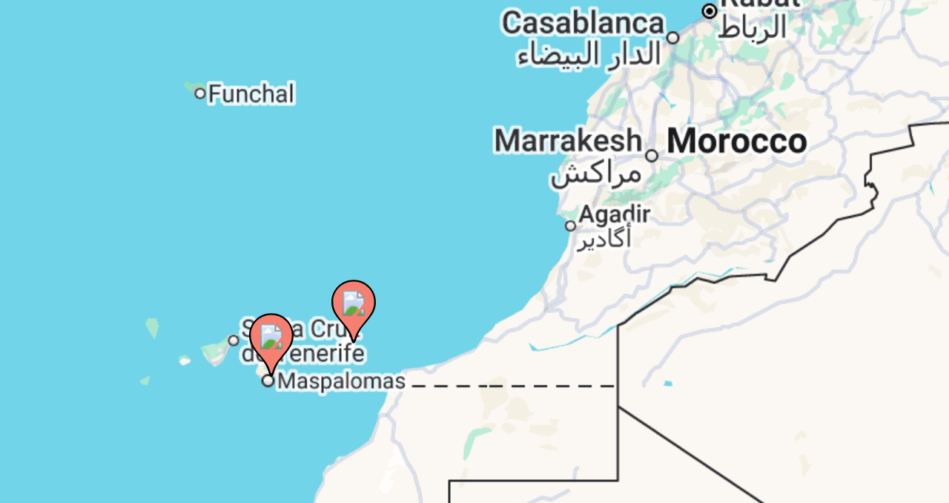
drag, startPoint x: 558, startPoint y: 286, endPoint x: 574, endPoint y: 266, distance: 25.8
click at [574, 266] on div "To activate drag with keyboard, press Alt + Enter. Once in keyboard drag state,…" at bounding box center [474, 370] width 889 height 445
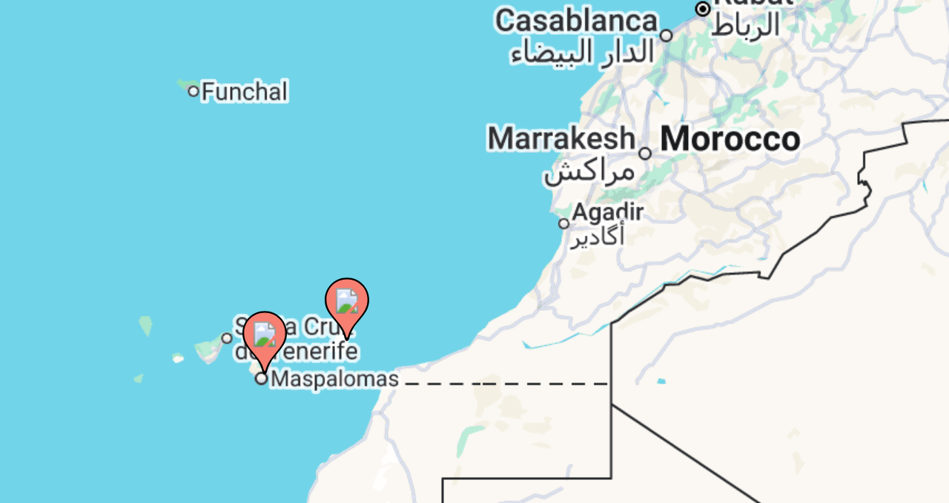
click at [513, 322] on image "Main content" at bounding box center [514, 318] width 9 height 9
type input "**********"
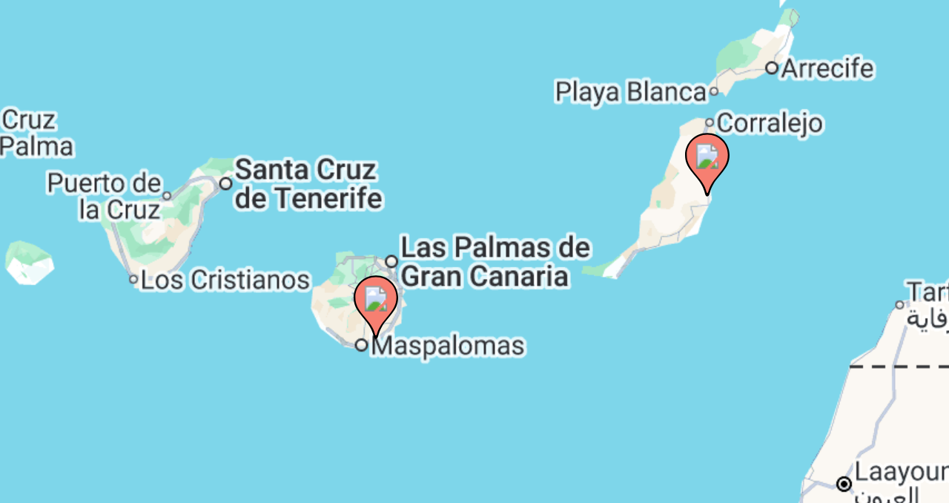
drag, startPoint x: 467, startPoint y: 410, endPoint x: 545, endPoint y: 436, distance: 82.7
click at [545, 437] on div "To activate drag with keyboard, press Alt + Enter. Once in keyboard drag state,…" at bounding box center [474, 370] width 889 height 445
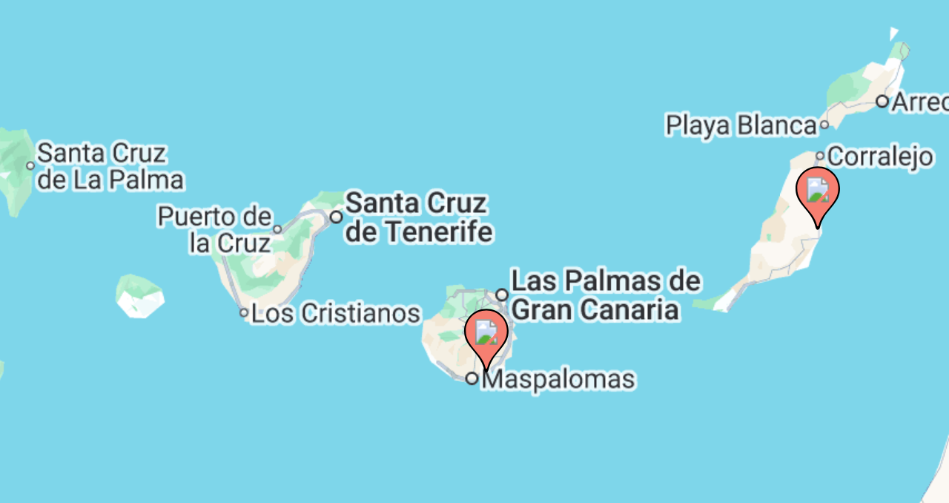
click at [501, 347] on div "To activate drag with keyboard, press Alt + Enter. Once in keyboard drag state,…" at bounding box center [474, 370] width 889 height 445
click at [520, 348] on div "To activate drag with keyboard, press Alt + Enter. Once in keyboard drag state,…" at bounding box center [474, 370] width 889 height 445
click at [552, 391] on icon "Main content" at bounding box center [551, 386] width 13 height 19
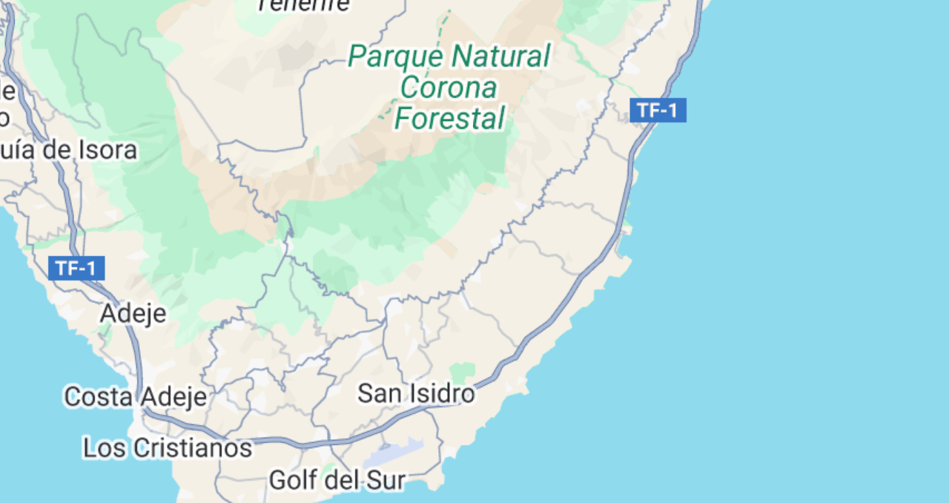
click at [591, 400] on div "To navigate, press the arrow keys. To activate drag with keyboard, press Alt + …" at bounding box center [474, 370] width 889 height 445
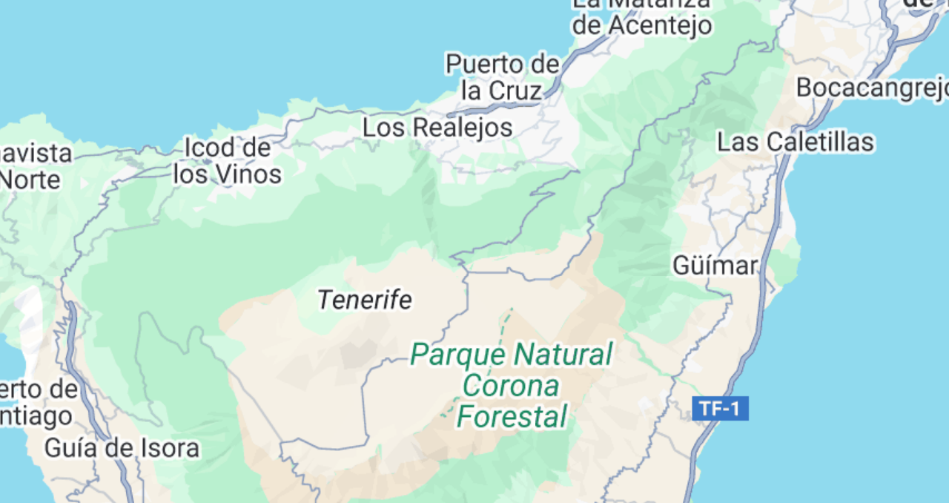
drag, startPoint x: 516, startPoint y: 312, endPoint x: 531, endPoint y: 440, distance: 128.4
click at [531, 440] on div "To navigate, press the arrow keys. To activate drag with keyboard, press Alt + …" at bounding box center [474, 370] width 889 height 445
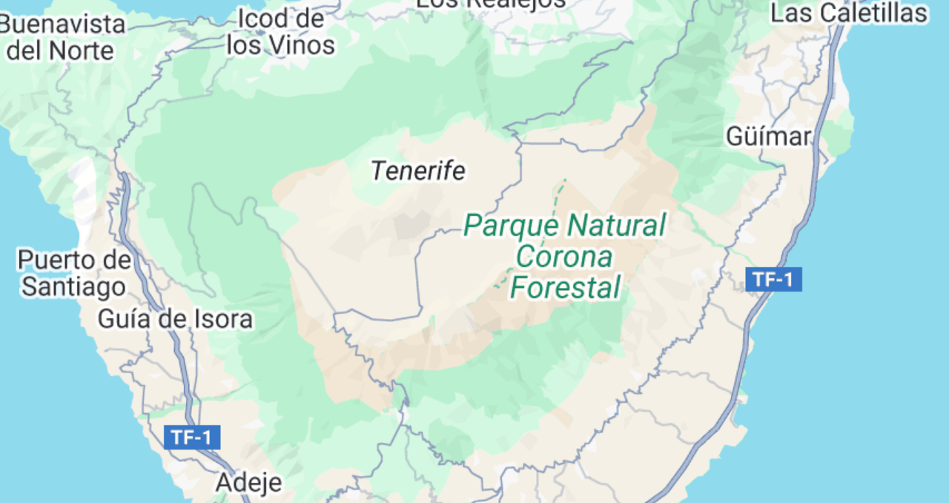
drag, startPoint x: 586, startPoint y: 395, endPoint x: 672, endPoint y: 302, distance: 127.4
click at [670, 302] on div "To navigate, press the arrow keys. To activate drag with keyboard, press Alt + …" at bounding box center [474, 370] width 889 height 445
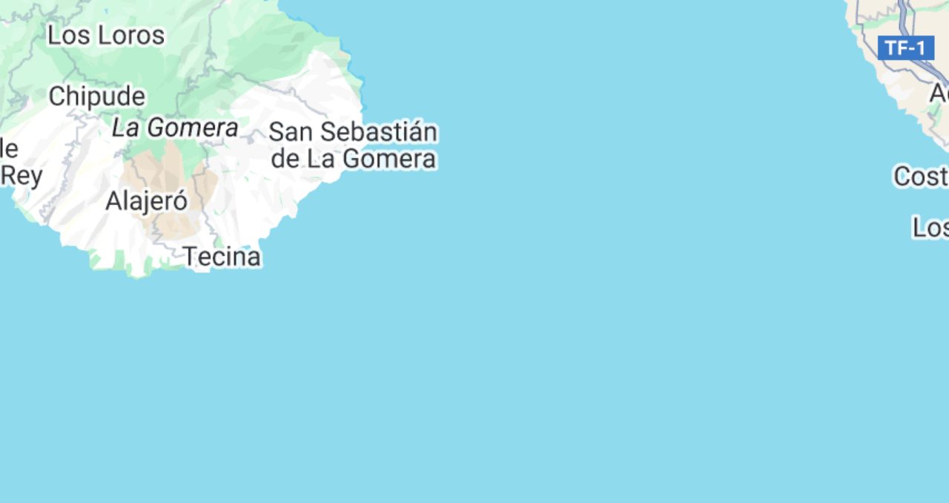
drag, startPoint x: 666, startPoint y: 302, endPoint x: 582, endPoint y: 286, distance: 85.2
click at [583, 285] on div "To navigate, press the arrow keys." at bounding box center [474, 370] width 889 height 445
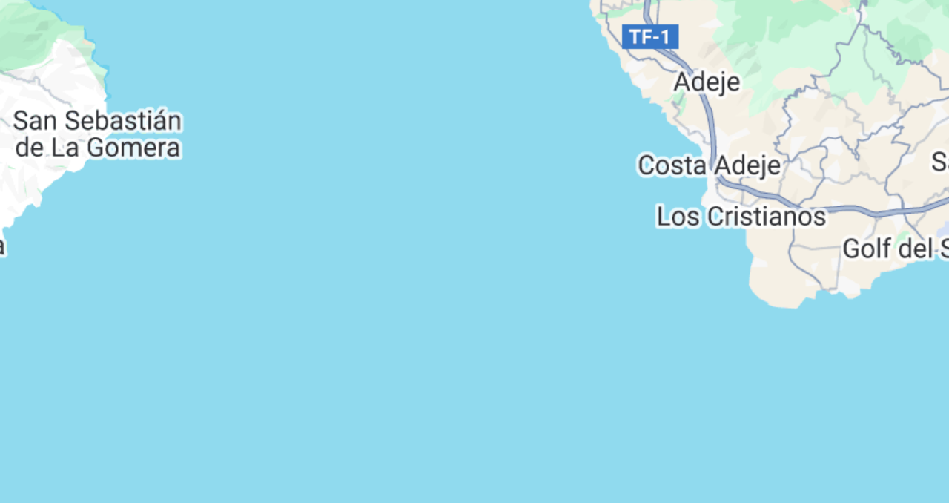
drag, startPoint x: 626, startPoint y: 381, endPoint x: 470, endPoint y: 361, distance: 157.7
click at [471, 362] on div "To navigate, press the arrow keys." at bounding box center [474, 370] width 889 height 445
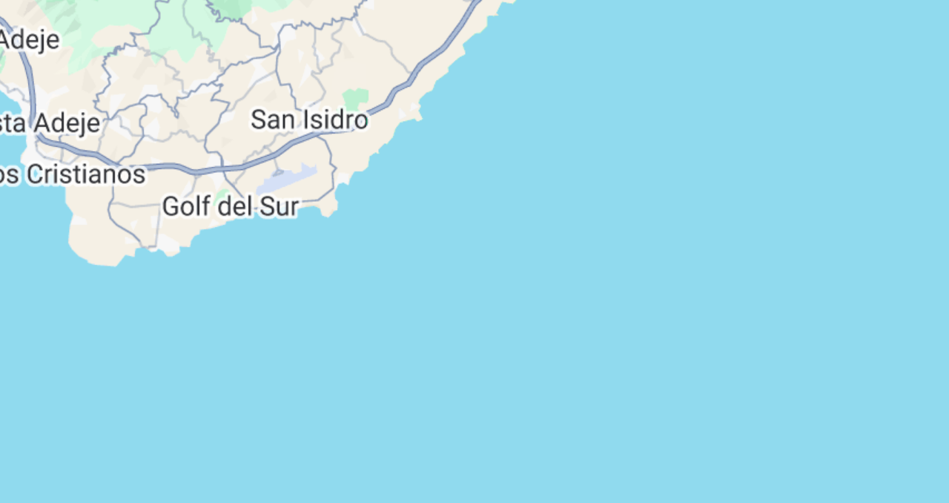
drag, startPoint x: 659, startPoint y: 376, endPoint x: 502, endPoint y: 385, distance: 157.4
click at [503, 385] on div "To navigate, press the arrow keys. To activate drag with keyboard, press Alt + …" at bounding box center [474, 370] width 889 height 445
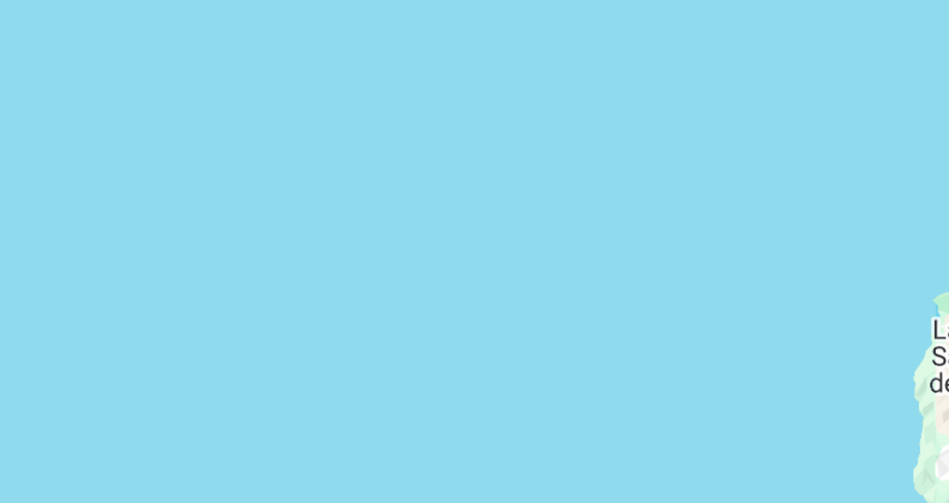
click at [498, 387] on div "To navigate, press the arrow keys. To activate drag with keyboard, press Alt + …" at bounding box center [474, 370] width 889 height 445
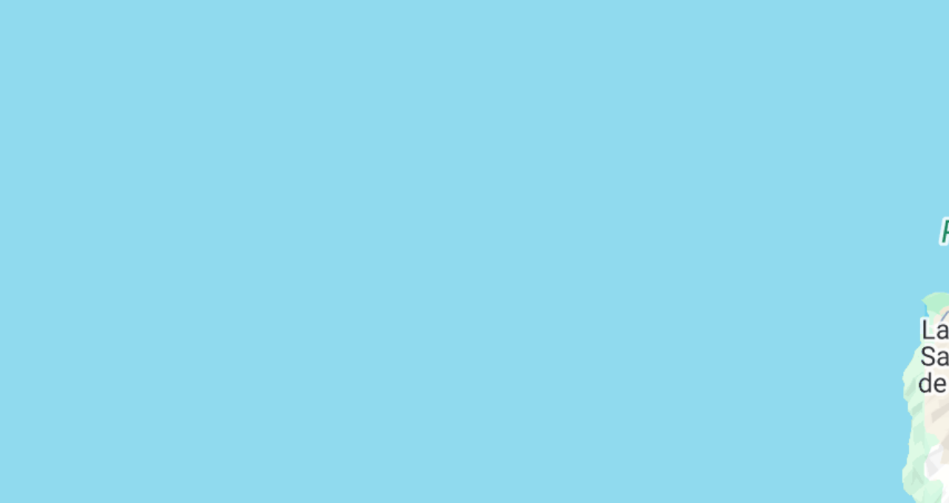
drag, startPoint x: 498, startPoint y: 387, endPoint x: 488, endPoint y: 386, distance: 9.7
click at [488, 386] on div "To navigate, press the arrow keys. To activate drag with keyboard, press Alt + …" at bounding box center [474, 370] width 889 height 445
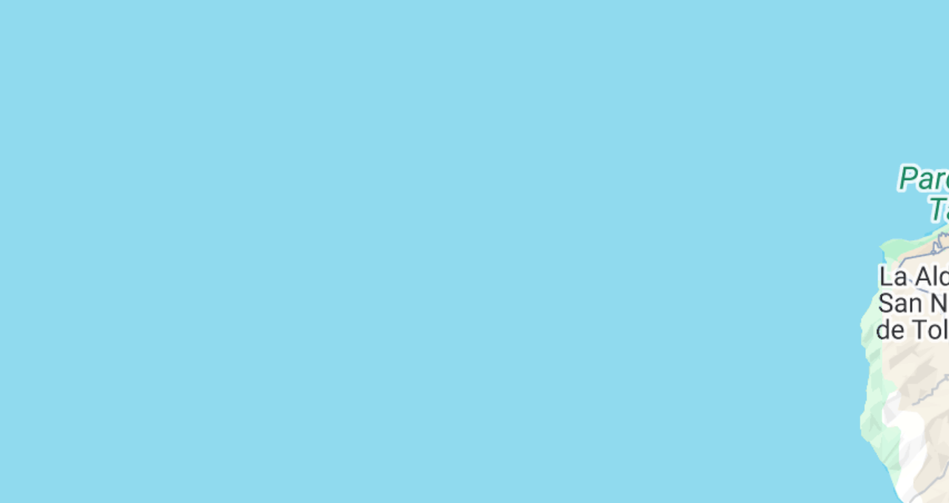
drag, startPoint x: 568, startPoint y: 412, endPoint x: 553, endPoint y: 394, distance: 23.2
click at [554, 395] on div "To navigate, press the arrow keys. To activate drag with keyboard, press Alt + …" at bounding box center [474, 370] width 889 height 445
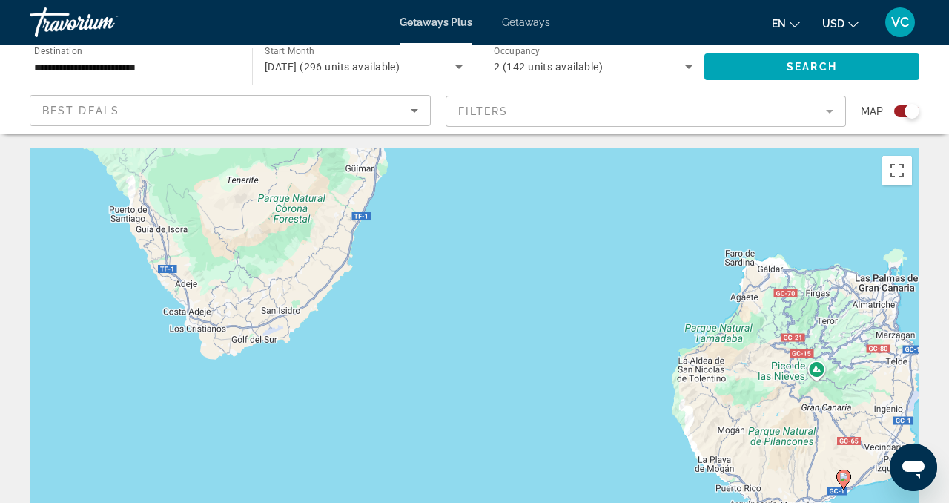
click at [633, 437] on div "To navigate, press the arrow keys. To activate drag with keyboard, press Alt + …" at bounding box center [474, 370] width 889 height 445
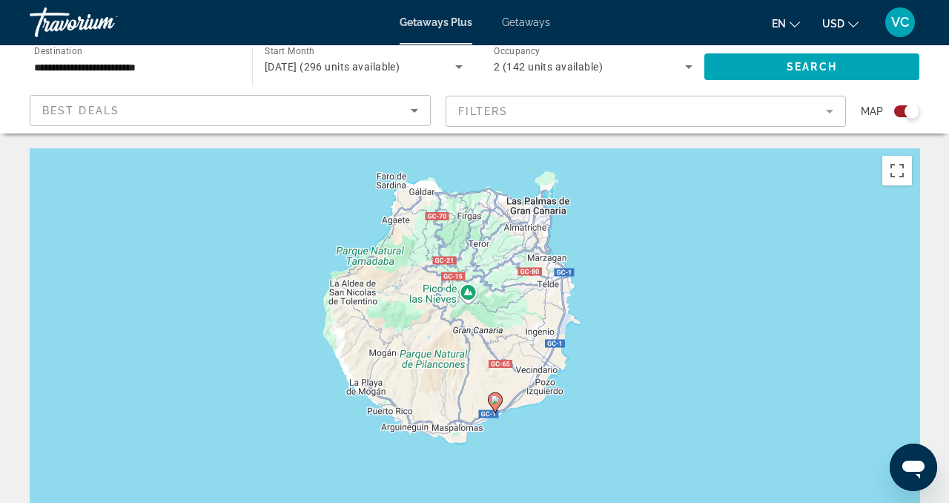
drag, startPoint x: 633, startPoint y: 436, endPoint x: 287, endPoint y: 357, distance: 354.9
click at [285, 358] on div "To navigate, press the arrow keys. To activate drag with keyboard, press Alt + …" at bounding box center [474, 370] width 889 height 445
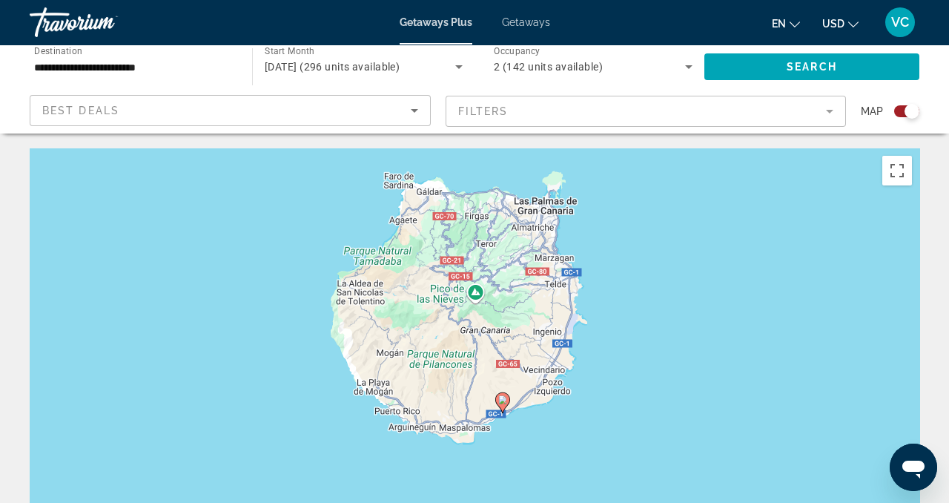
click at [501, 400] on image "Main content" at bounding box center [502, 399] width 9 height 9
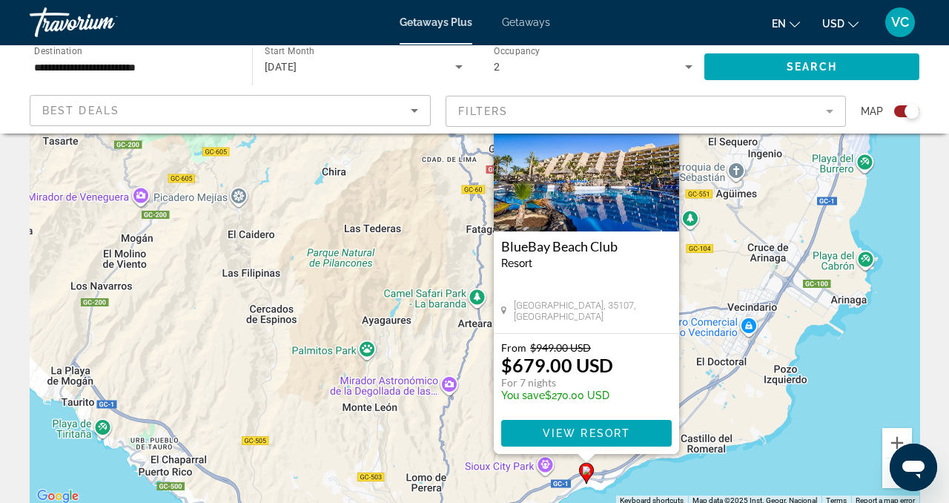
scroll to position [107, 0]
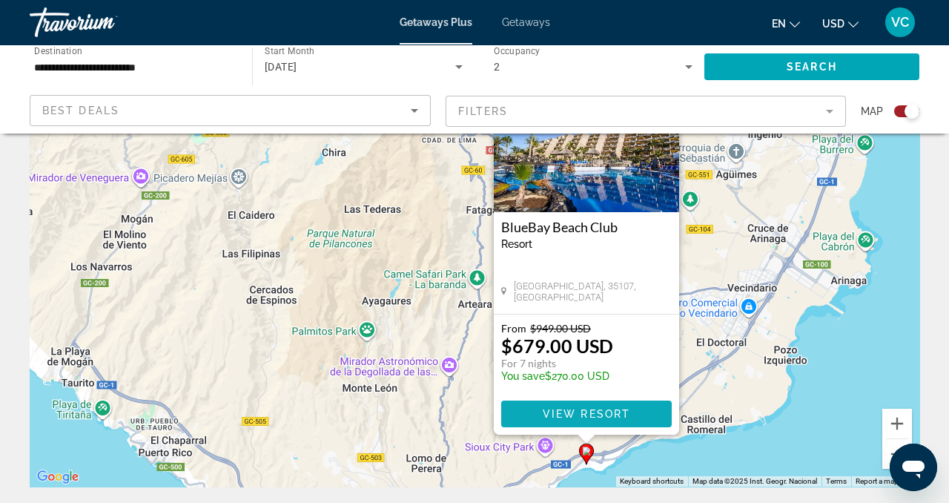
click at [595, 422] on span "Main content" at bounding box center [586, 414] width 170 height 36
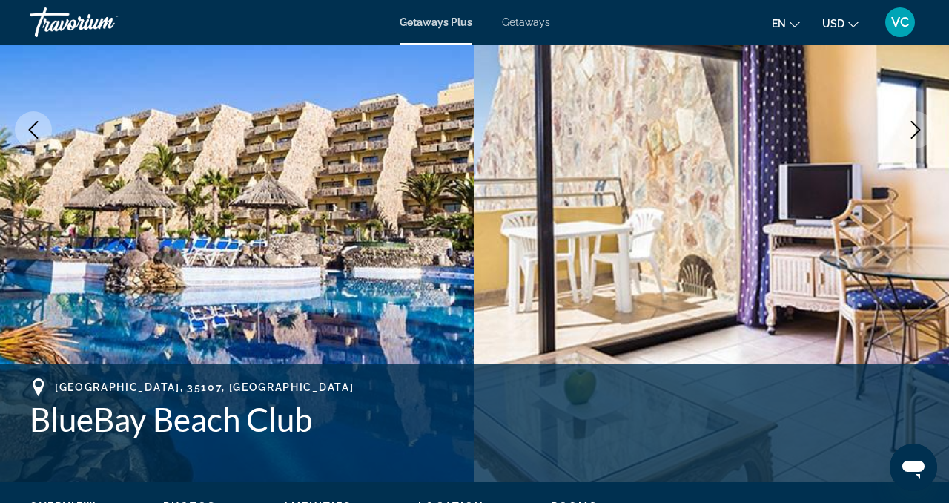
scroll to position [265, 0]
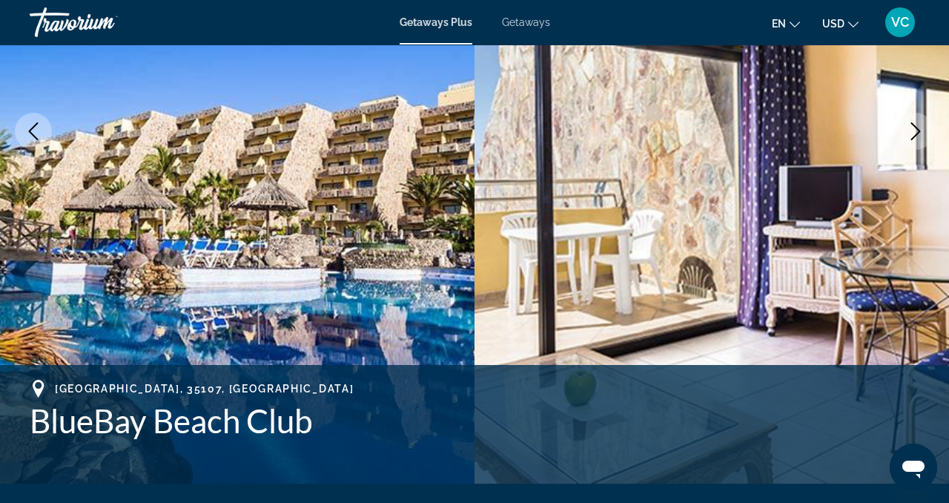
click at [914, 123] on icon "Next image" at bounding box center [915, 131] width 18 height 18
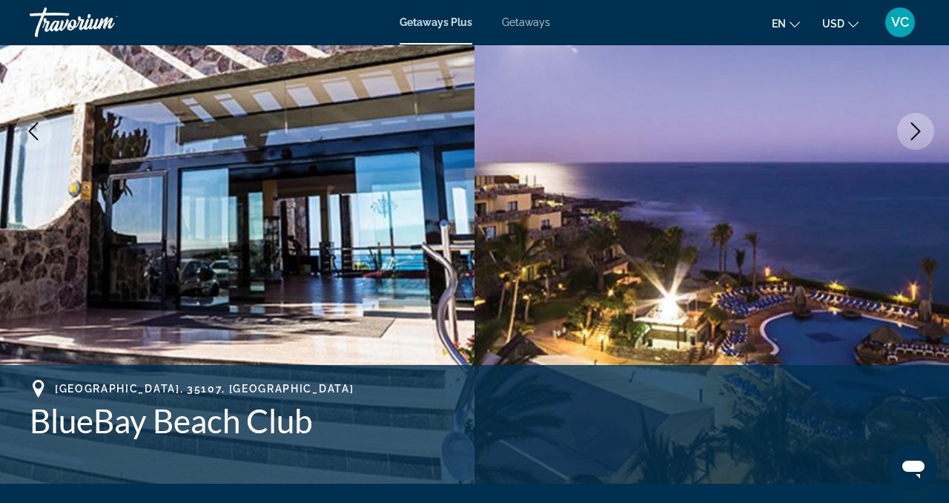
click at [914, 123] on icon "Next image" at bounding box center [915, 131] width 18 height 18
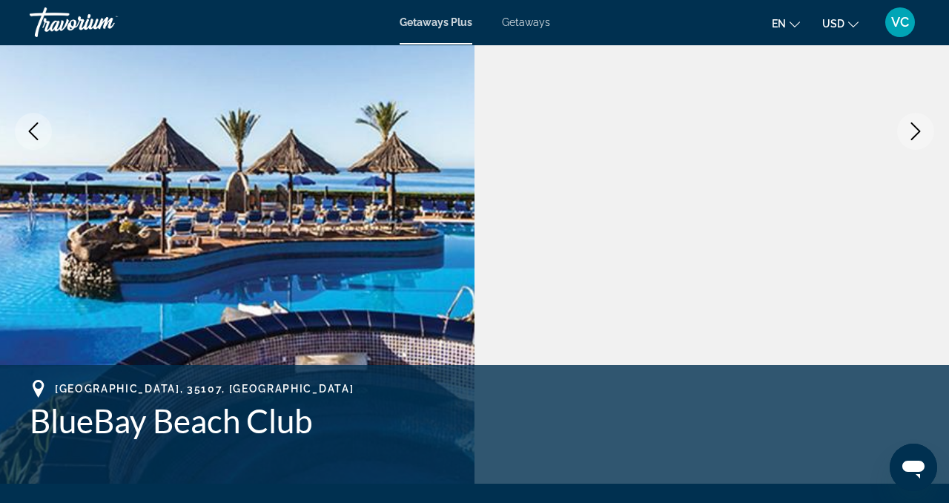
click at [917, 126] on icon "Next image" at bounding box center [915, 131] width 18 height 18
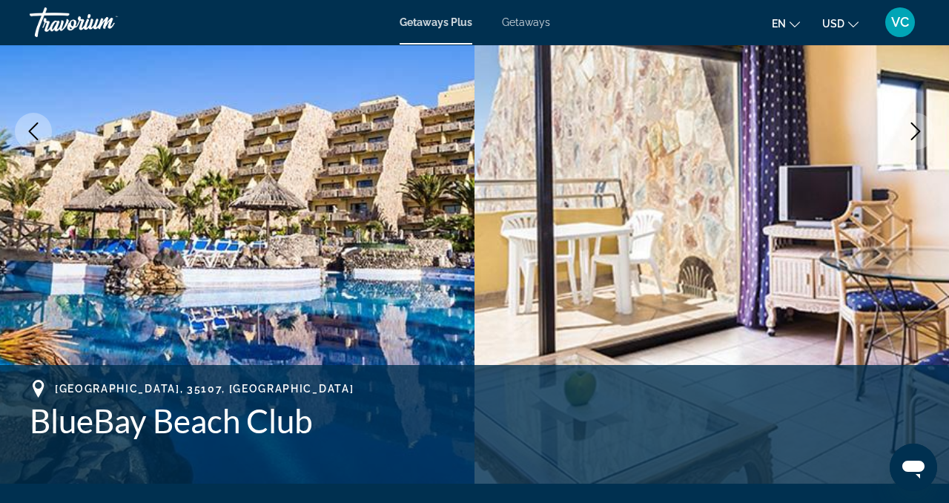
click at [917, 126] on icon "Next image" at bounding box center [915, 131] width 18 height 18
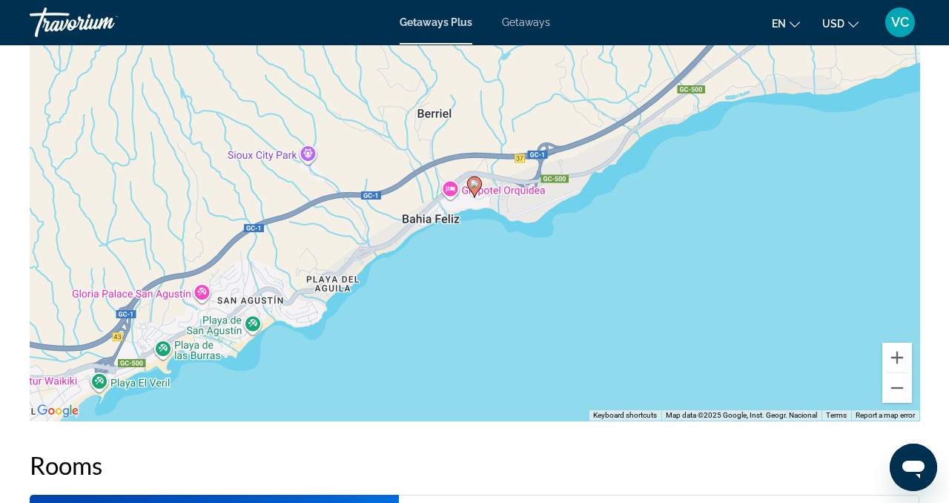
scroll to position [2310, 0]
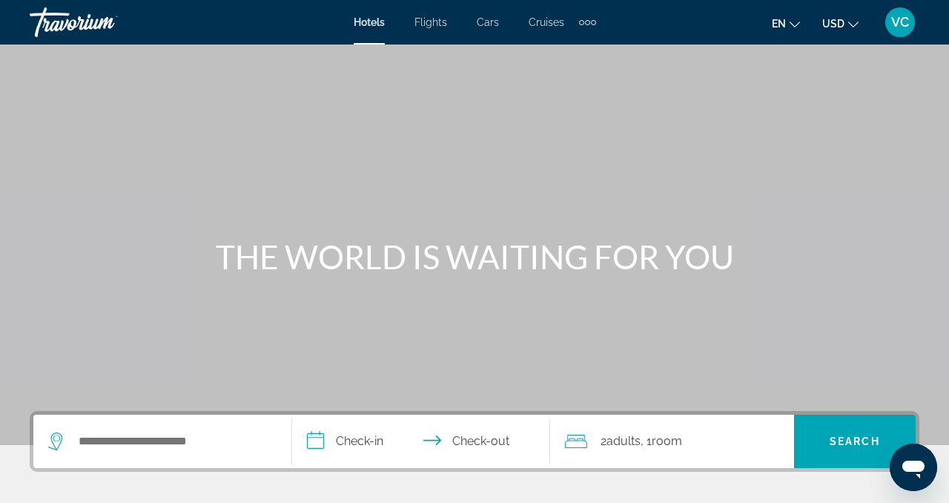
click at [547, 20] on span "Cruises" at bounding box center [546, 22] width 36 height 12
